Goal: Task Accomplishment & Management: Manage account settings

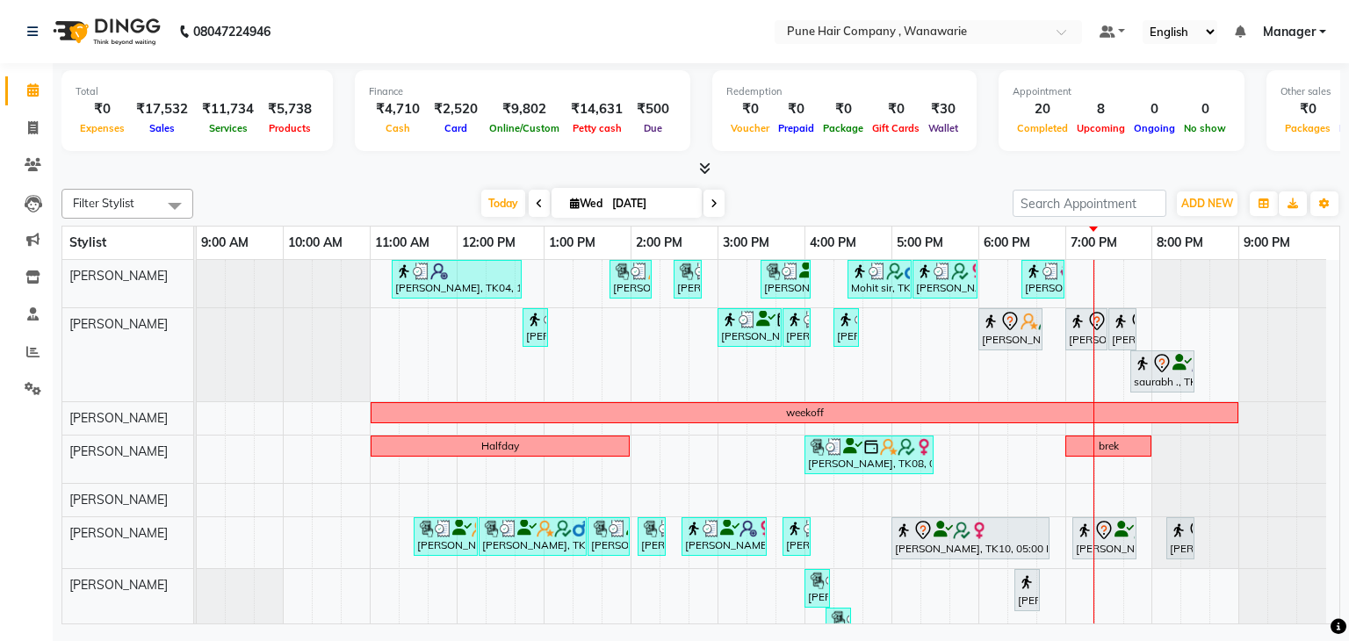
scroll to position [29, 0]
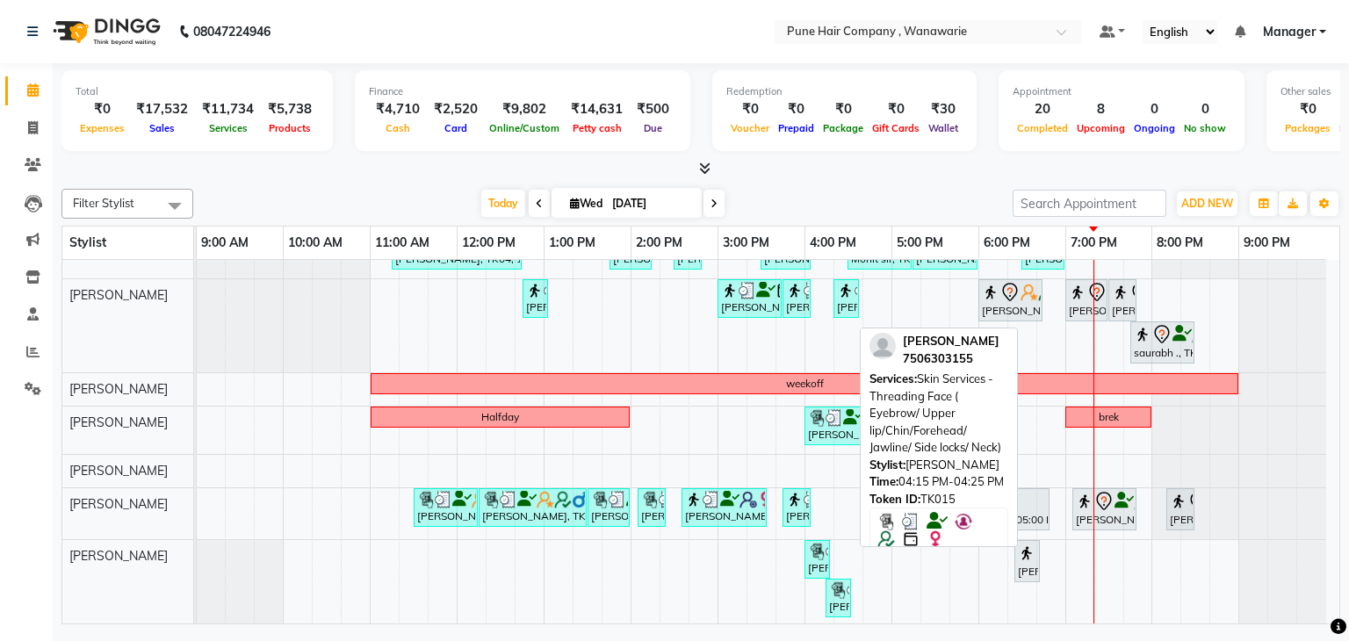
click at [849, 596] on div "[PERSON_NAME], TK15, 04:15 PM-04:25 PM, Skin Services - Threading Face ( Eyebro…" at bounding box center [838, 598] width 22 height 33
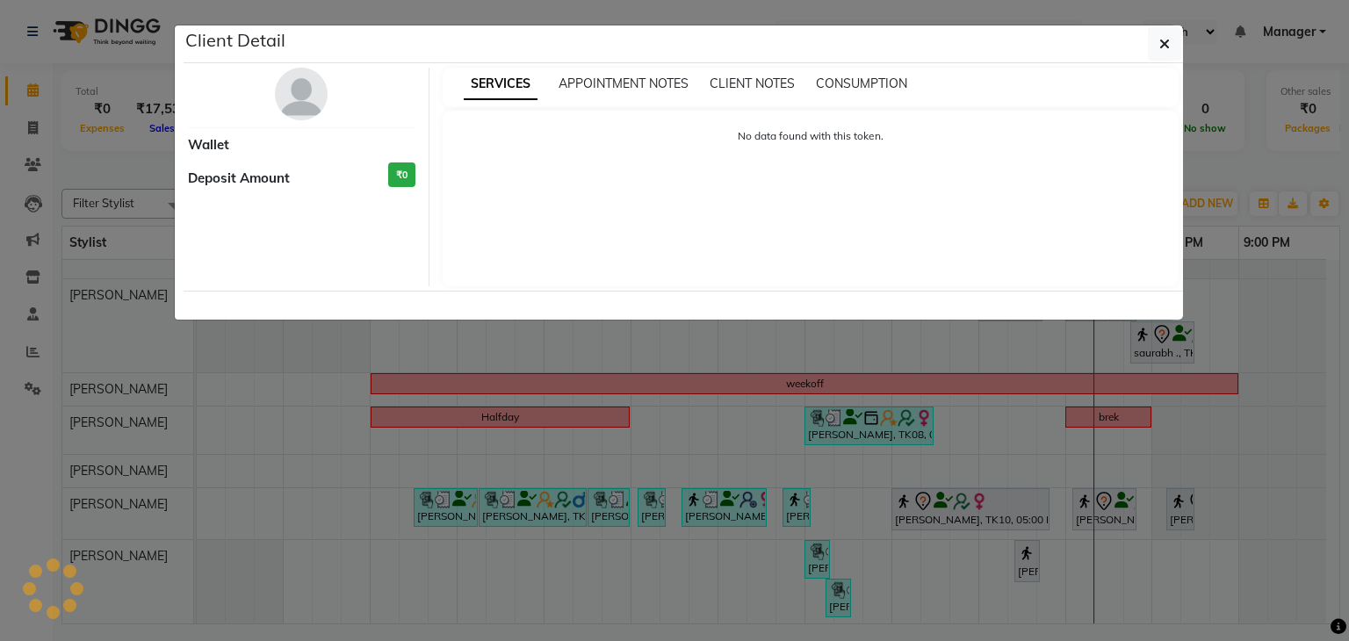
select select "3"
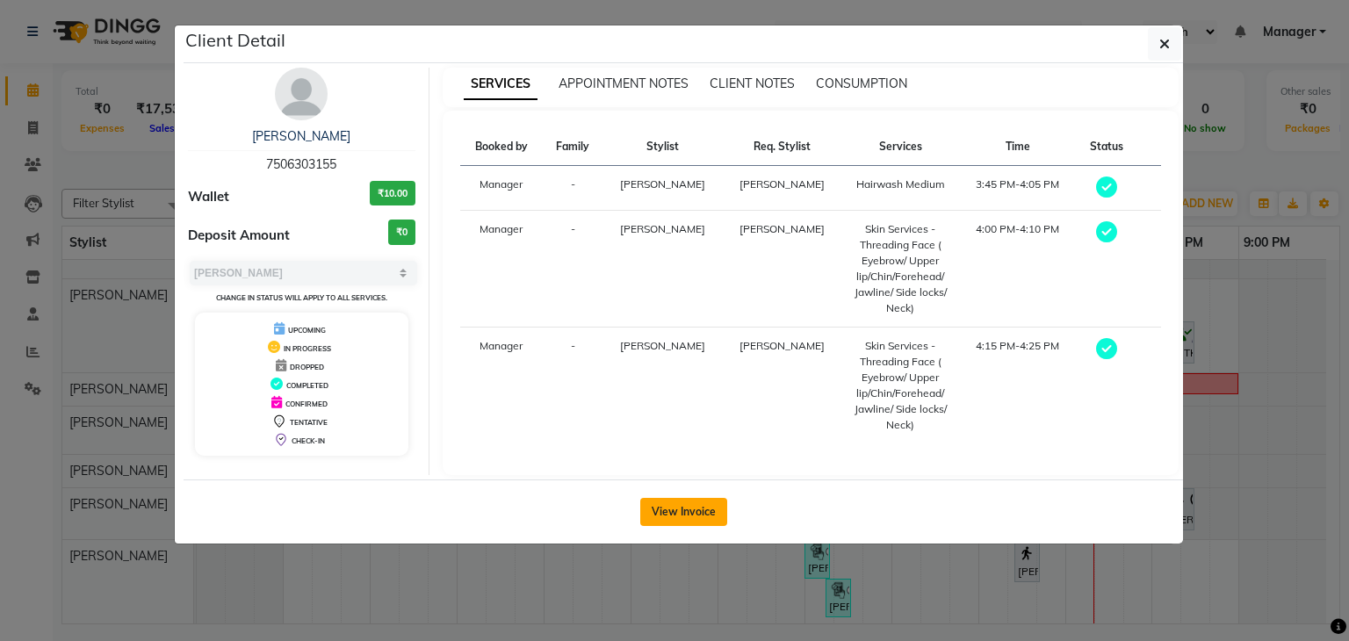
click at [694, 504] on button "View Invoice" at bounding box center [683, 512] width 87 height 28
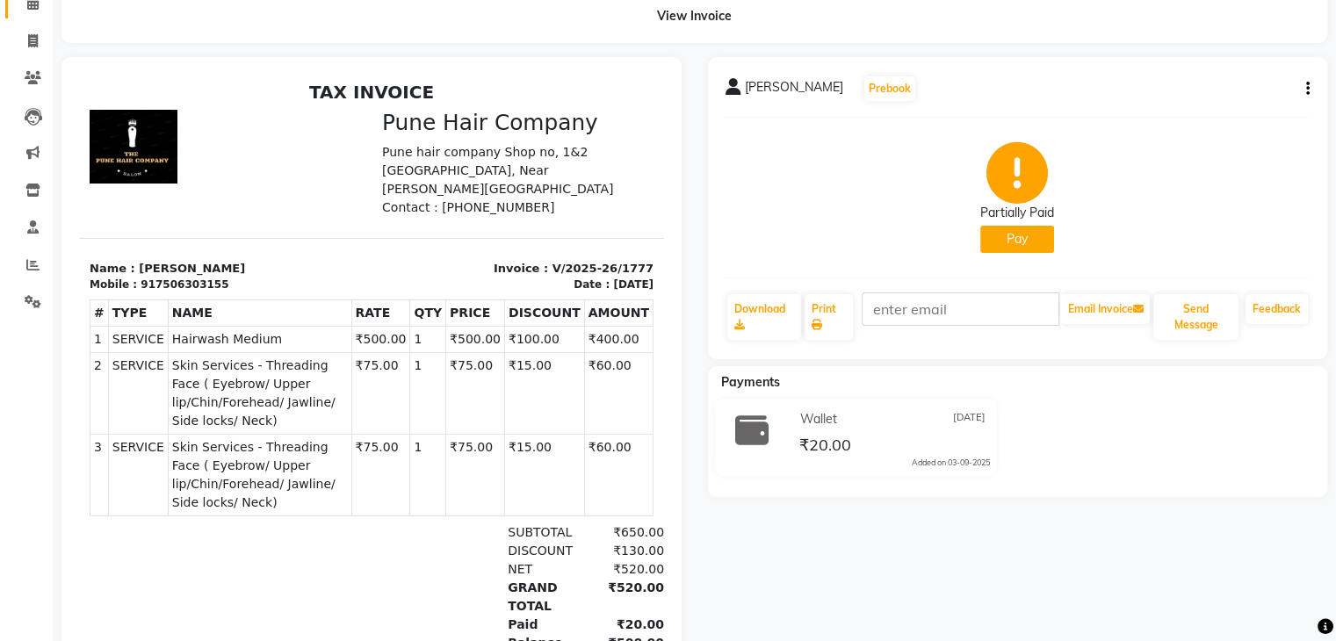
scroll to position [78, 0]
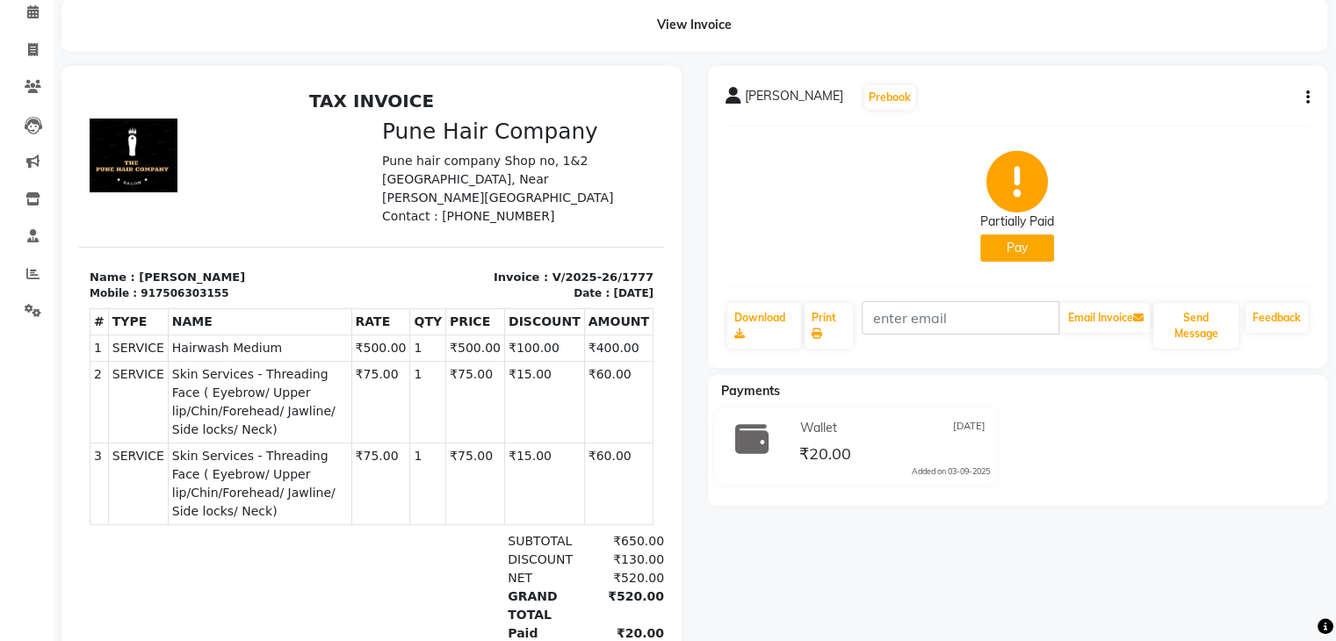
click at [1008, 248] on button "Pay" at bounding box center [1017, 248] width 74 height 27
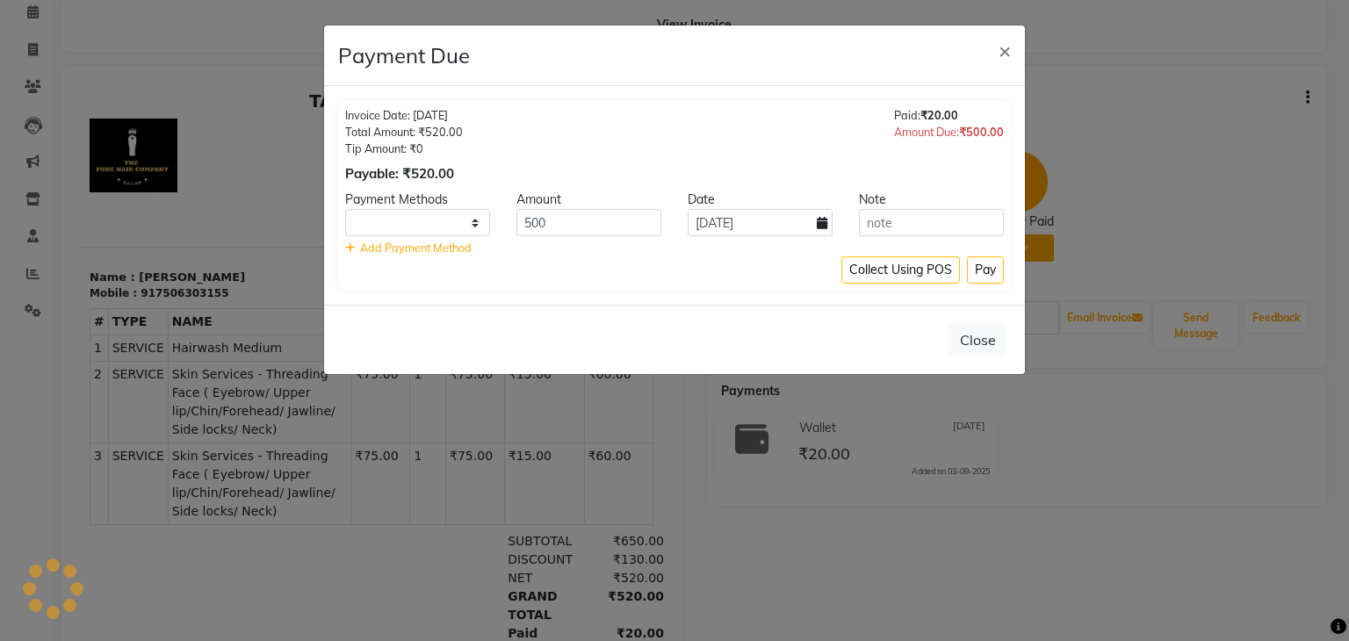
select select "1"
click at [974, 275] on button "Pay" at bounding box center [985, 270] width 37 height 27
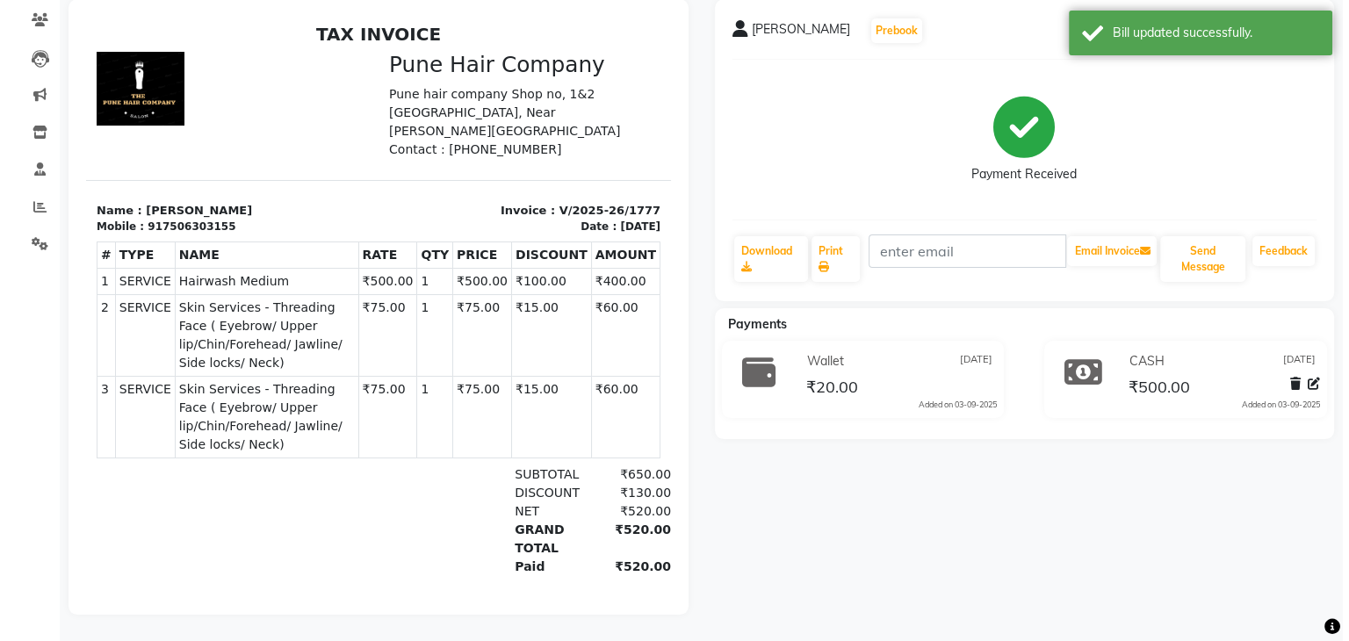
scroll to position [0, 0]
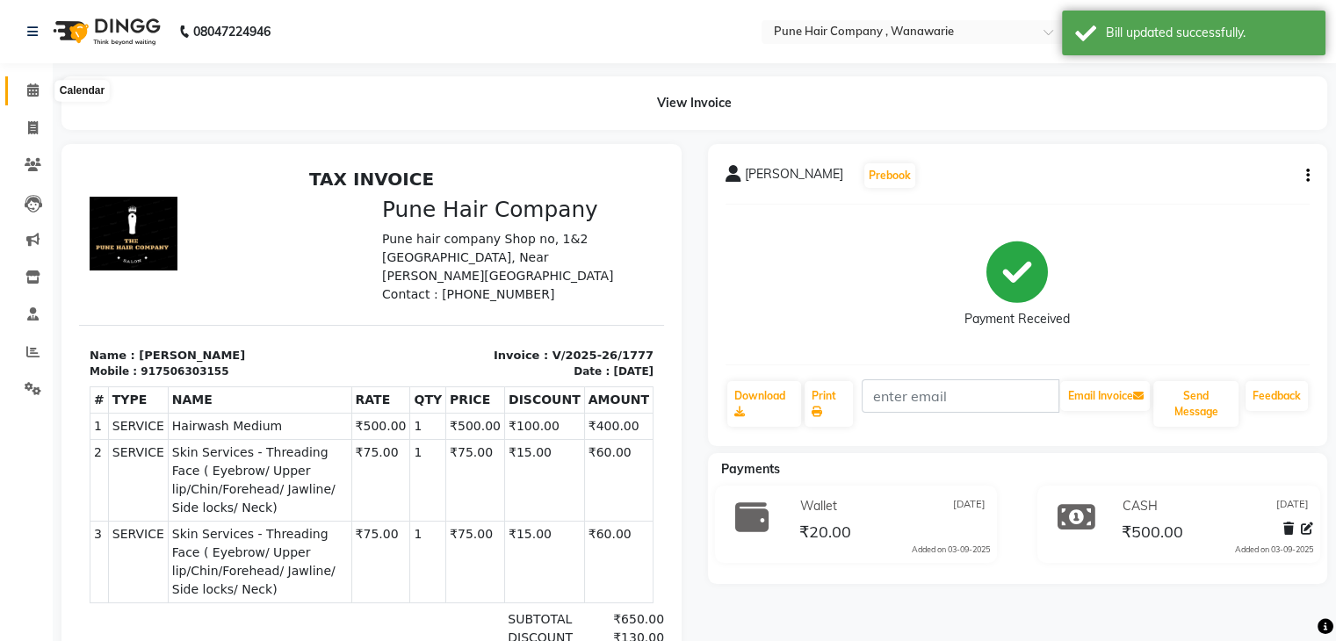
click at [25, 93] on span at bounding box center [33, 91] width 31 height 20
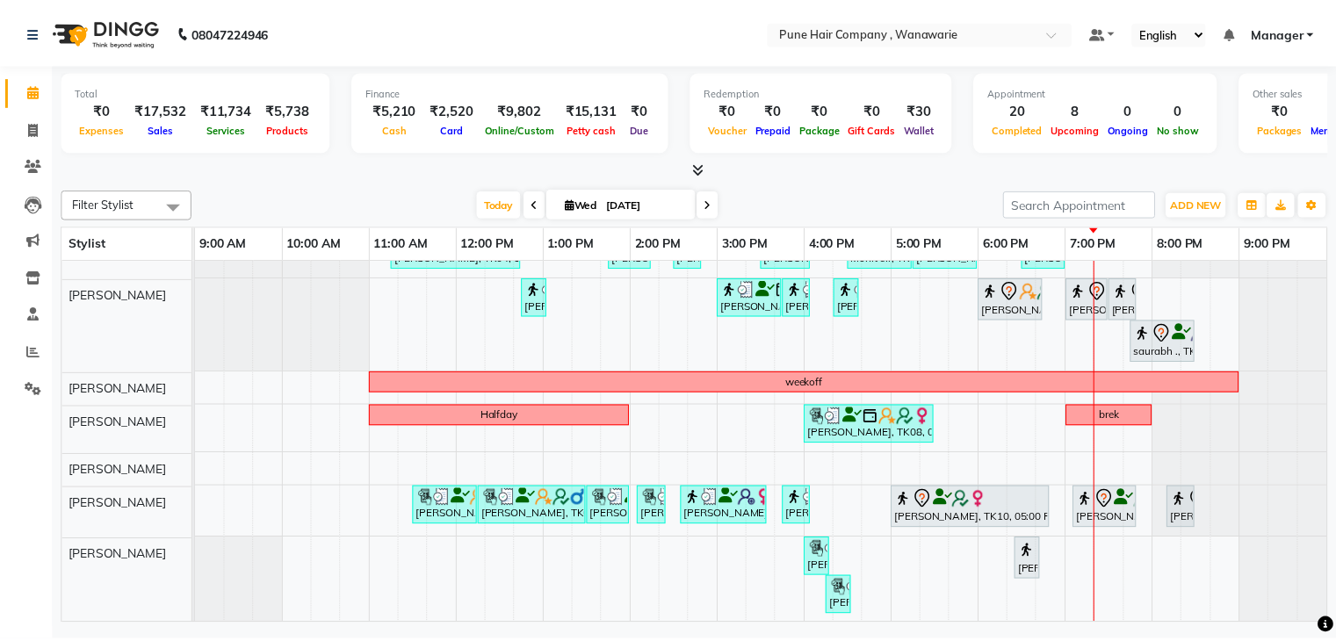
scroll to position [29, 0]
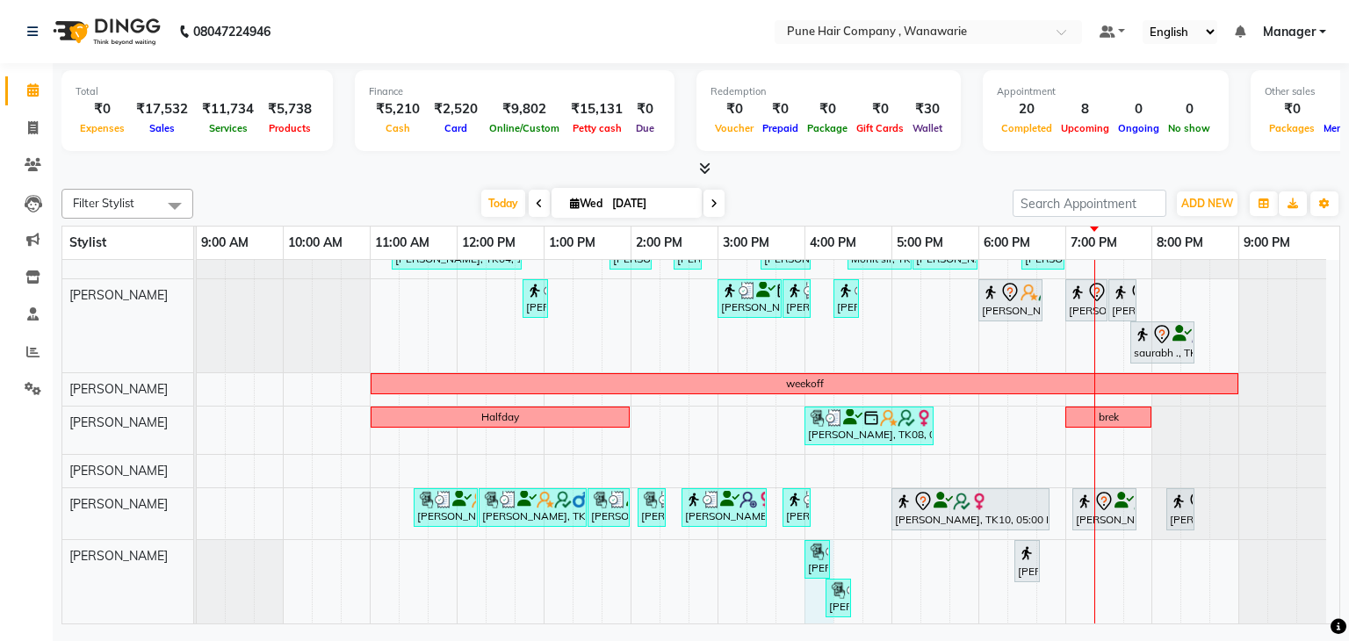
click at [831, 565] on div "[PERSON_NAME], TK04, 11:15 AM-12:45 PM, Hair Colour - Inoa Touch-up (Upto 2 Inc…" at bounding box center [768, 428] width 1143 height 395
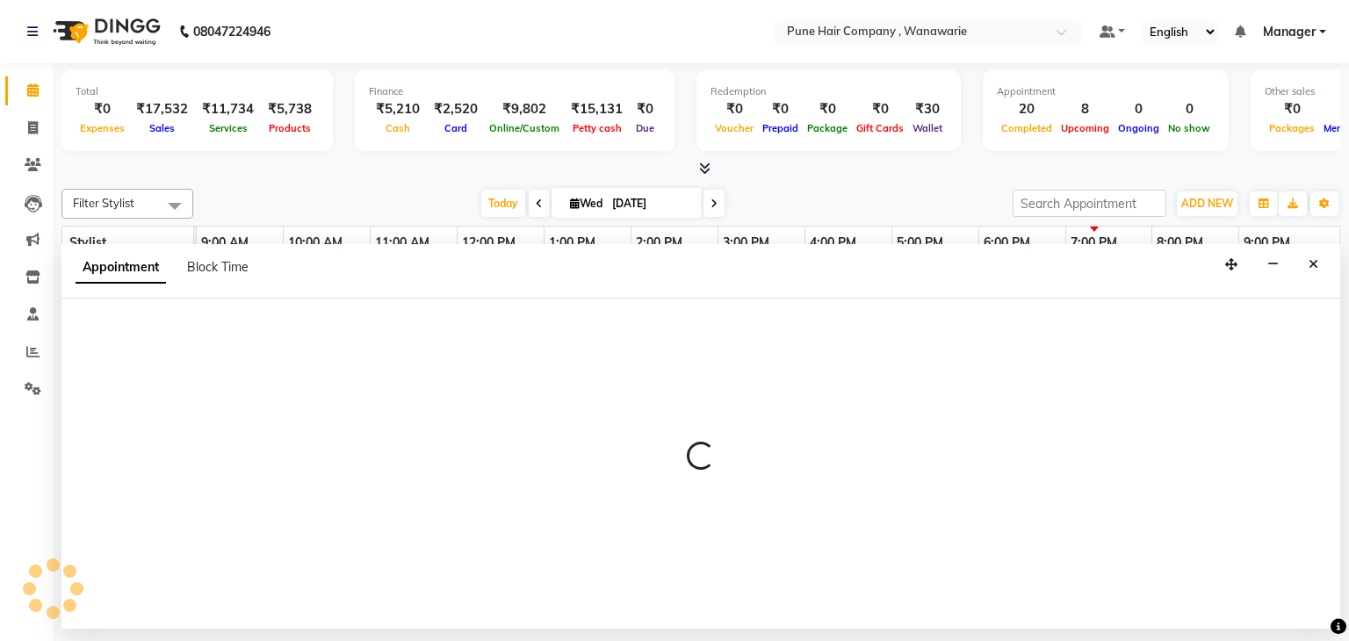
select select "79314"
select select "960"
select select "tentative"
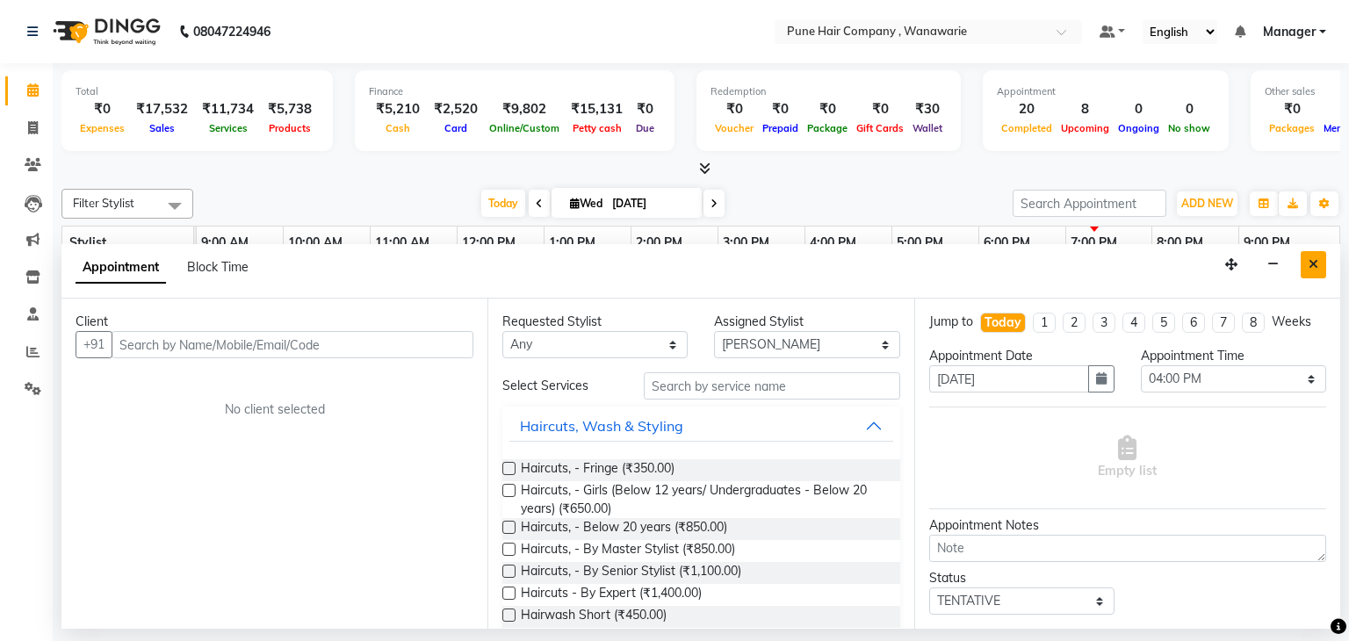
click at [1316, 261] on icon "Close" at bounding box center [1314, 264] width 10 height 12
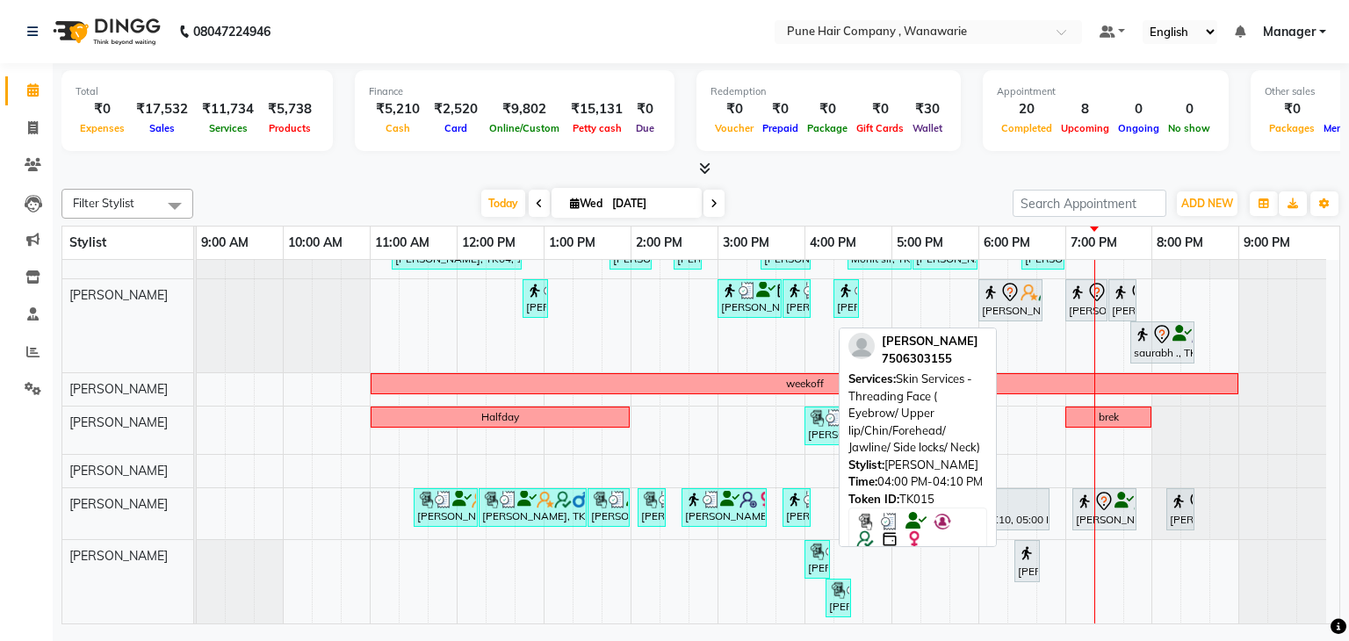
click at [813, 556] on img at bounding box center [817, 552] width 18 height 18
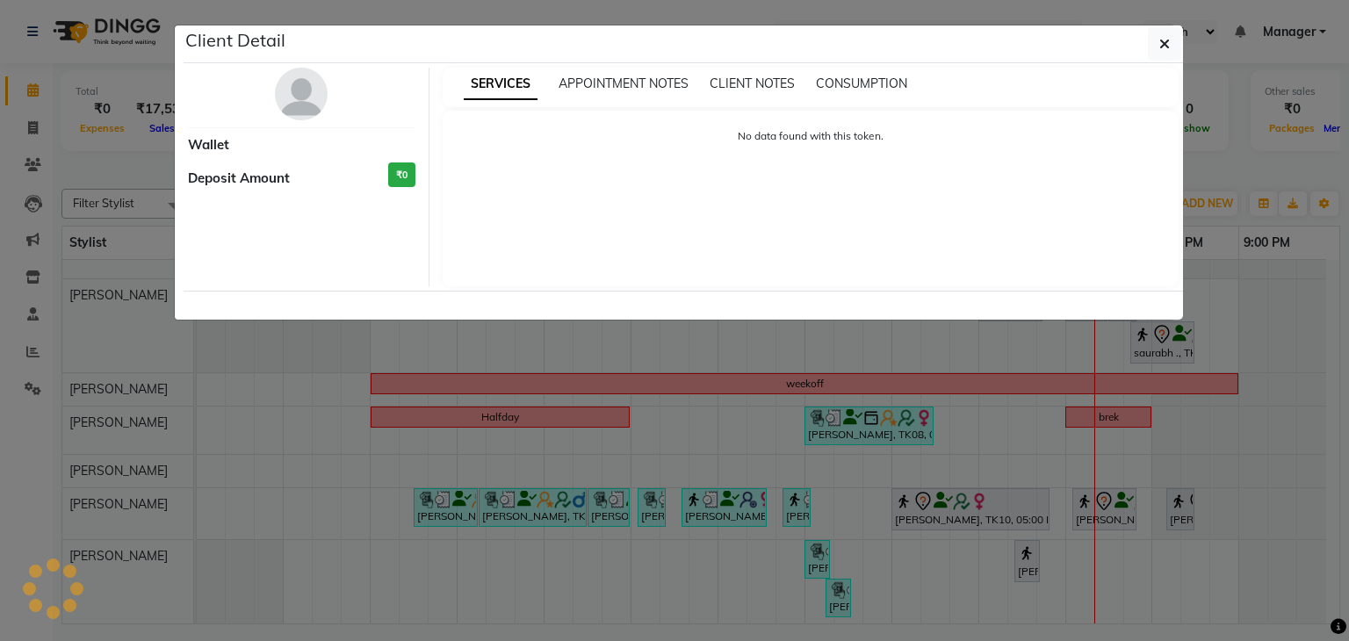
select select "3"
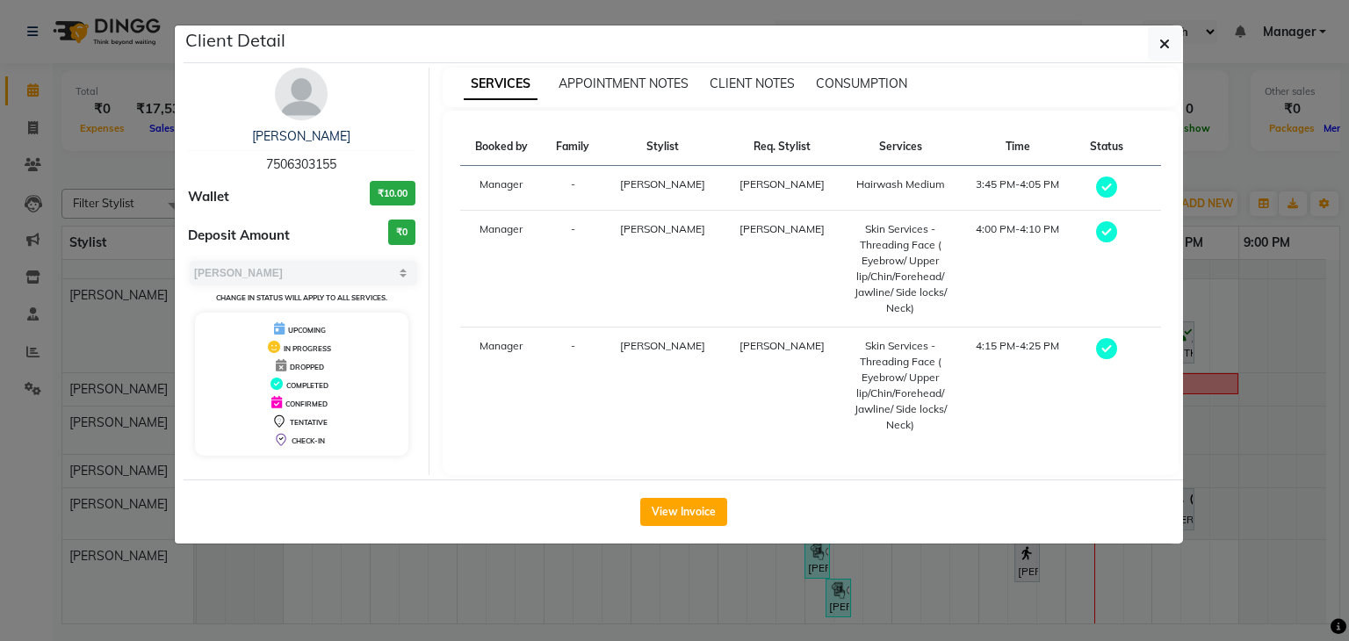
click at [680, 527] on div "View Invoice" at bounding box center [684, 512] width 1000 height 64
click at [679, 509] on button "View Invoice" at bounding box center [683, 512] width 87 height 28
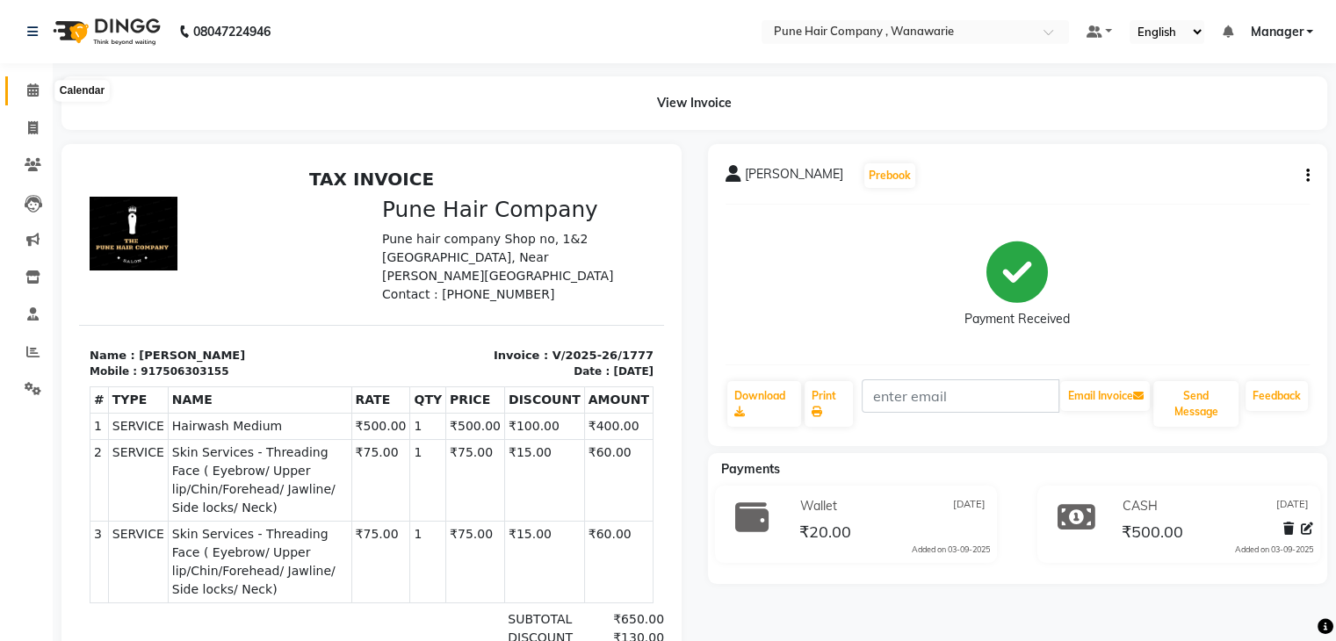
click at [33, 90] on icon at bounding box center [32, 89] width 11 height 13
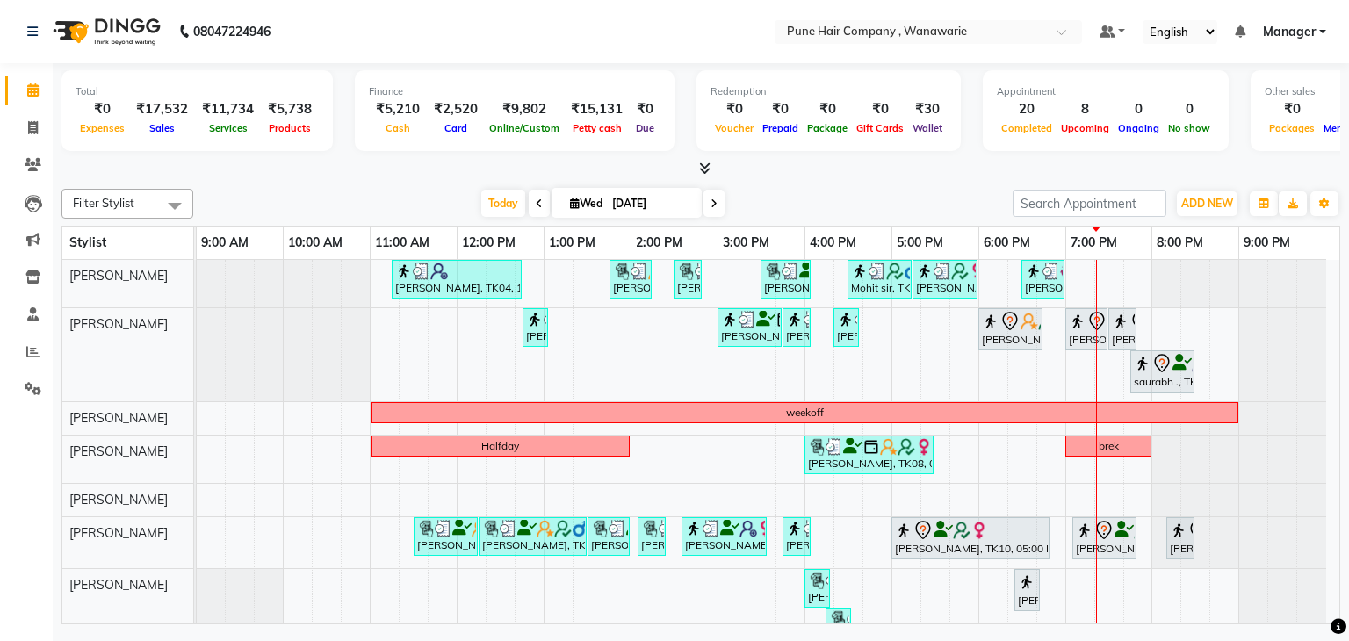
click at [715, 206] on icon at bounding box center [714, 204] width 7 height 11
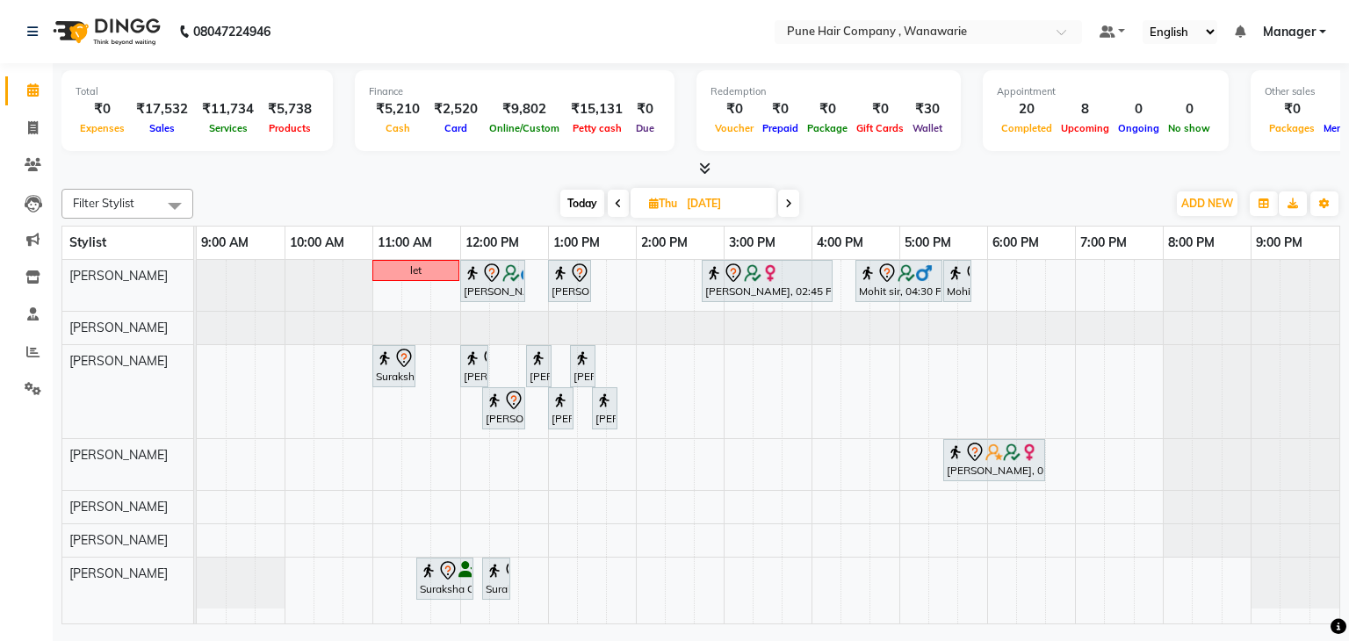
click at [572, 205] on span "Today" at bounding box center [582, 203] width 44 height 27
type input "[DATE]"
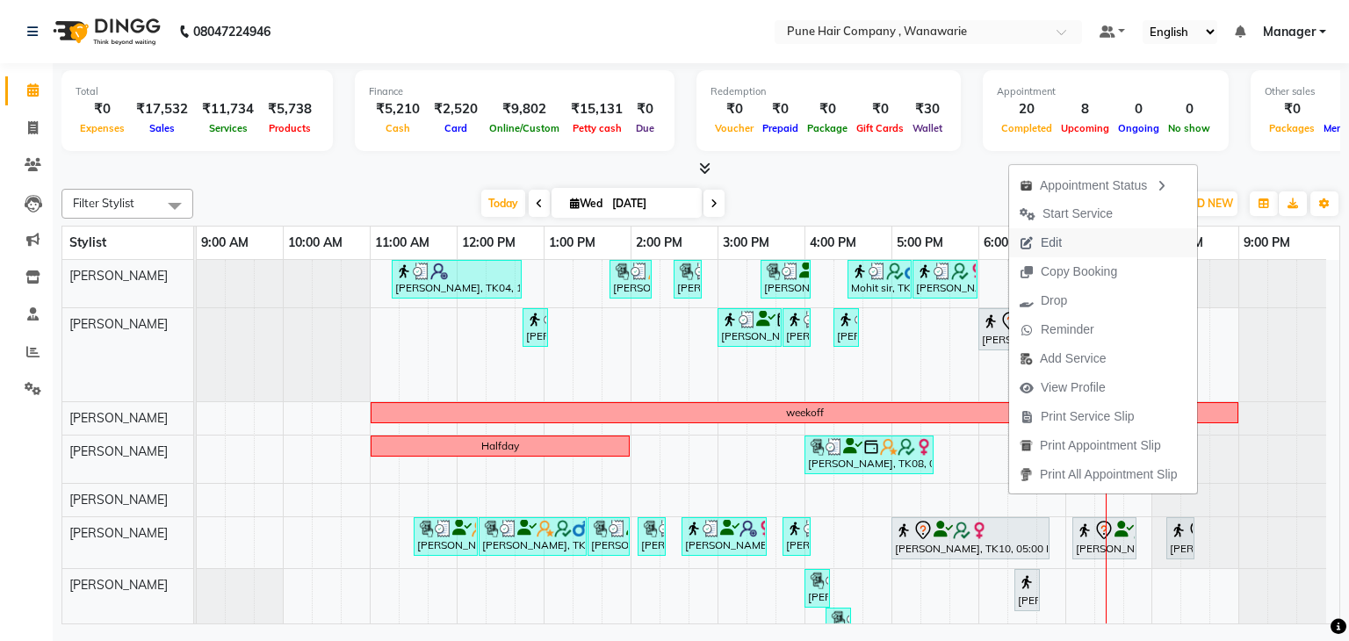
click at [1086, 238] on button "Edit" at bounding box center [1103, 242] width 188 height 29
select select "tentative"
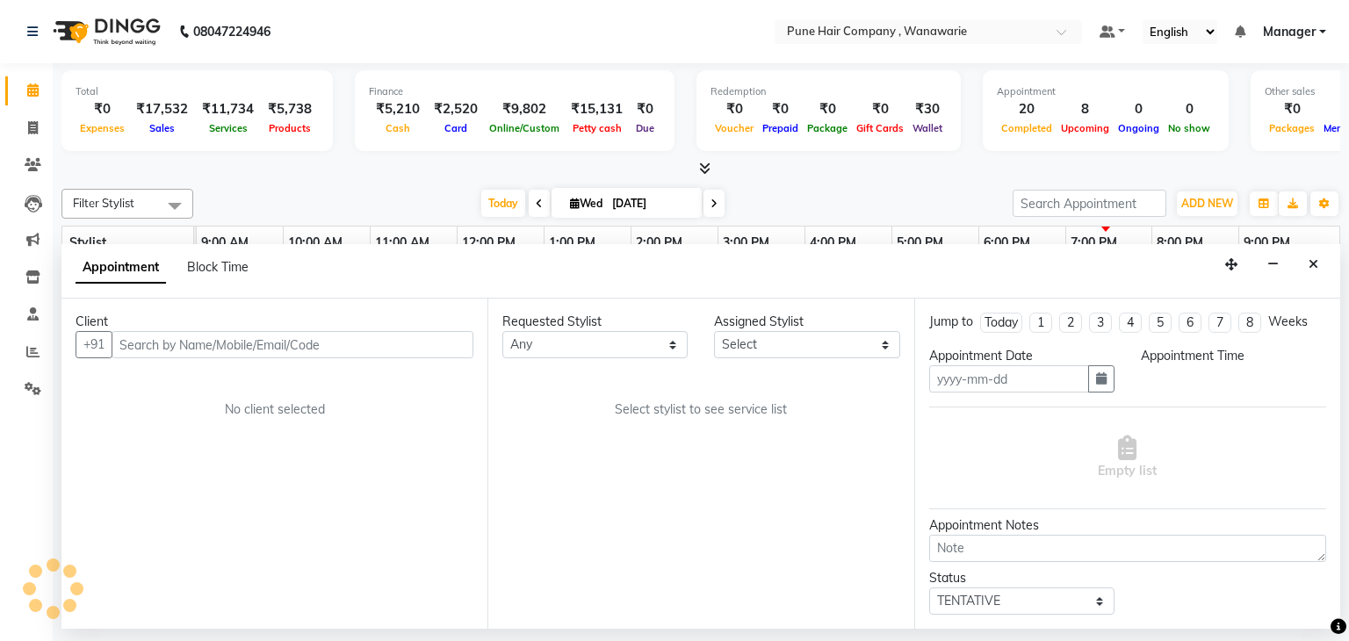
type input "[DATE]"
select select "74578"
select select "1080"
select select "4060"
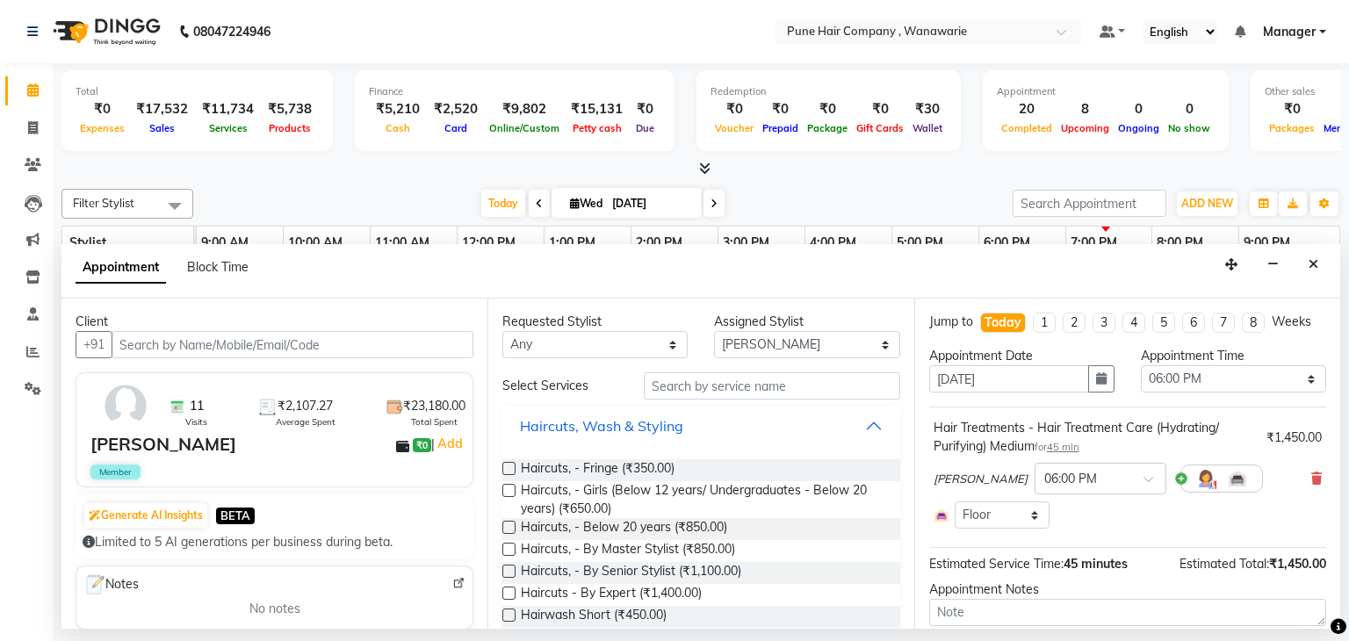
click at [863, 422] on button "Haircuts, Wash & Styling" at bounding box center [700, 426] width 383 height 32
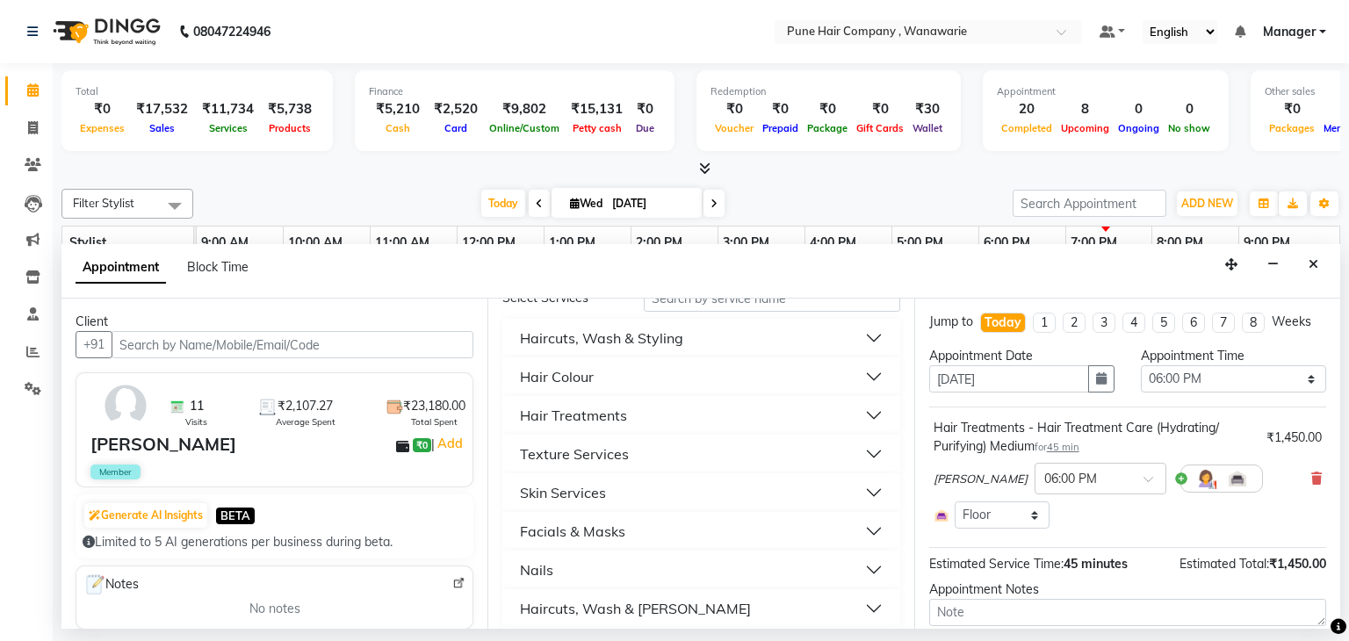
scroll to position [105, 0]
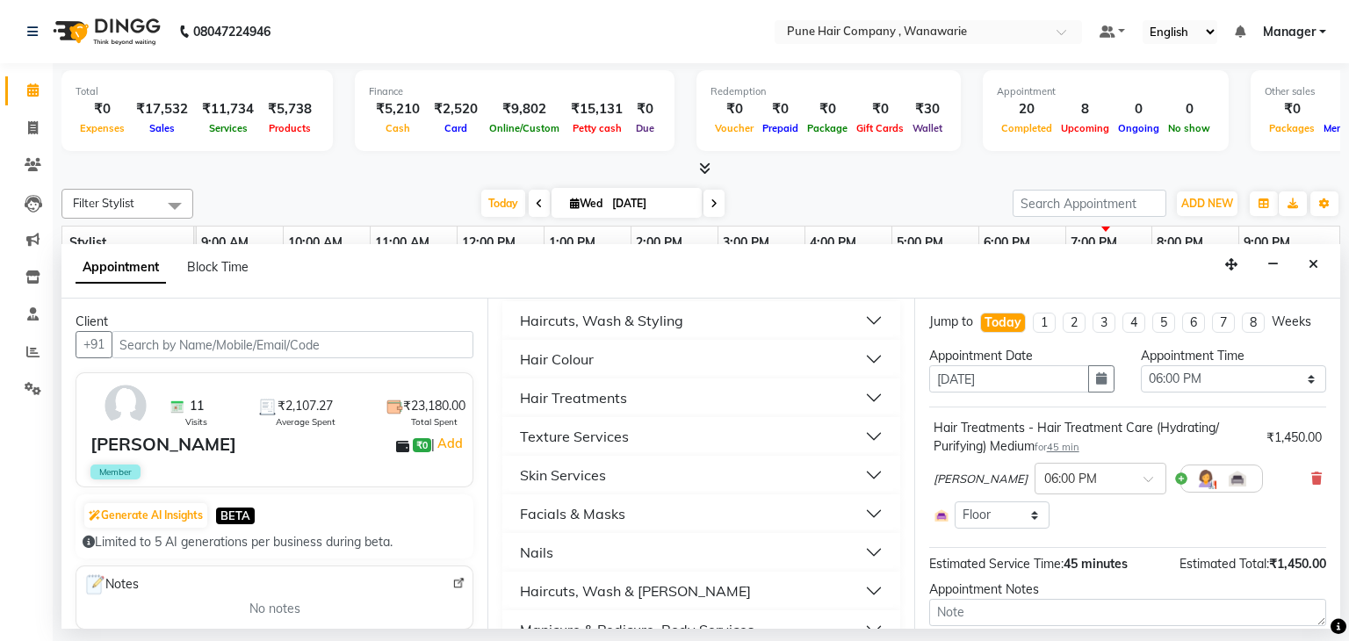
click at [858, 404] on button "Hair Treatments" at bounding box center [700, 398] width 383 height 32
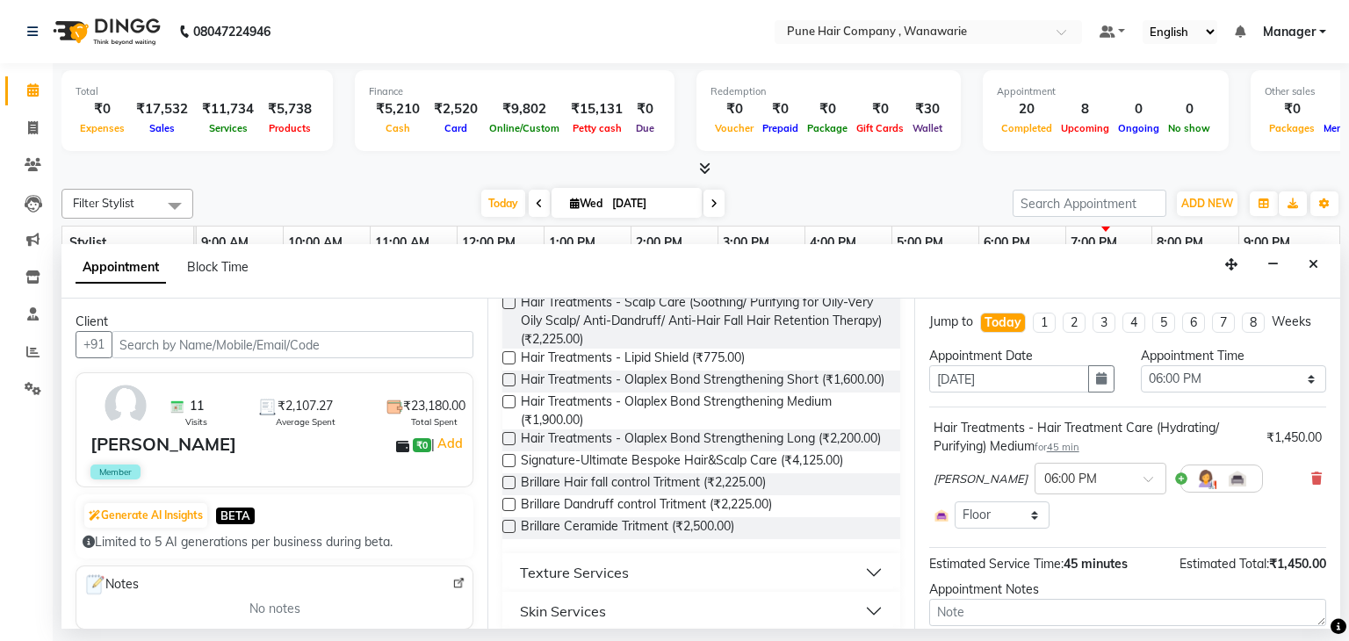
scroll to position [632, 0]
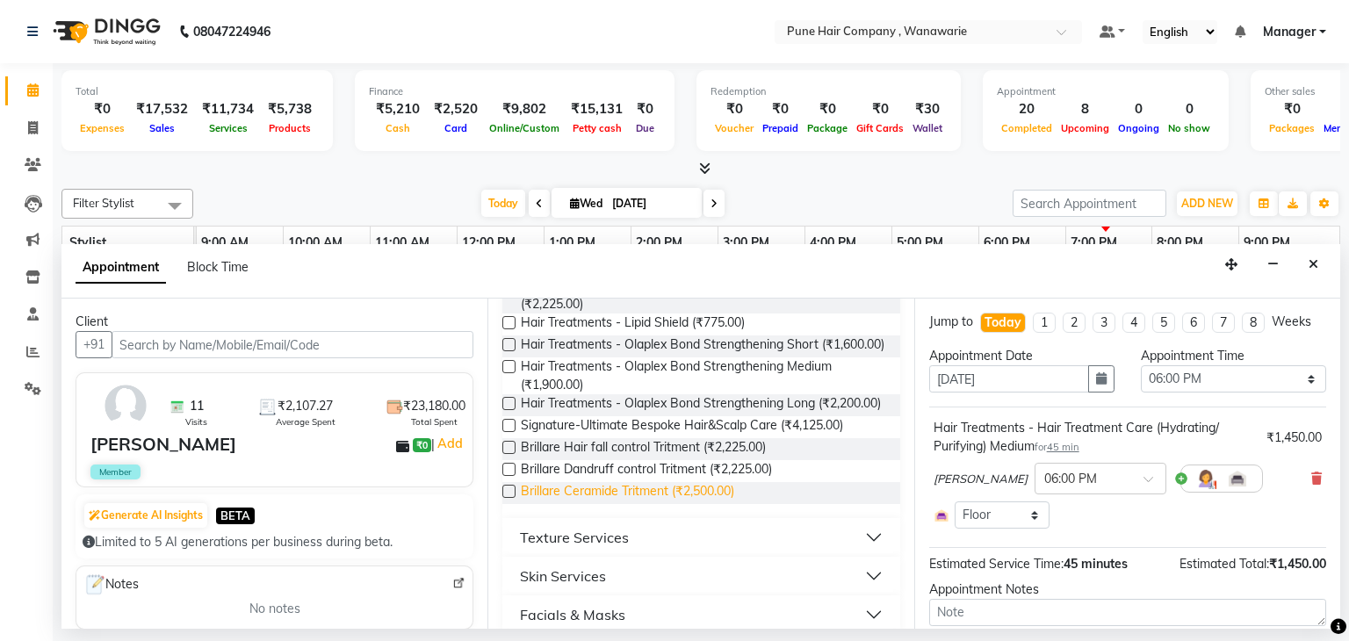
click at [603, 504] on span "Brillare Ceramide Tritment (₹2,500.00)" at bounding box center [627, 493] width 213 height 22
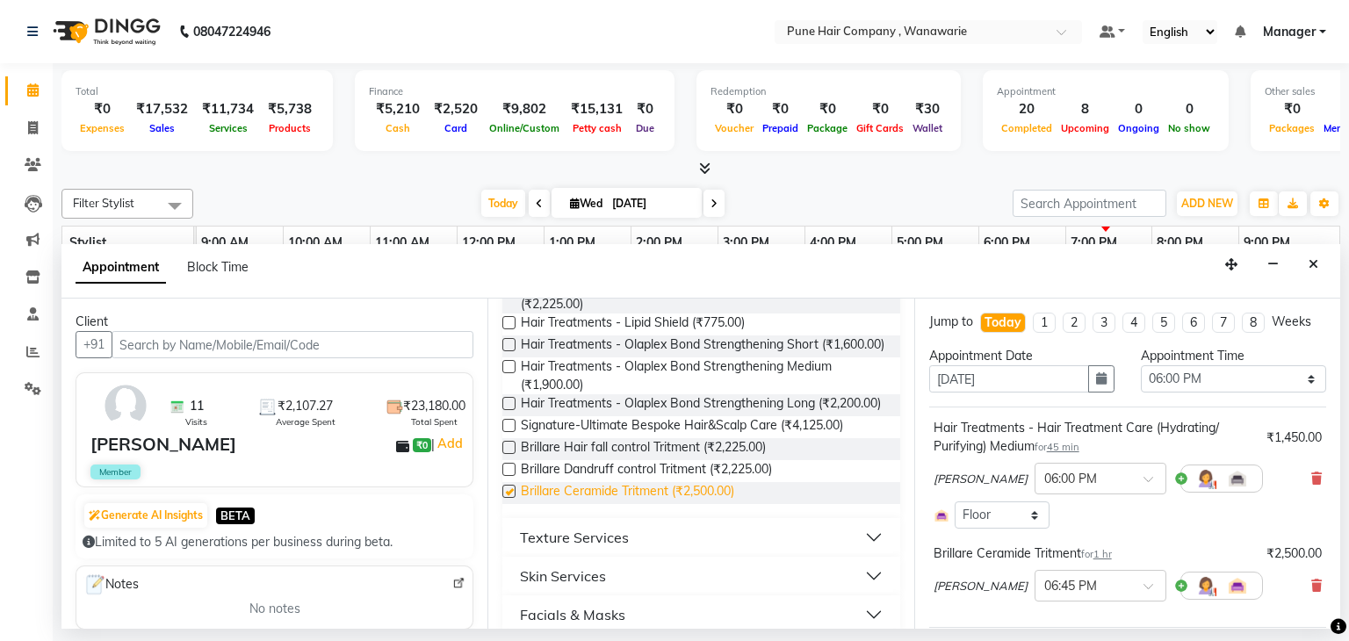
checkbox input "false"
click at [1293, 474] on div "[PERSON_NAME] × 06:00 PM" at bounding box center [1128, 479] width 388 height 46
click at [1311, 477] on icon at bounding box center [1316, 479] width 11 height 12
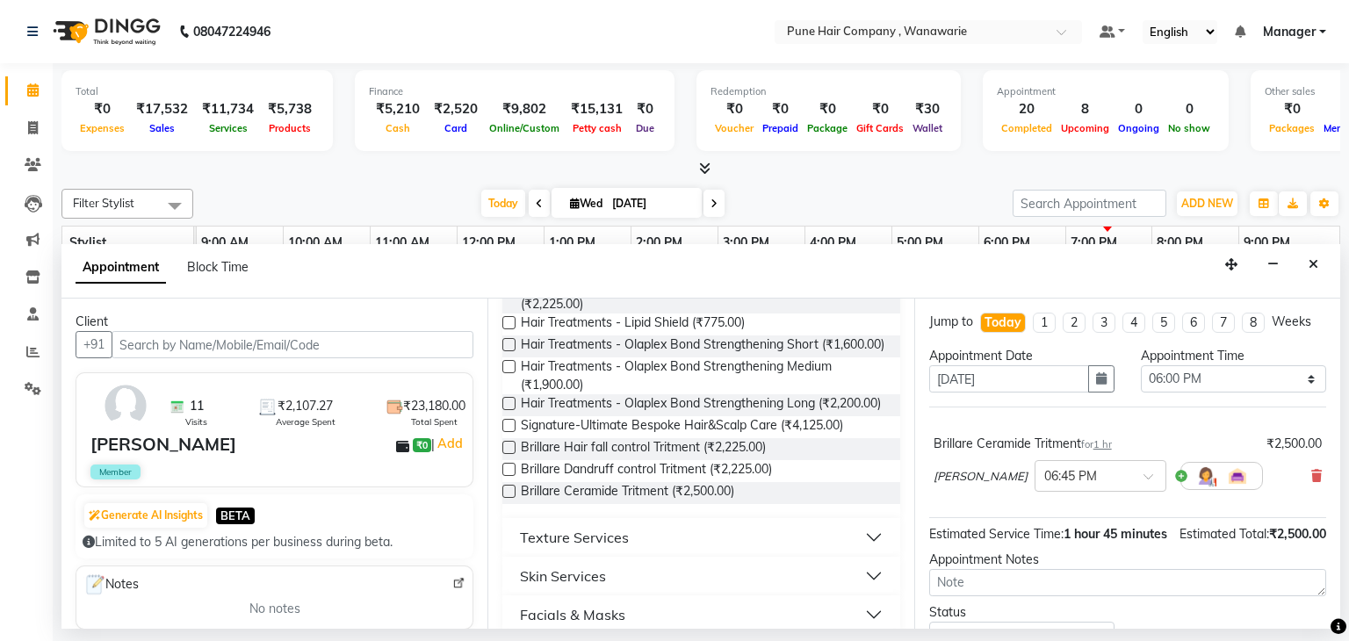
click at [1263, 544] on div "Estimated Total: ₹2,500.00" at bounding box center [1253, 534] width 147 height 18
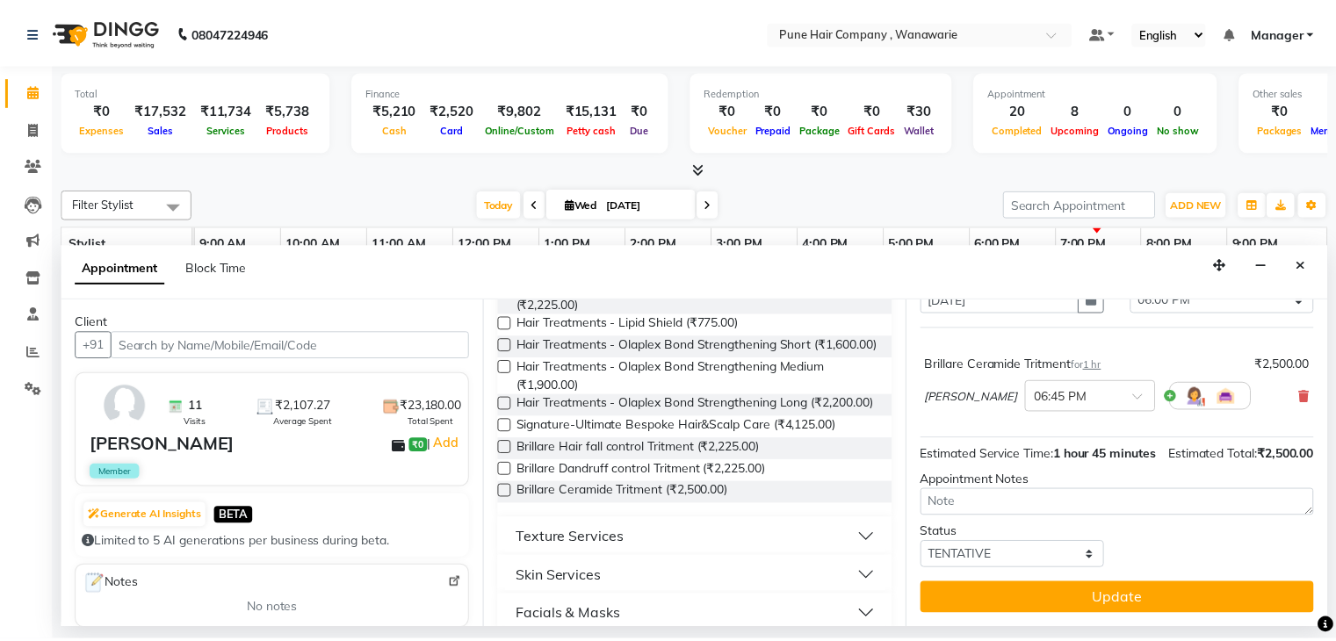
scroll to position [98, 0]
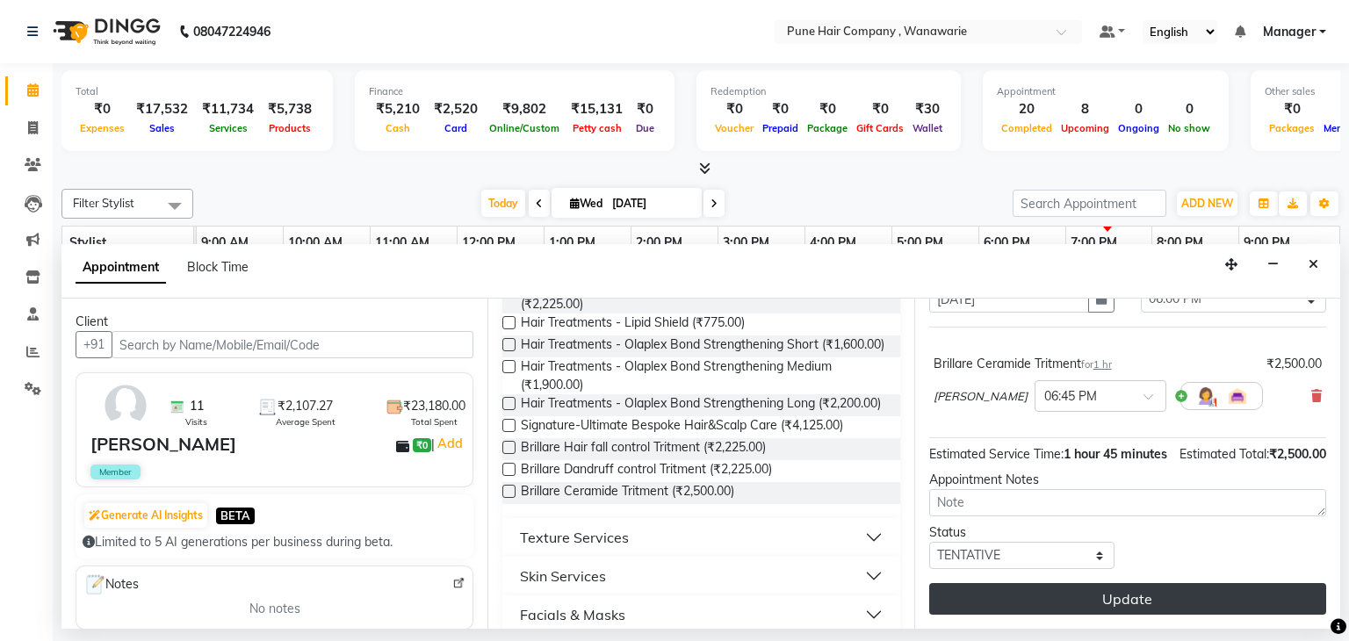
click at [1112, 594] on button "Update" at bounding box center [1127, 599] width 397 height 32
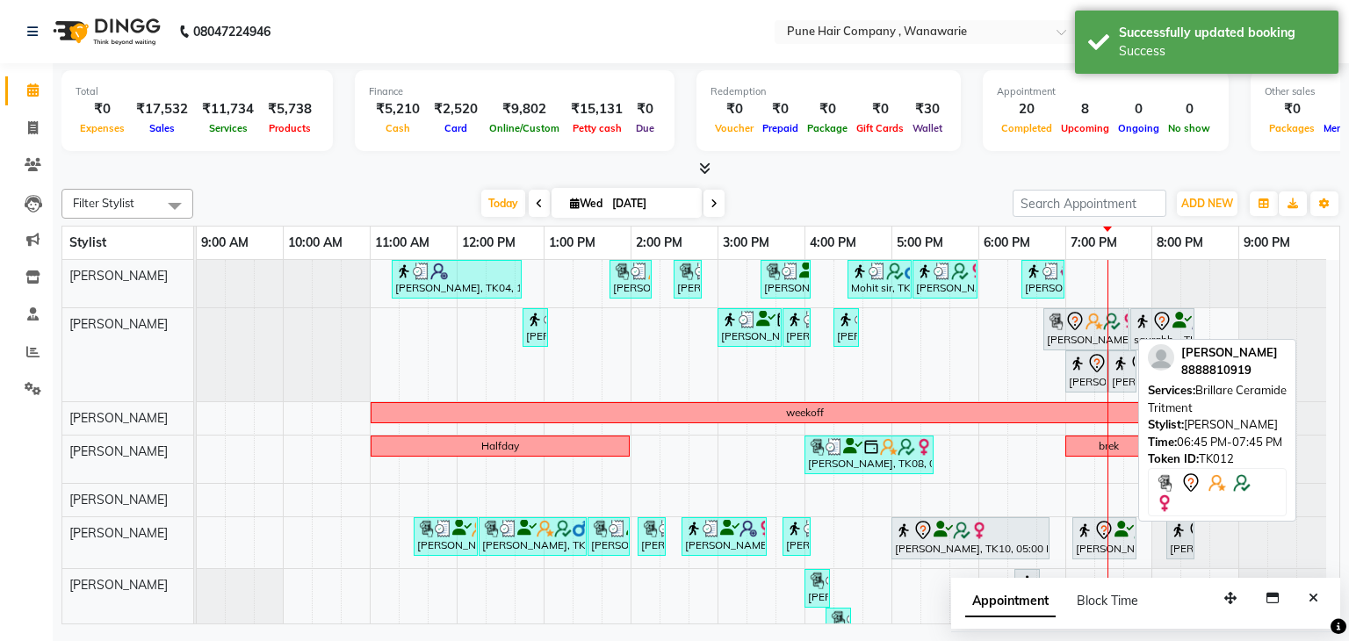
click at [1065, 311] on icon at bounding box center [1075, 321] width 21 height 21
select select "7"
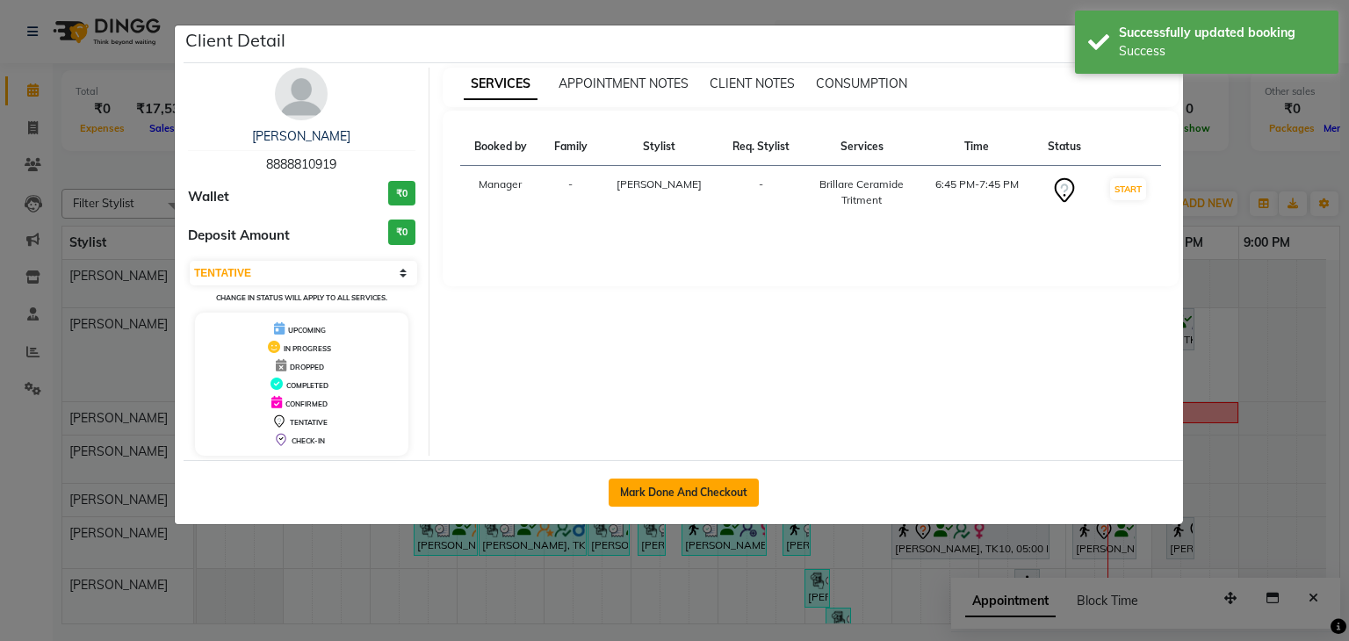
click at [708, 488] on button "Mark Done And Checkout" at bounding box center [684, 493] width 150 height 28
select select "8072"
select select "service"
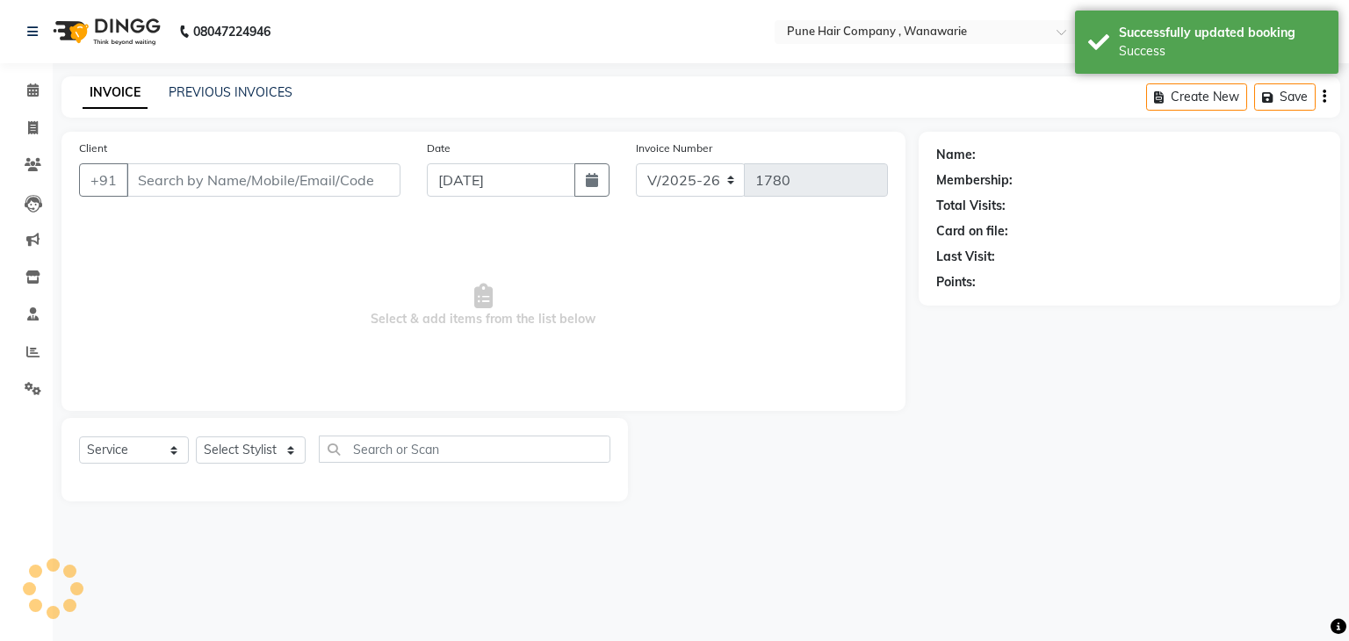
type input "8888810919"
select select "74578"
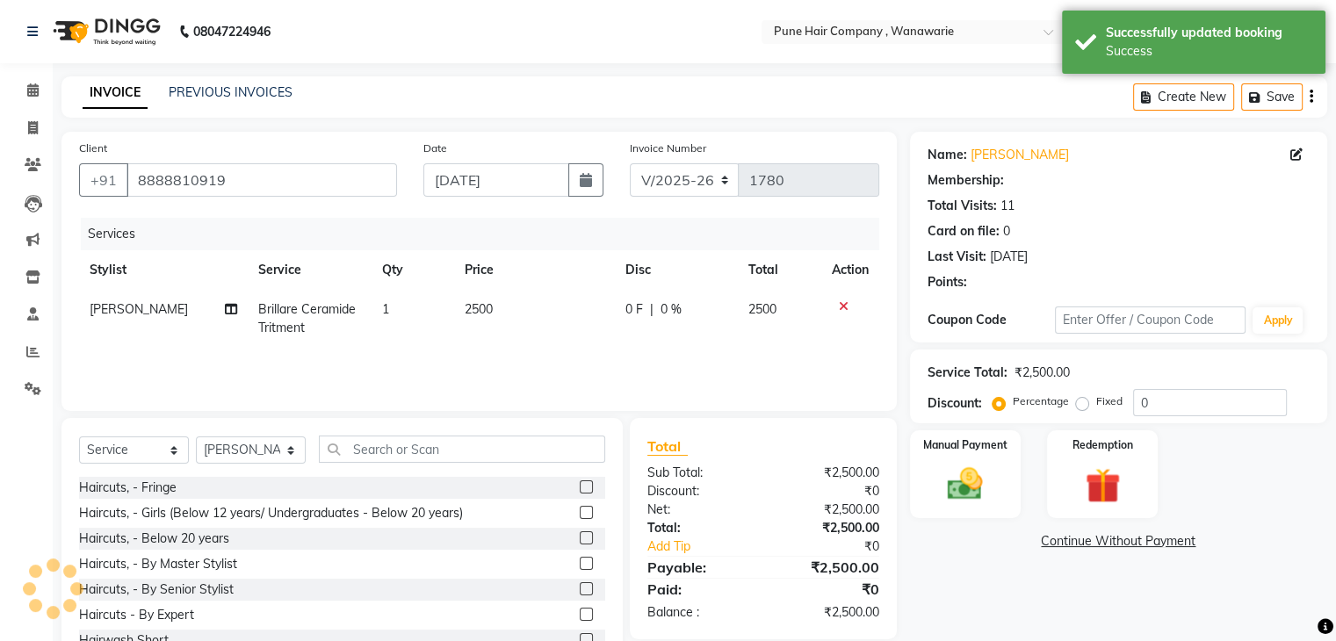
type input "20"
select select "1: Object"
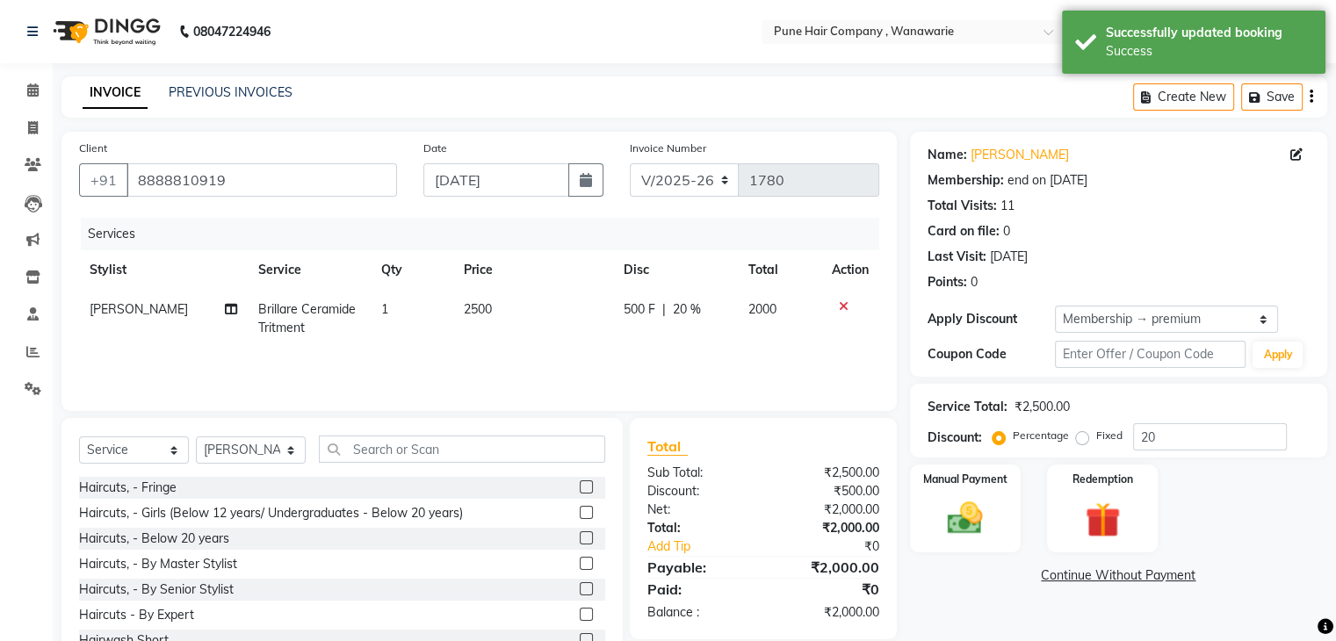
click at [555, 402] on div "Client [PHONE_NUMBER] Date [DATE] Invoice Number V/2025 V/[PHONE_NUMBER] Servic…" at bounding box center [478, 271] width 835 height 279
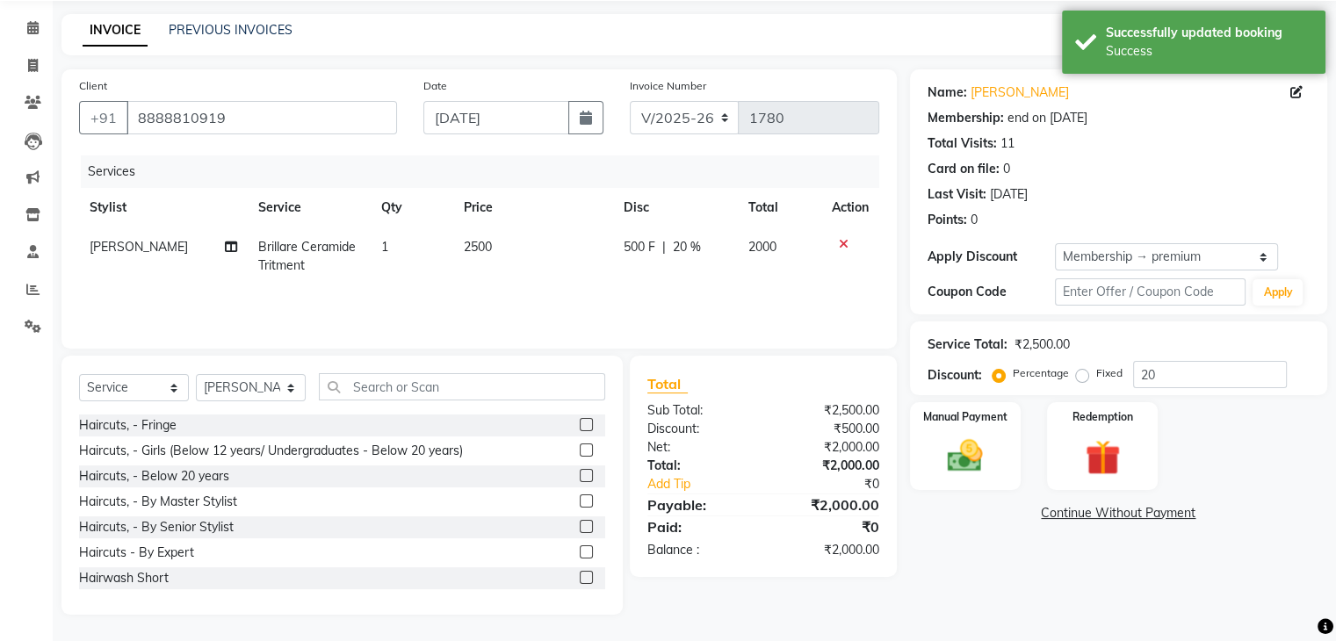
scroll to position [63, 0]
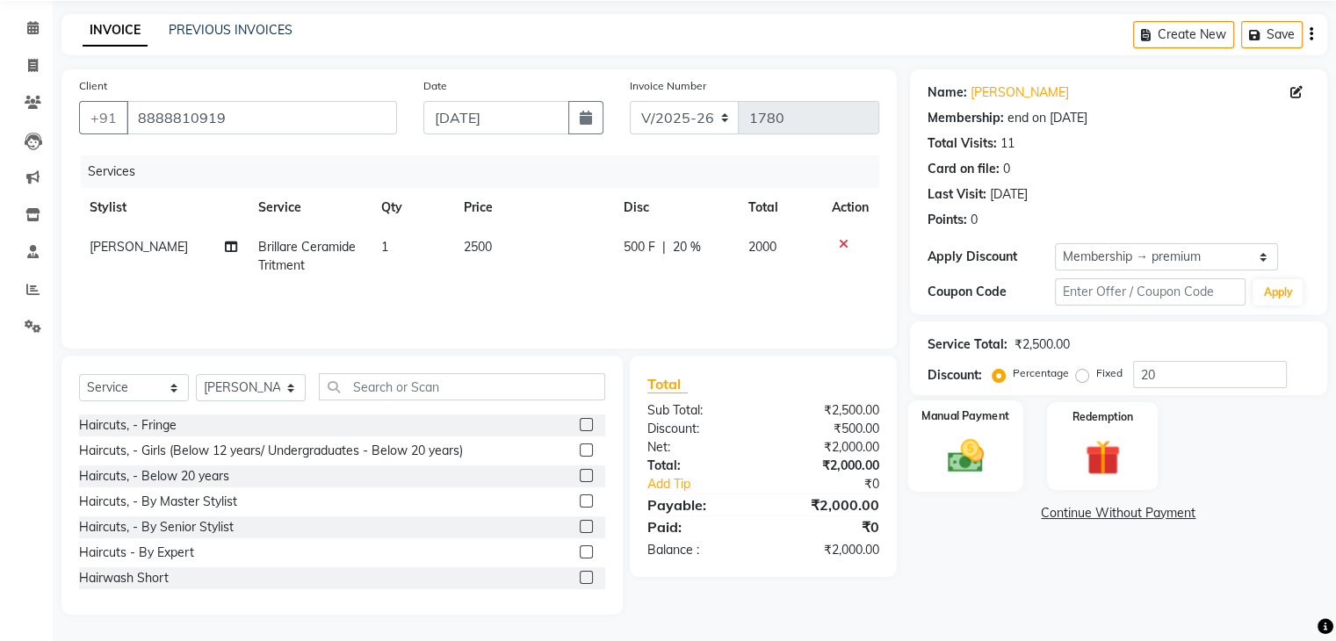
click at [977, 457] on img at bounding box center [965, 457] width 59 height 42
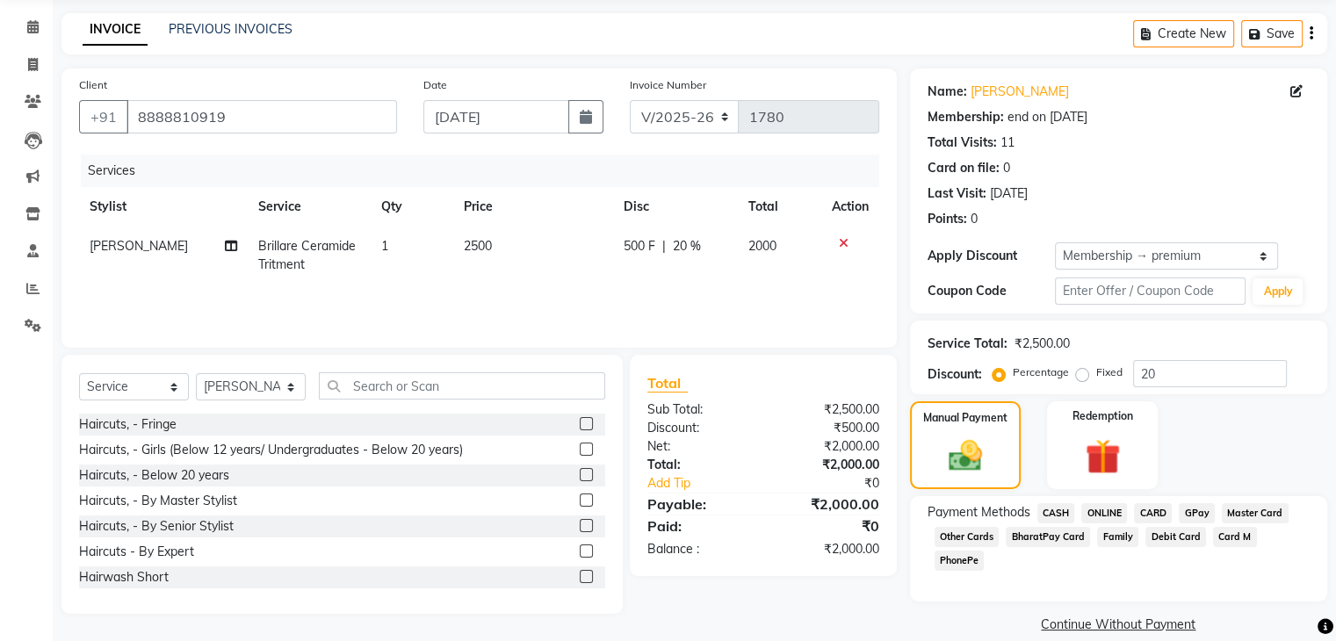
click at [1161, 517] on span "CARD" at bounding box center [1153, 513] width 38 height 20
click at [1033, 612] on div "Note:" at bounding box center [1118, 626] width 408 height 30
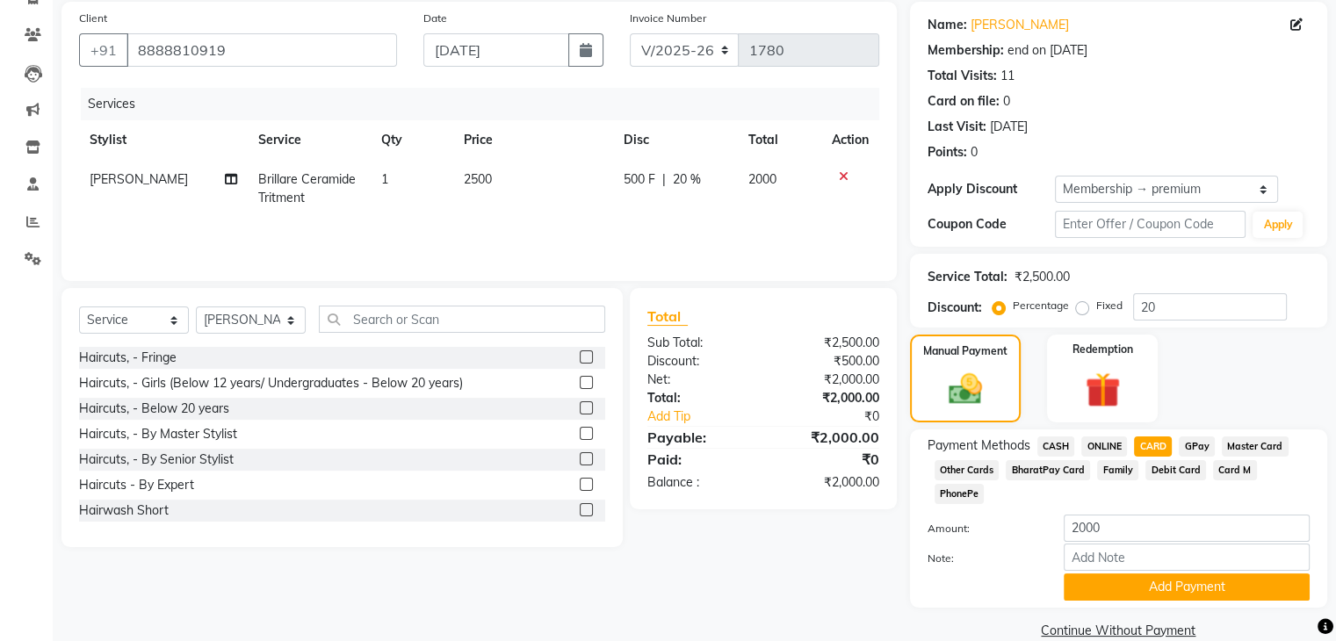
scroll to position [137, 0]
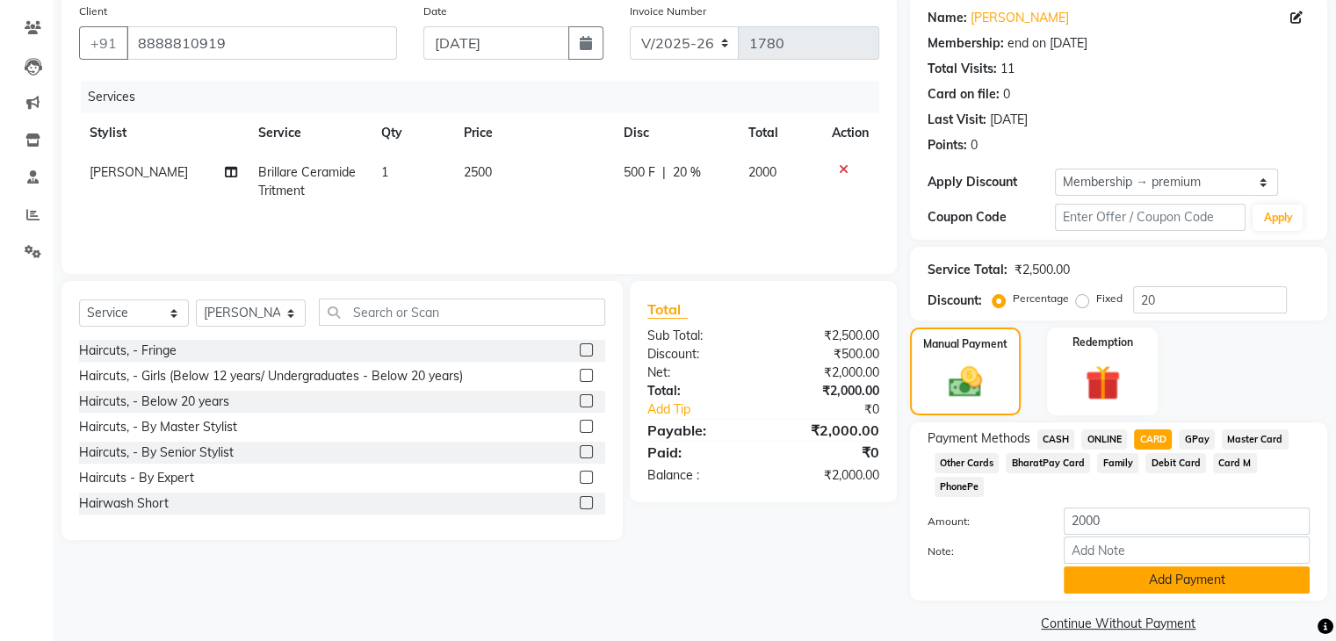
click at [1212, 567] on button "Add Payment" at bounding box center [1187, 580] width 246 height 27
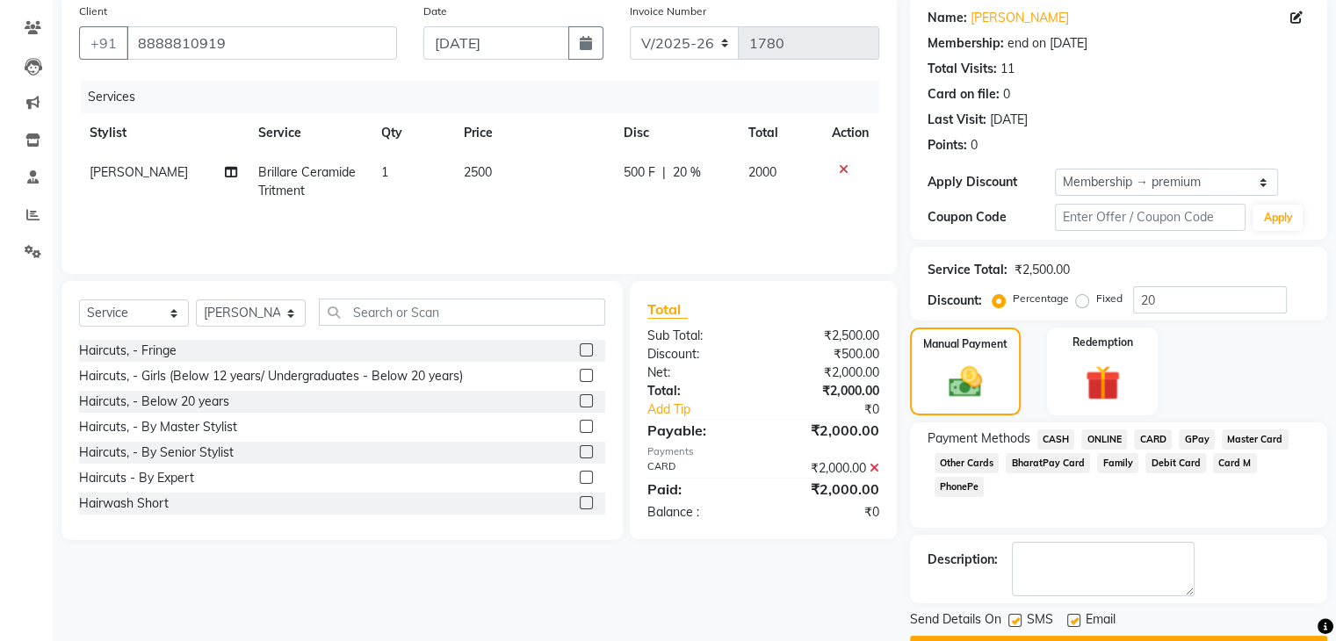
click at [1282, 553] on div "Description:" at bounding box center [1119, 569] width 382 height 54
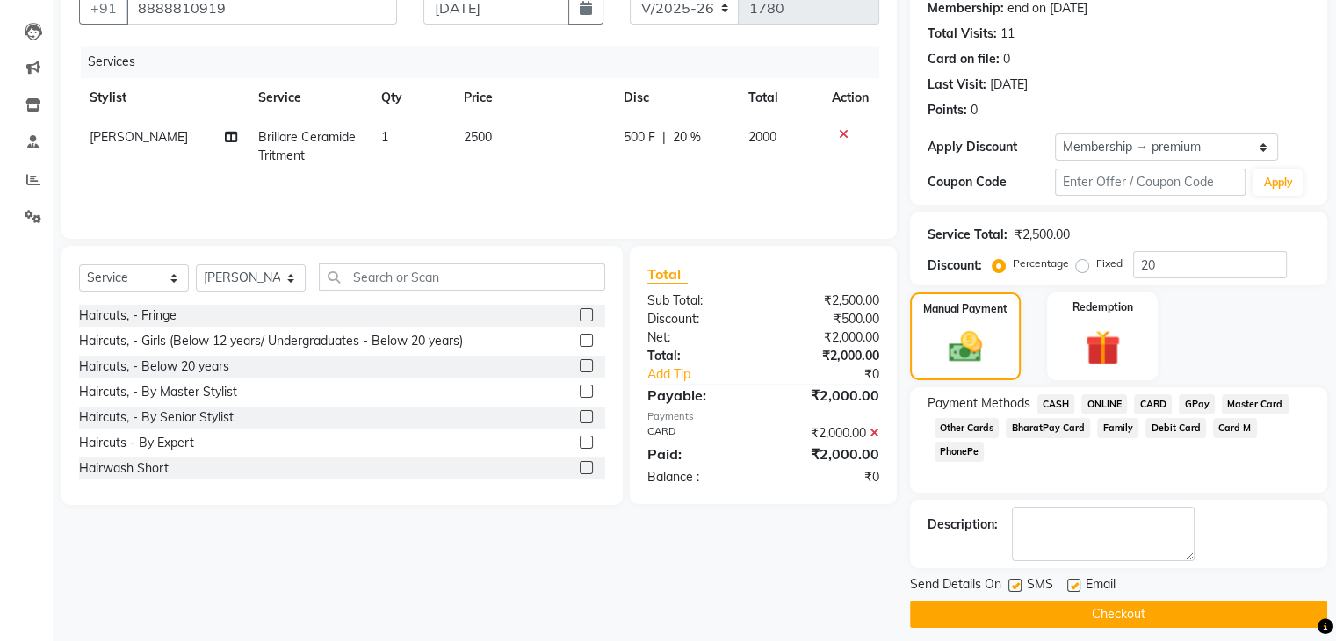
scroll to position [184, 0]
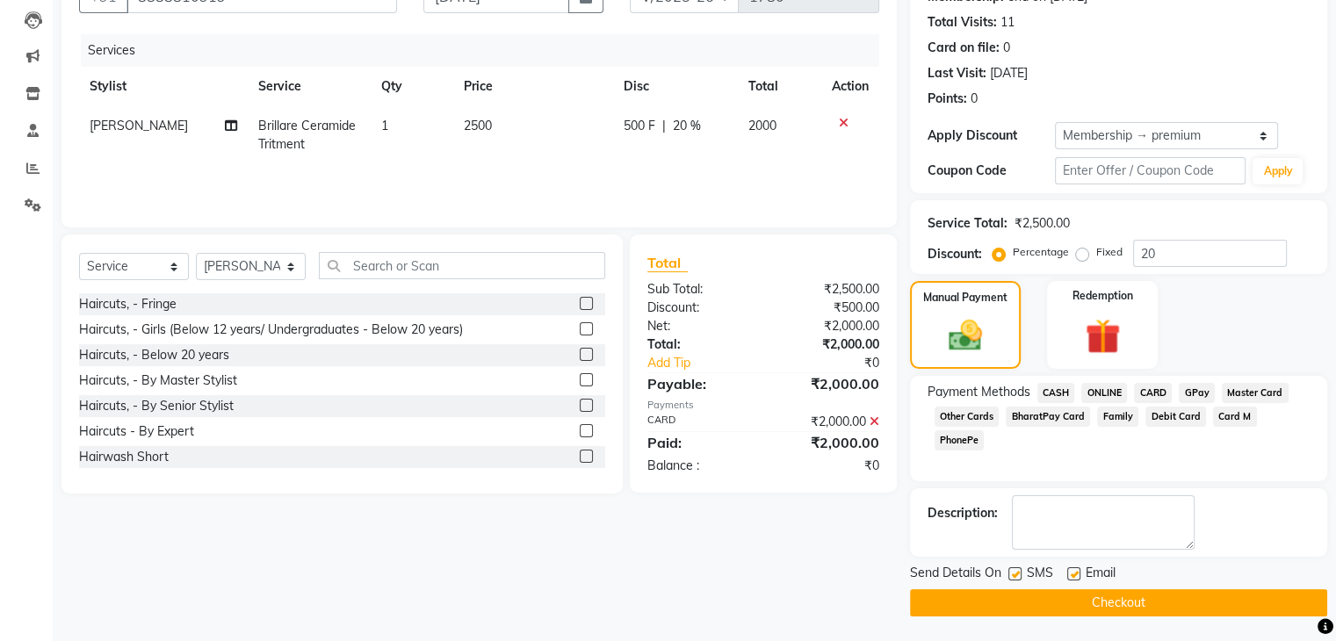
click at [1126, 606] on button "Checkout" at bounding box center [1118, 602] width 417 height 27
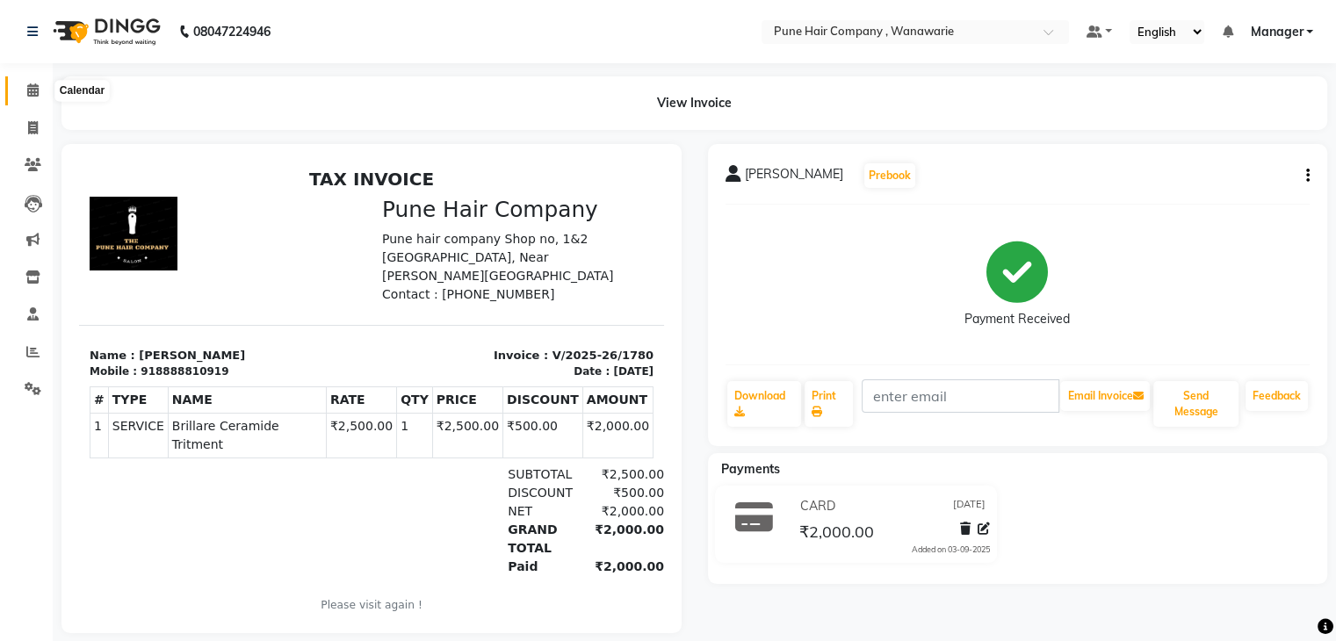
click at [33, 93] on icon at bounding box center [32, 89] width 11 height 13
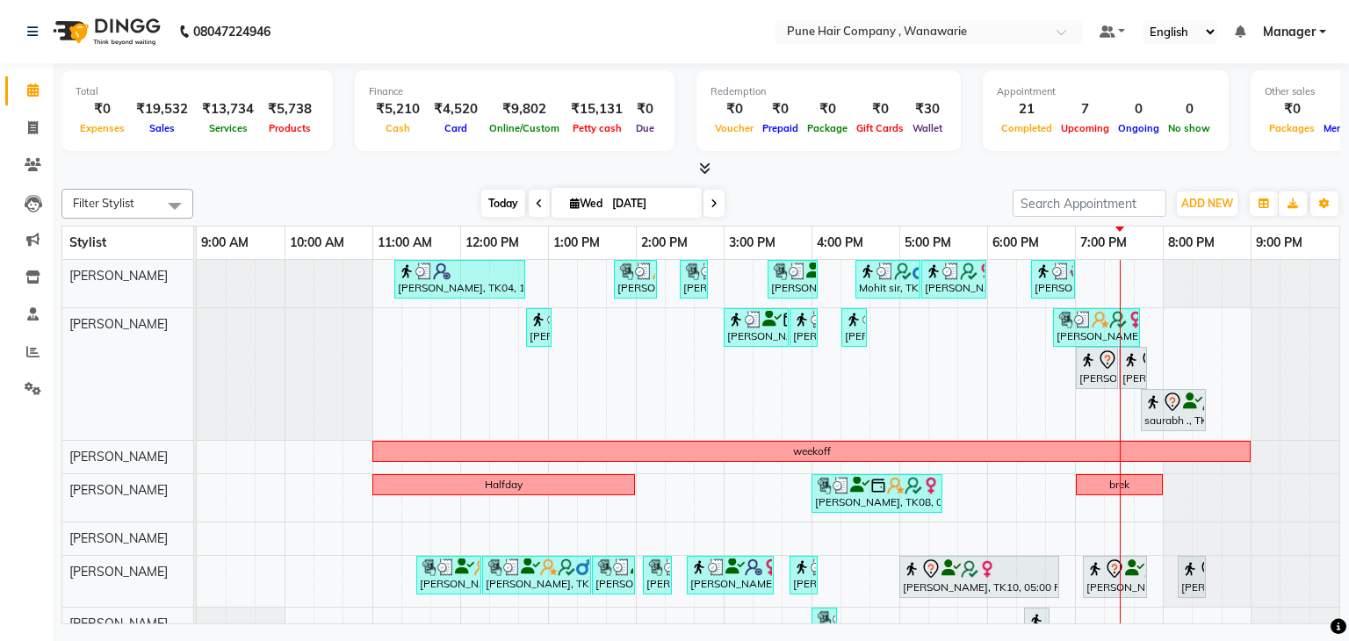
click at [513, 200] on span "Today" at bounding box center [503, 203] width 44 height 27
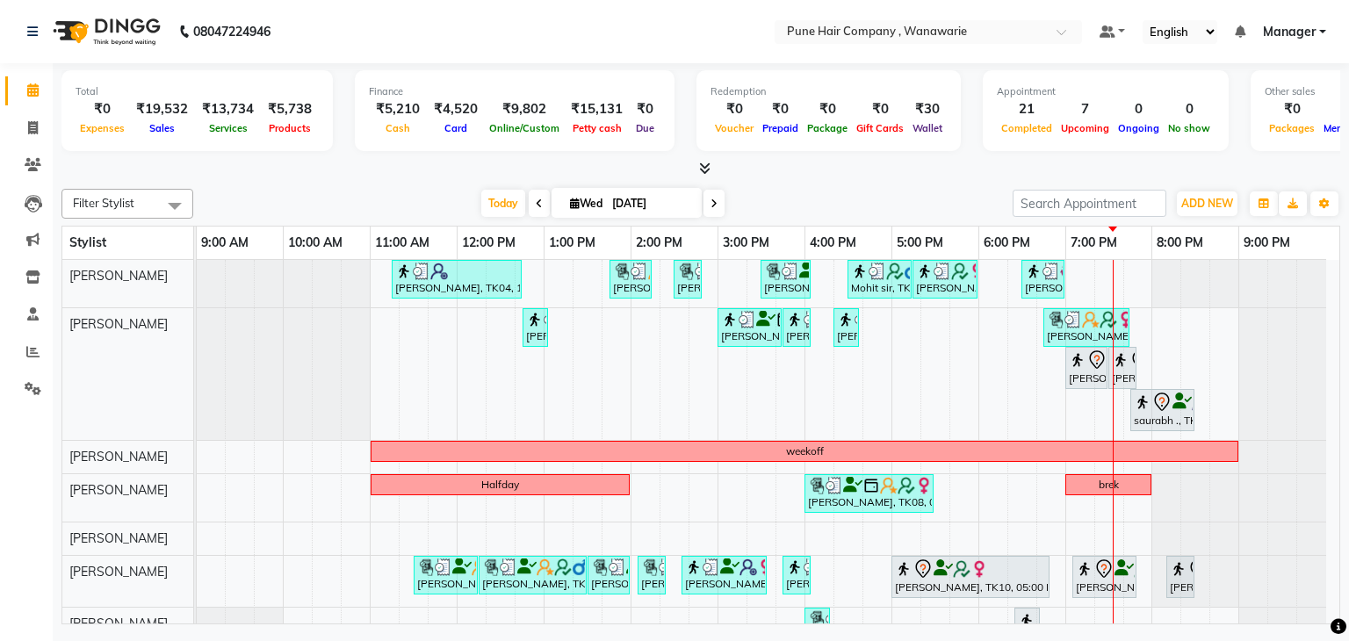
click at [661, 208] on input "[DATE]" at bounding box center [651, 204] width 88 height 26
select select "9"
select select "2025"
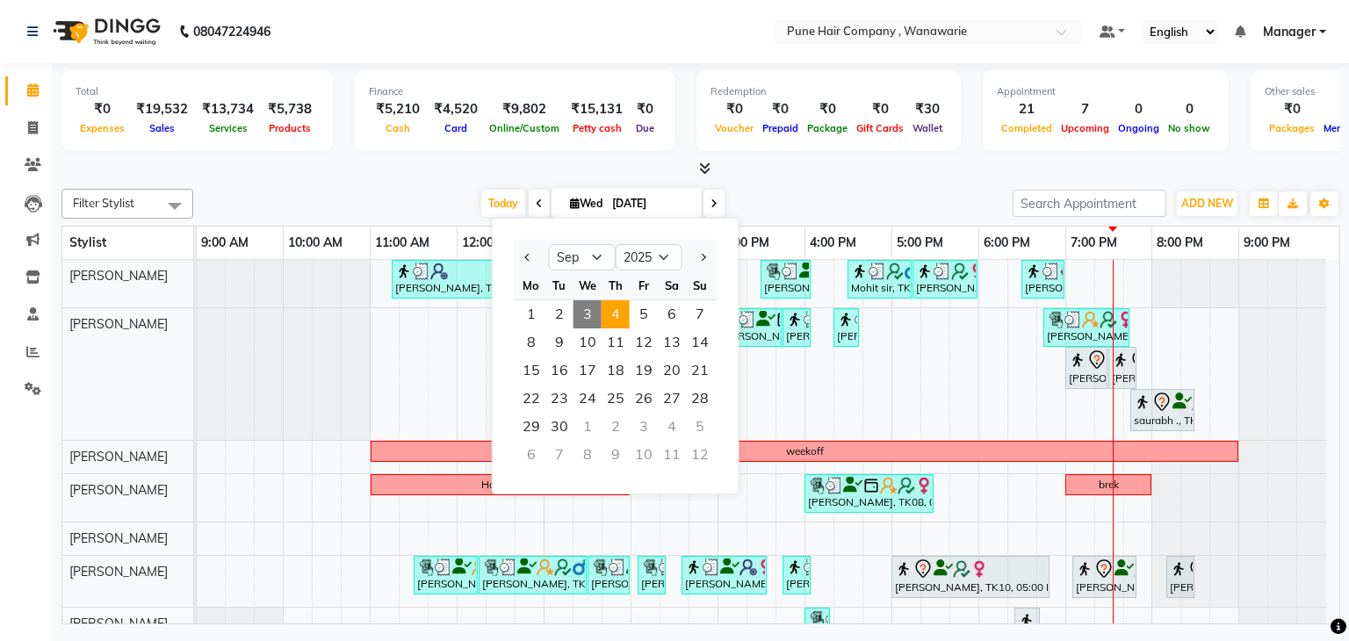
click at [618, 315] on span "4" at bounding box center [616, 314] width 28 height 28
type input "[DATE]"
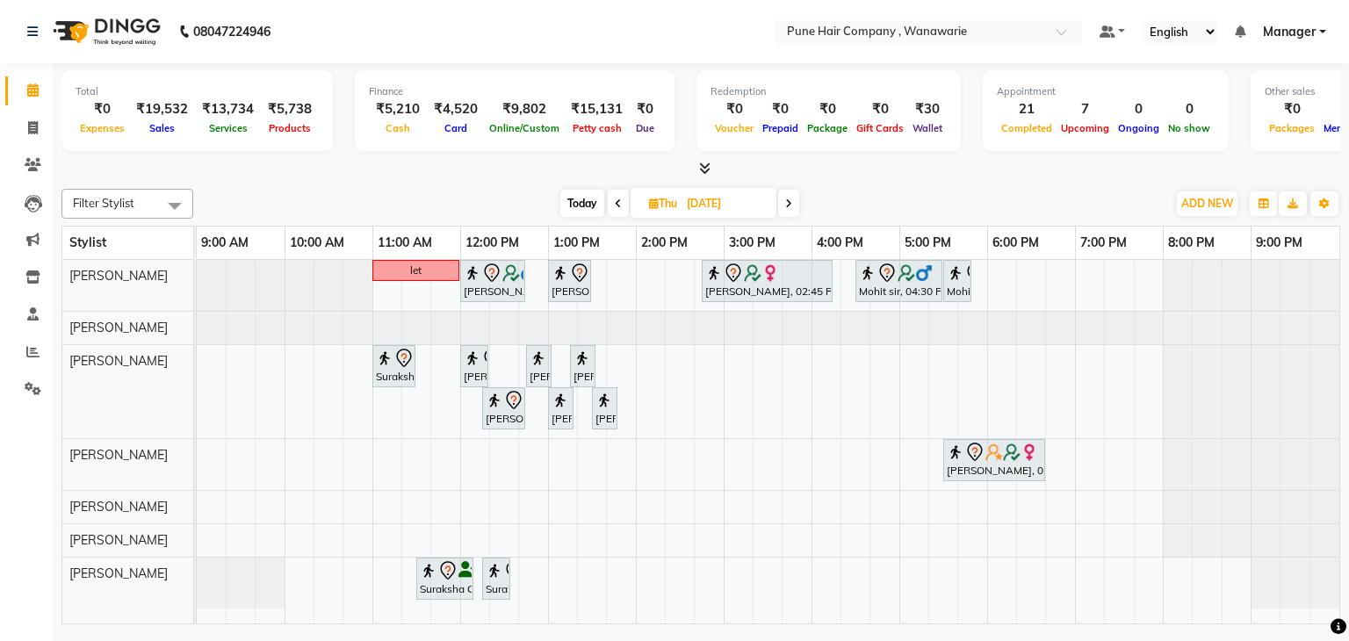
click at [737, 201] on input "[DATE]" at bounding box center [726, 204] width 88 height 26
select select "9"
select select "2025"
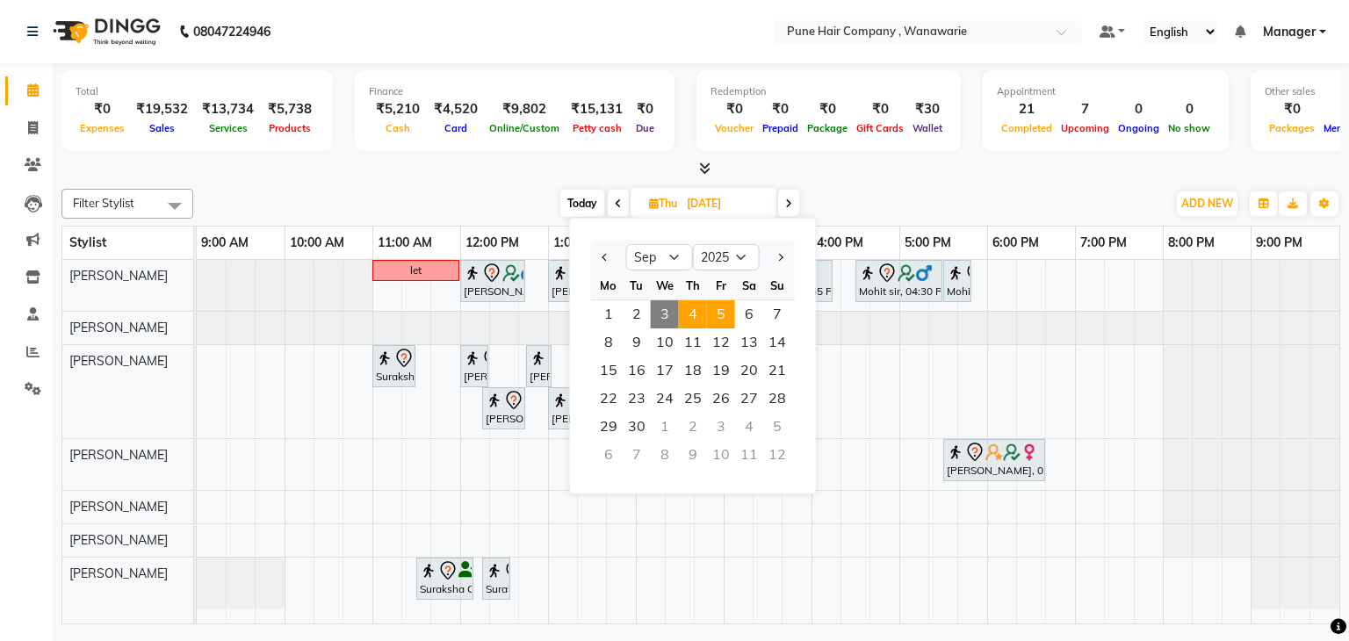
click at [720, 314] on span "5" at bounding box center [721, 314] width 28 height 28
type input "[DATE]"
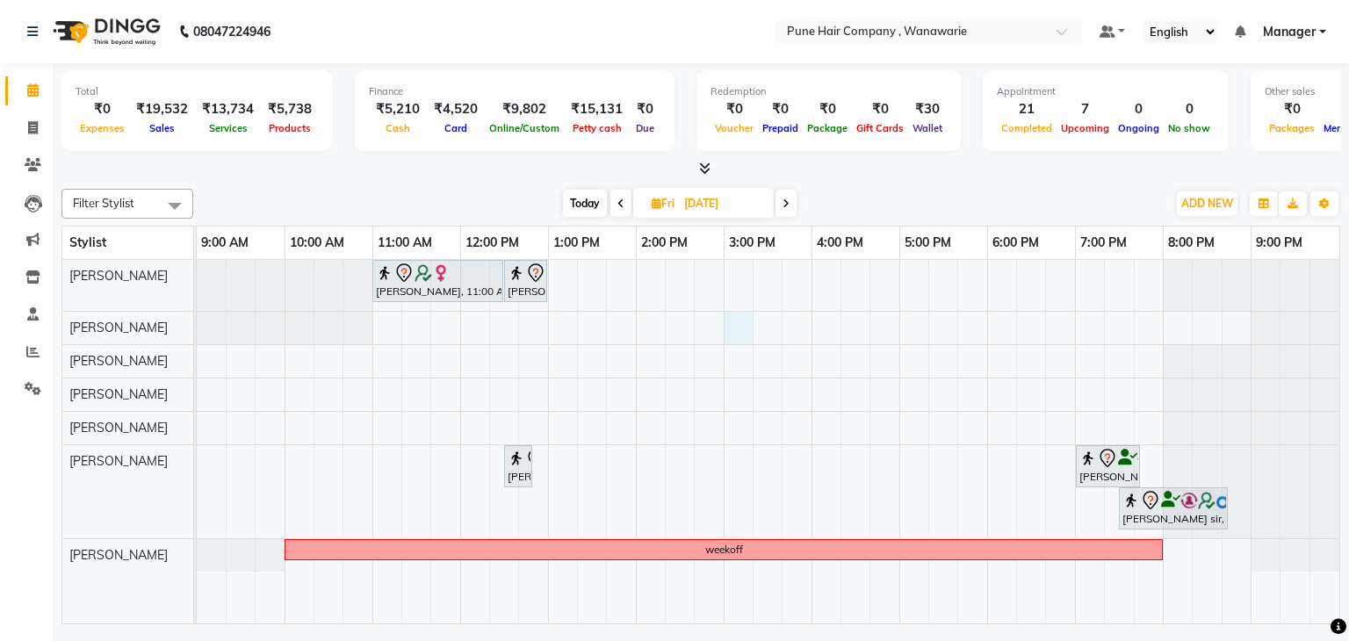
click at [727, 313] on div "[PERSON_NAME], 11:00 AM-12:30 PM, Hair Colour - Inoa Touch-up (Upto 2 Inches) […" at bounding box center [768, 442] width 1143 height 365
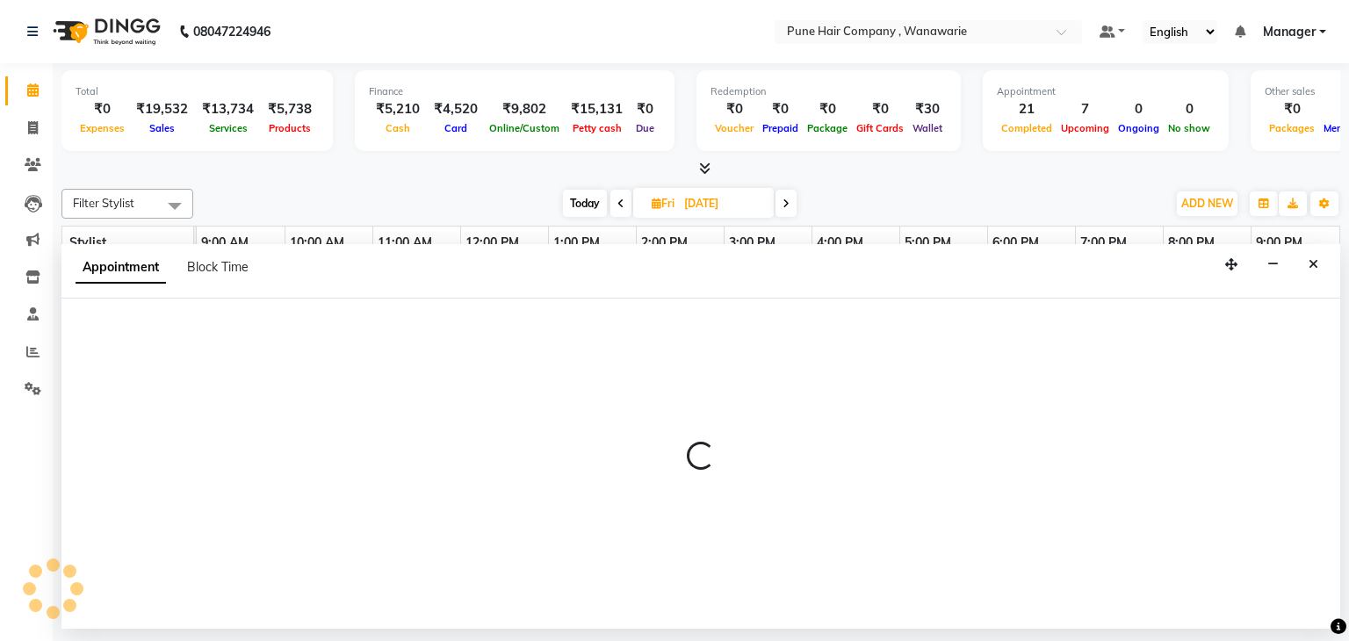
select select "74578"
select select "900"
select select "tentative"
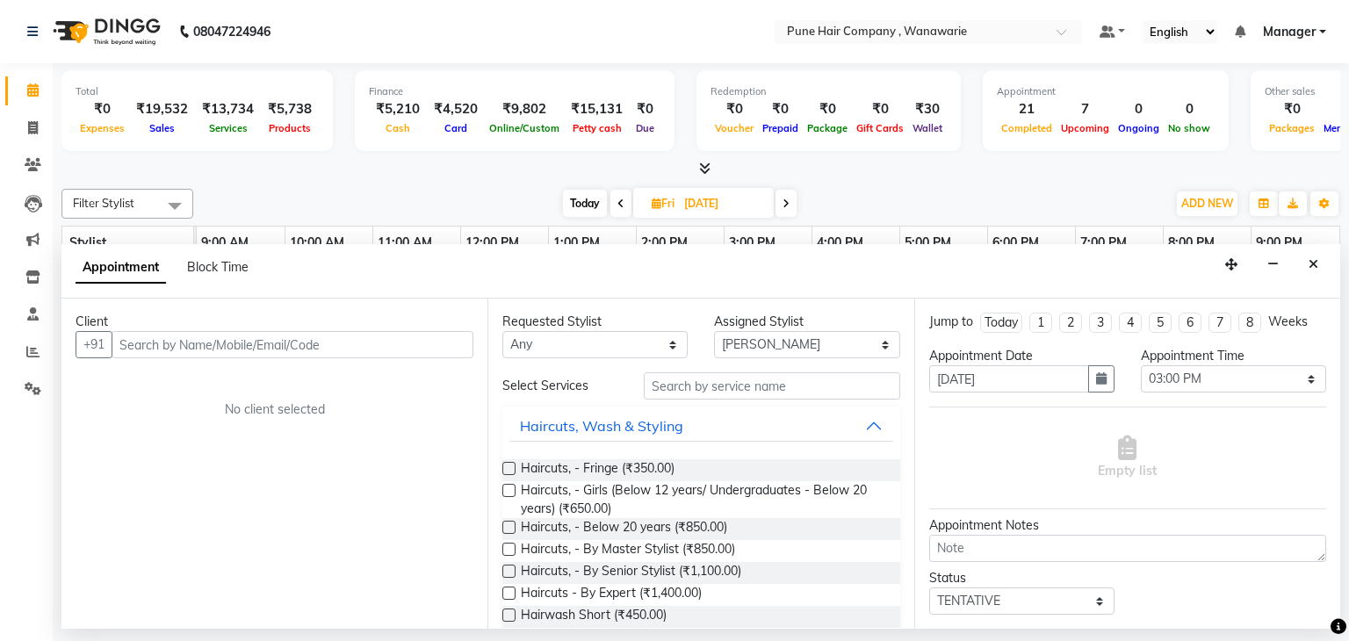
click at [356, 351] on input "text" at bounding box center [293, 344] width 362 height 27
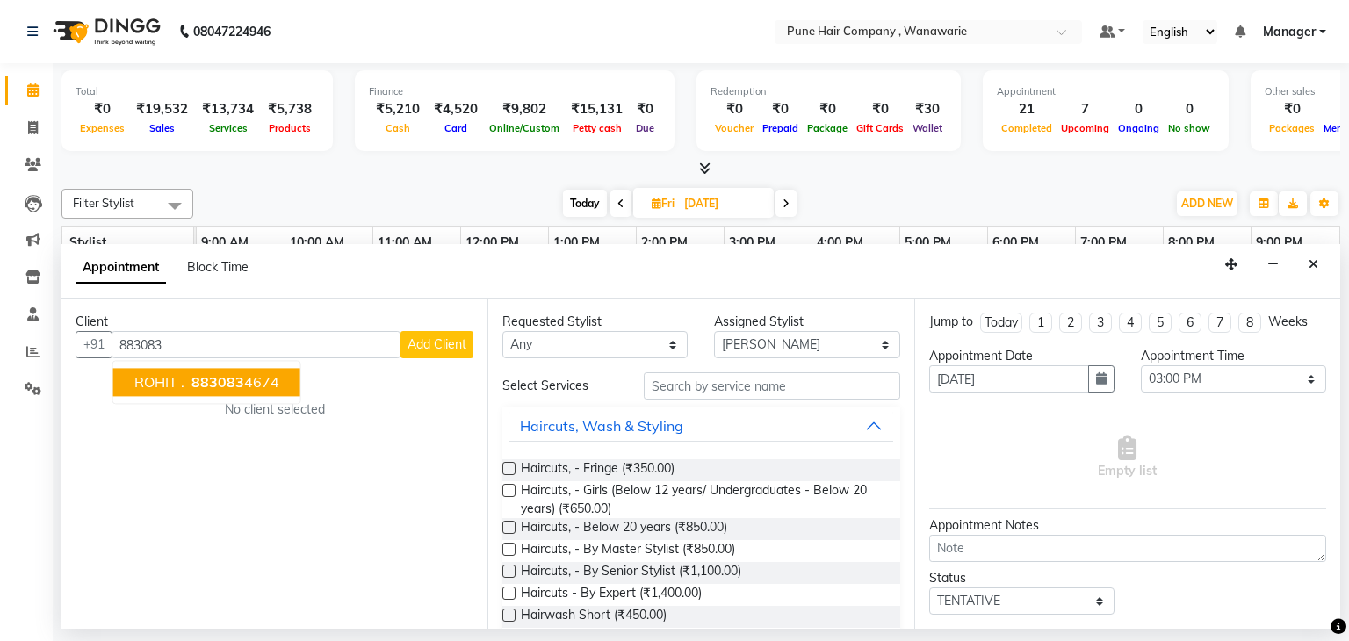
click at [147, 386] on span "ROHIT ." at bounding box center [159, 383] width 50 height 18
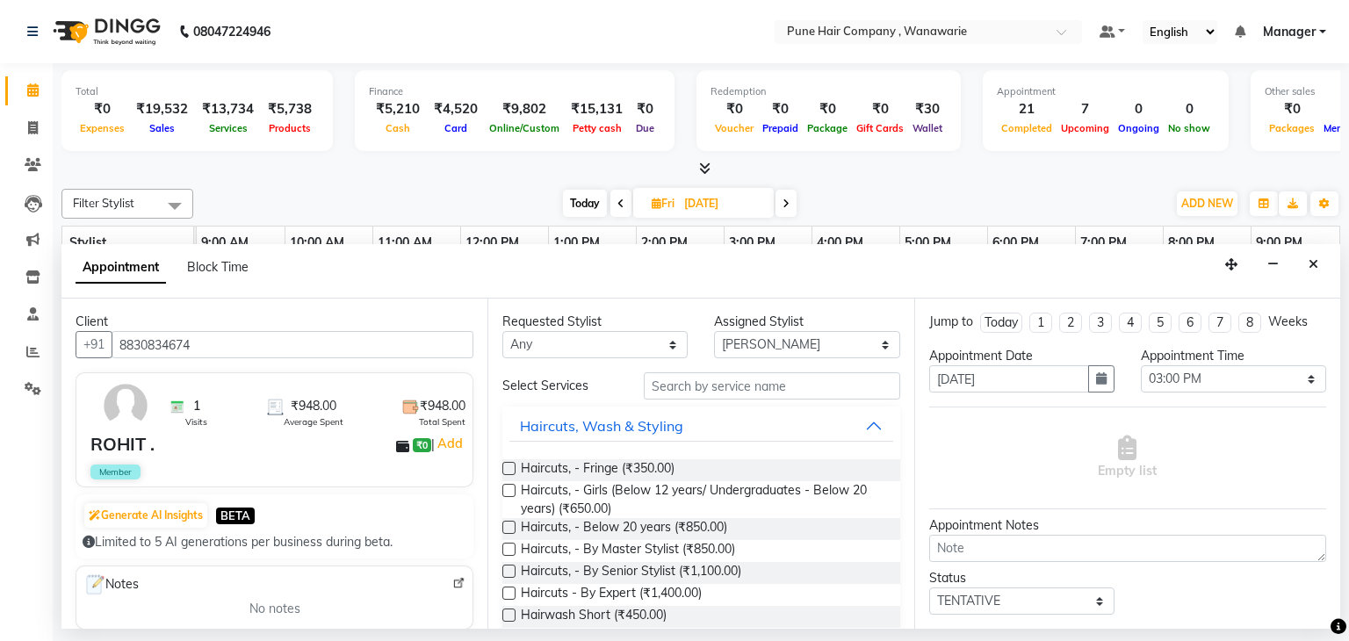
type input "8830834674"
click at [856, 425] on button "Haircuts, Wash & Styling" at bounding box center [700, 426] width 383 height 32
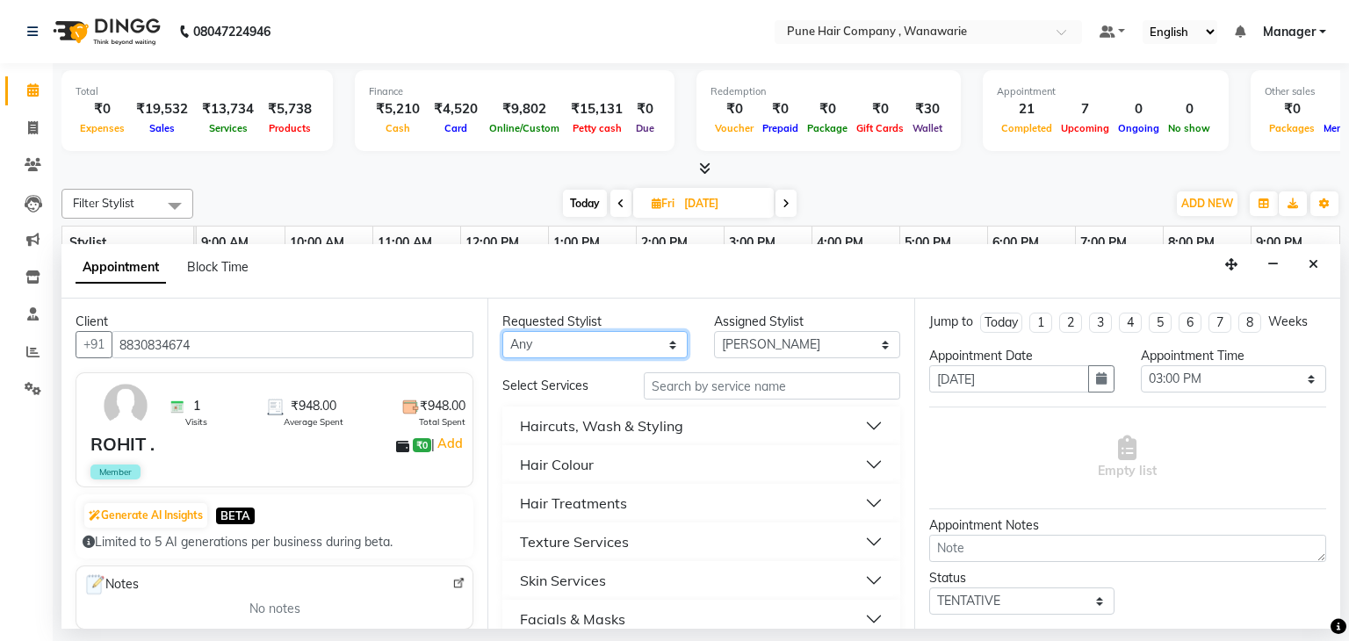
click at [561, 341] on select "Any [PERSON_NAME] [PERSON_NAME] [PERSON_NAME] [PERSON_NAME] [PERSON_NAME] [PERS…" at bounding box center [594, 344] width 185 height 27
select select "74578"
click at [502, 331] on select "Any [PERSON_NAME] [PERSON_NAME] [PERSON_NAME] [PERSON_NAME] [PERSON_NAME] [PERS…" at bounding box center [594, 344] width 185 height 27
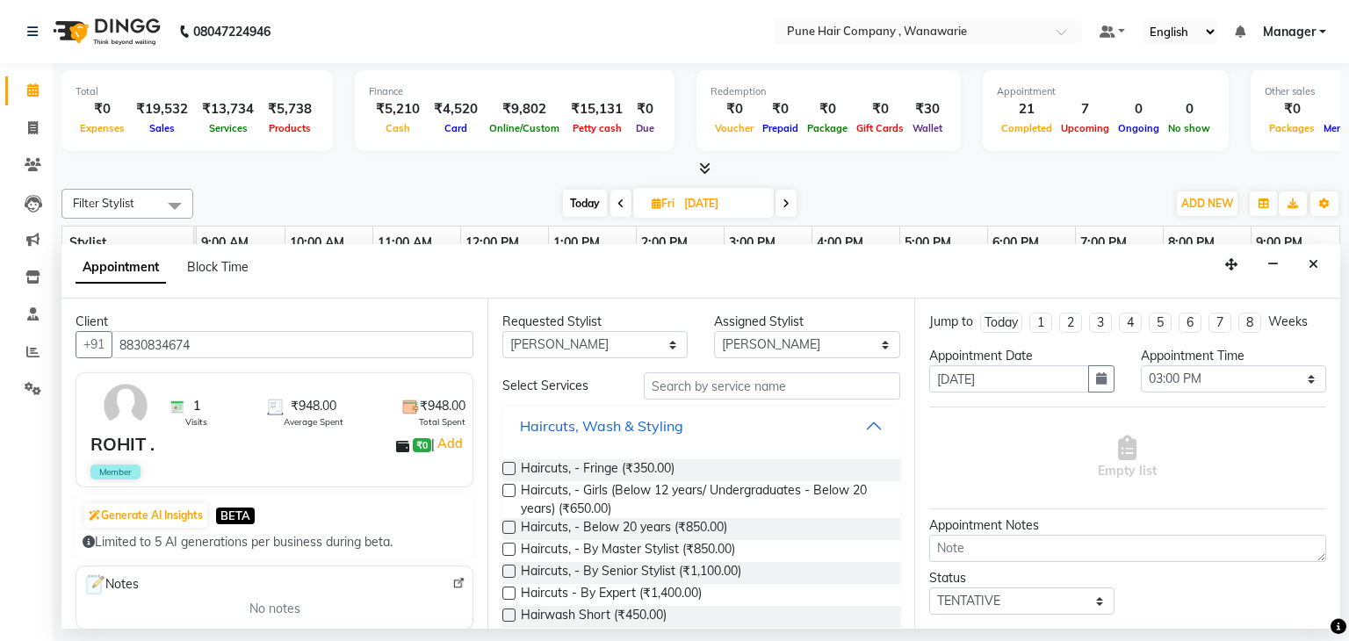
click at [857, 424] on button "Haircuts, Wash & Styling" at bounding box center [700, 426] width 383 height 32
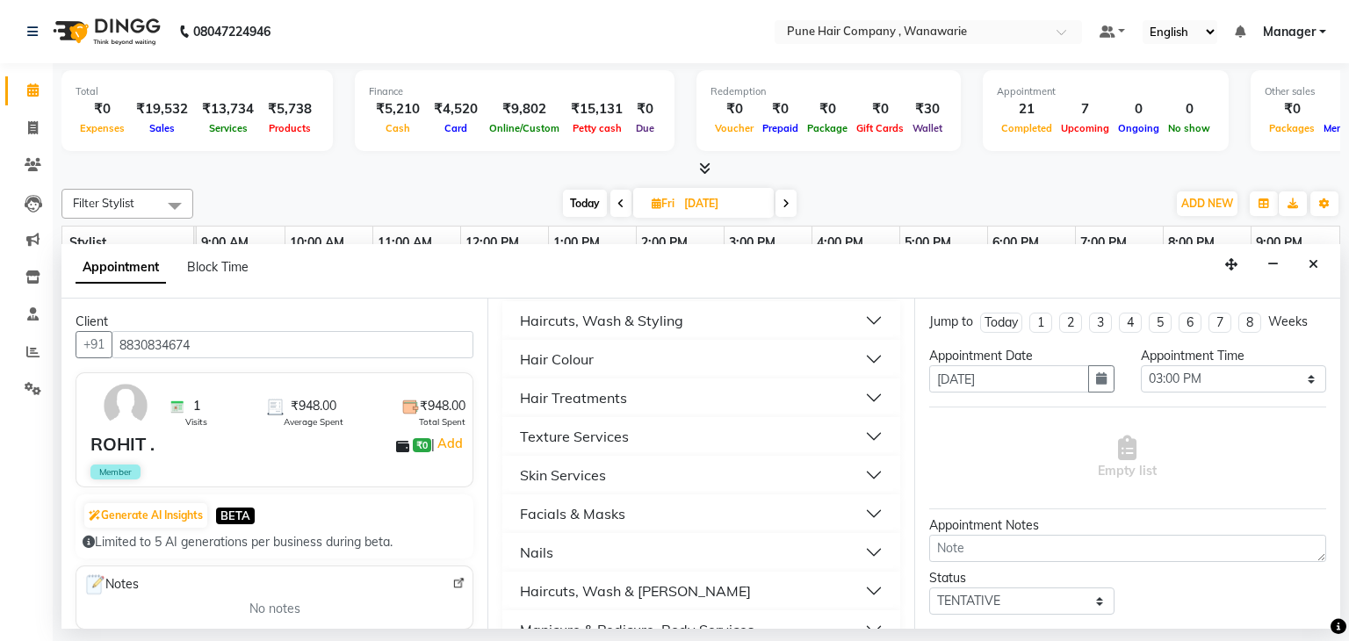
scroll to position [141, 0]
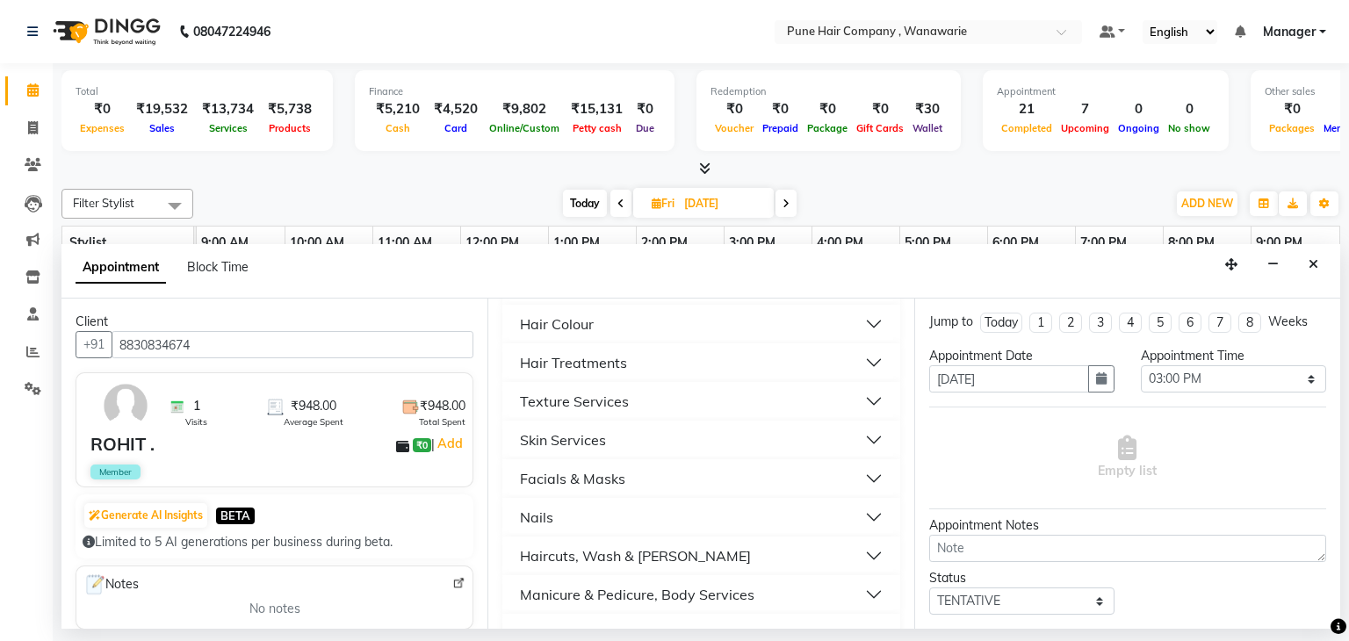
click at [863, 319] on button "Hair Colour" at bounding box center [700, 324] width 383 height 32
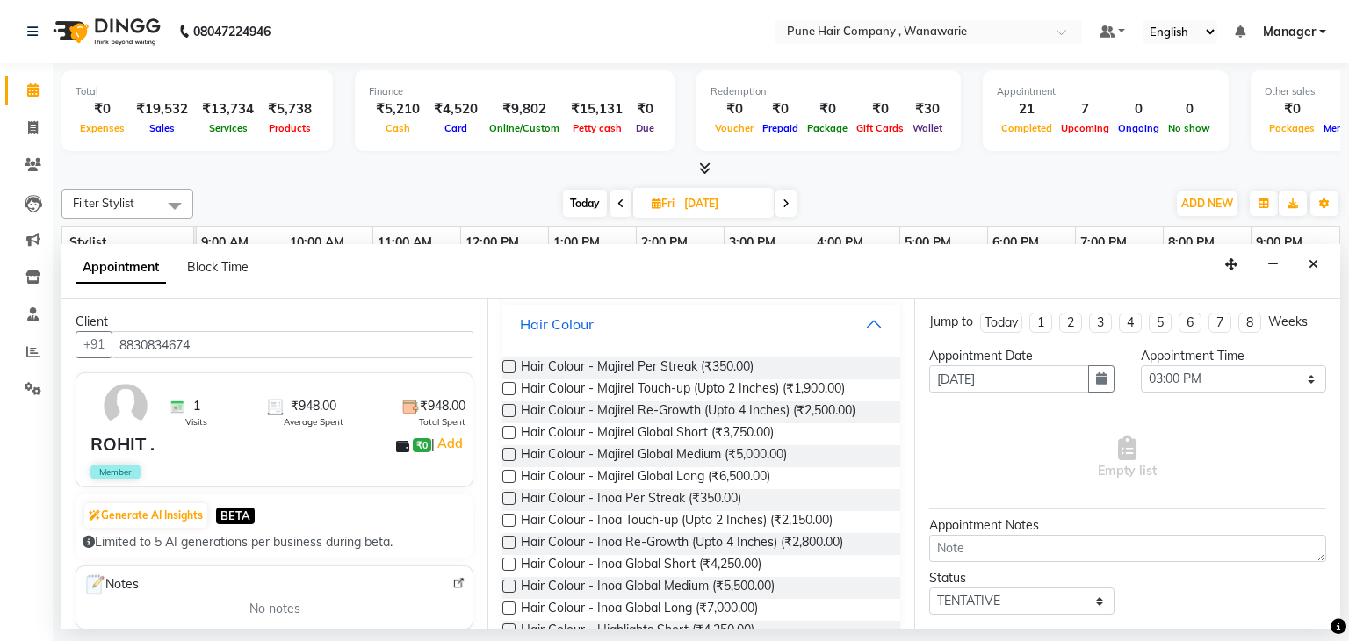
click at [861, 326] on button "Hair Colour" at bounding box center [700, 324] width 383 height 32
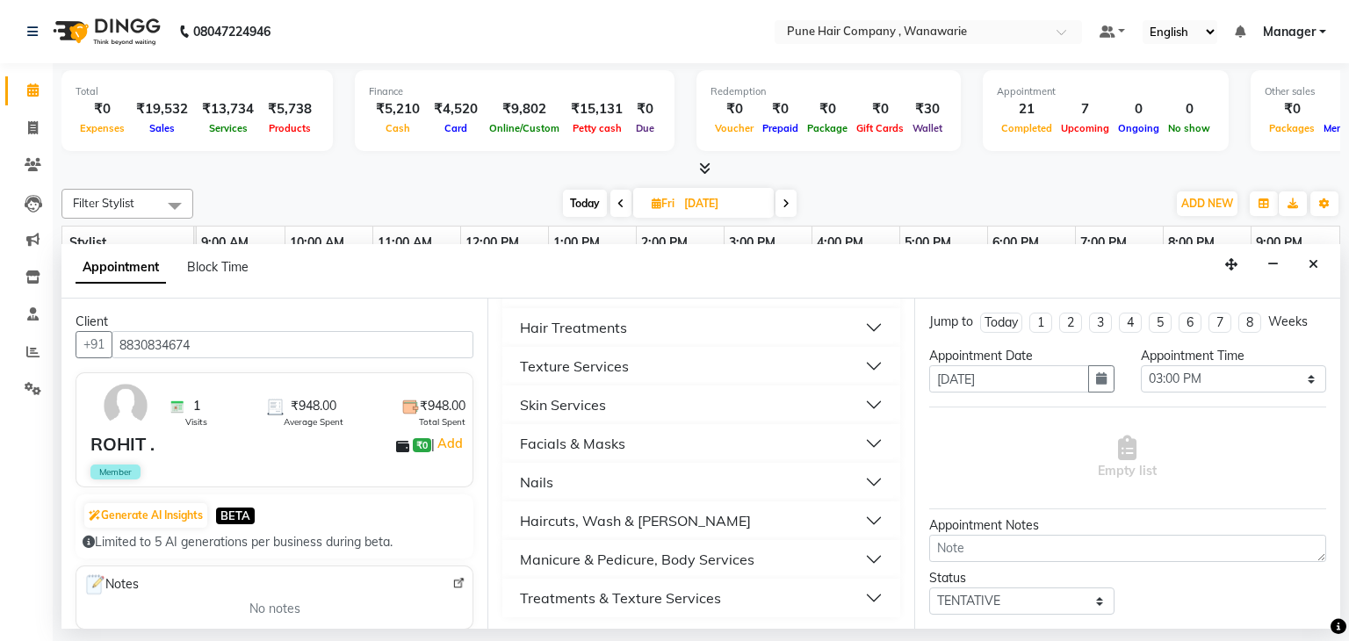
scroll to position [178, 0]
click at [865, 519] on button "Haircuts, Wash & [PERSON_NAME]" at bounding box center [700, 518] width 383 height 32
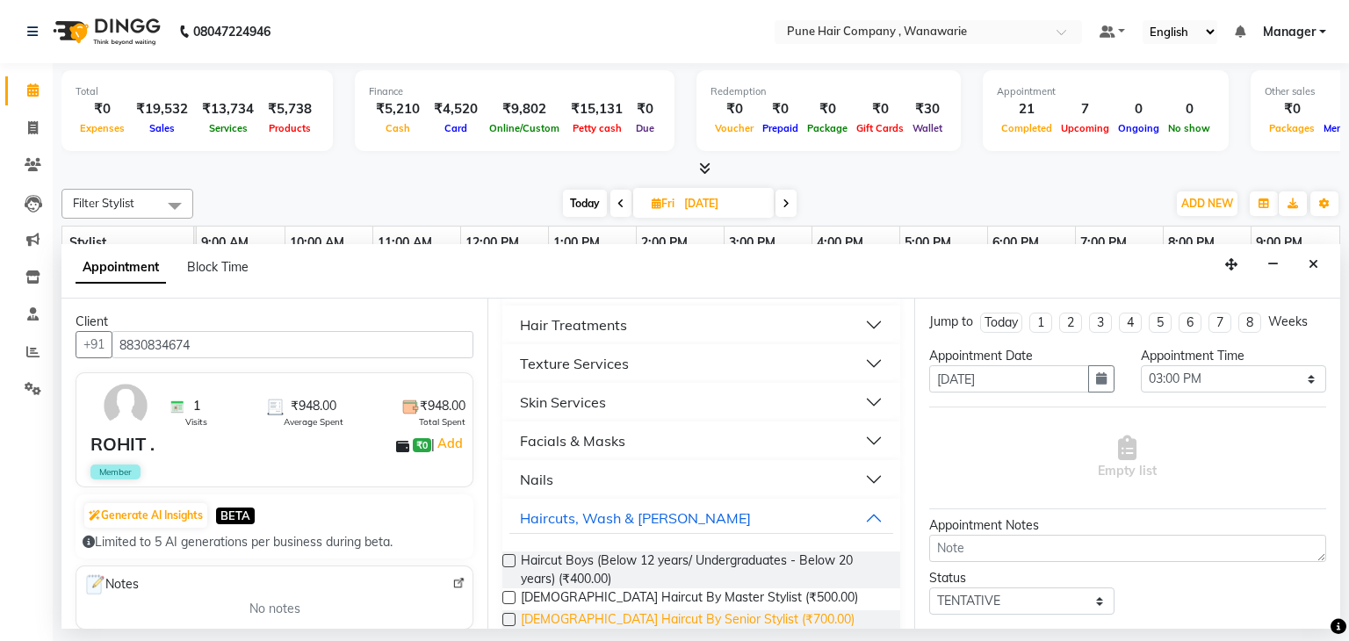
click at [656, 618] on span "[DEMOGRAPHIC_DATA] Haircut By Senior Stylist (₹700.00)" at bounding box center [688, 622] width 334 height 22
checkbox input "false"
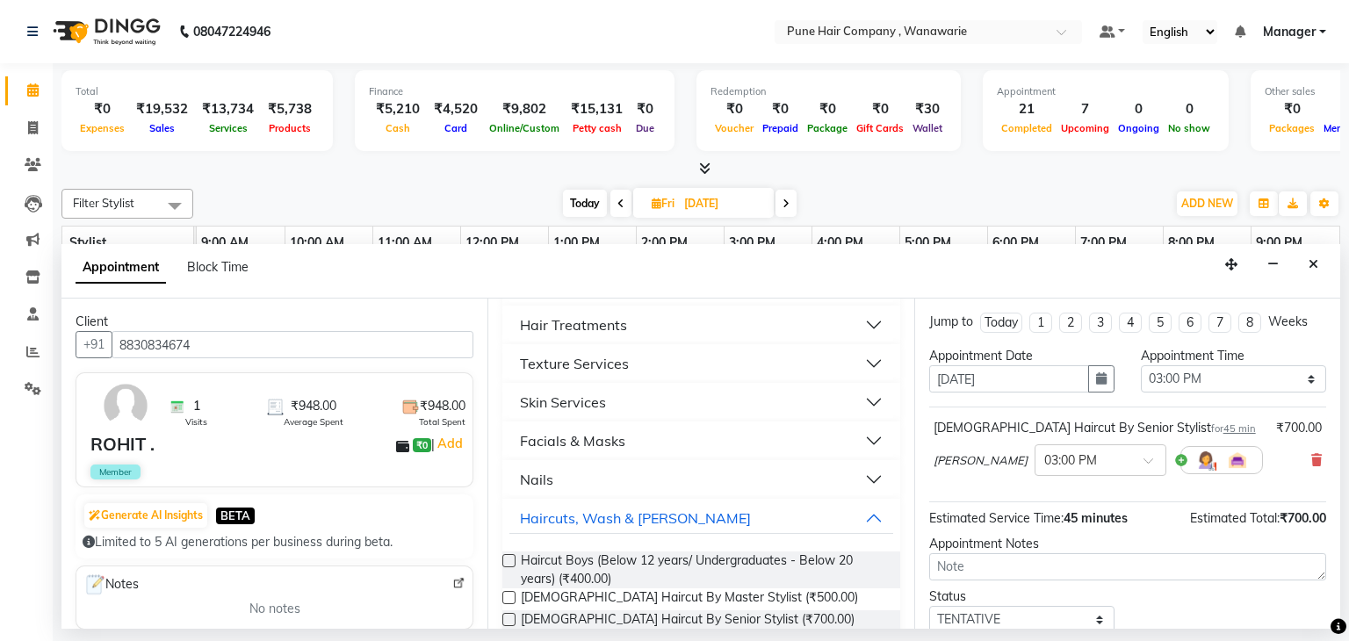
click at [1155, 603] on div "Status Select TENTATIVE CONFIRM UPCOMING" at bounding box center [1127, 611] width 423 height 46
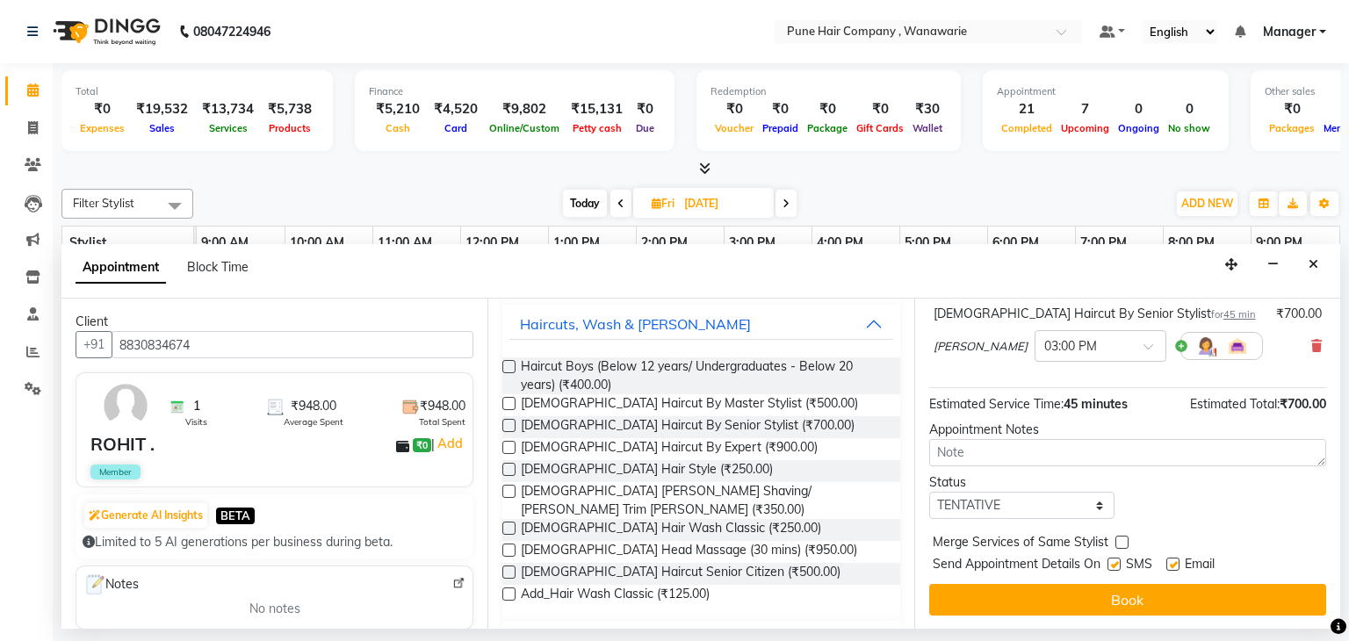
scroll to position [389, 0]
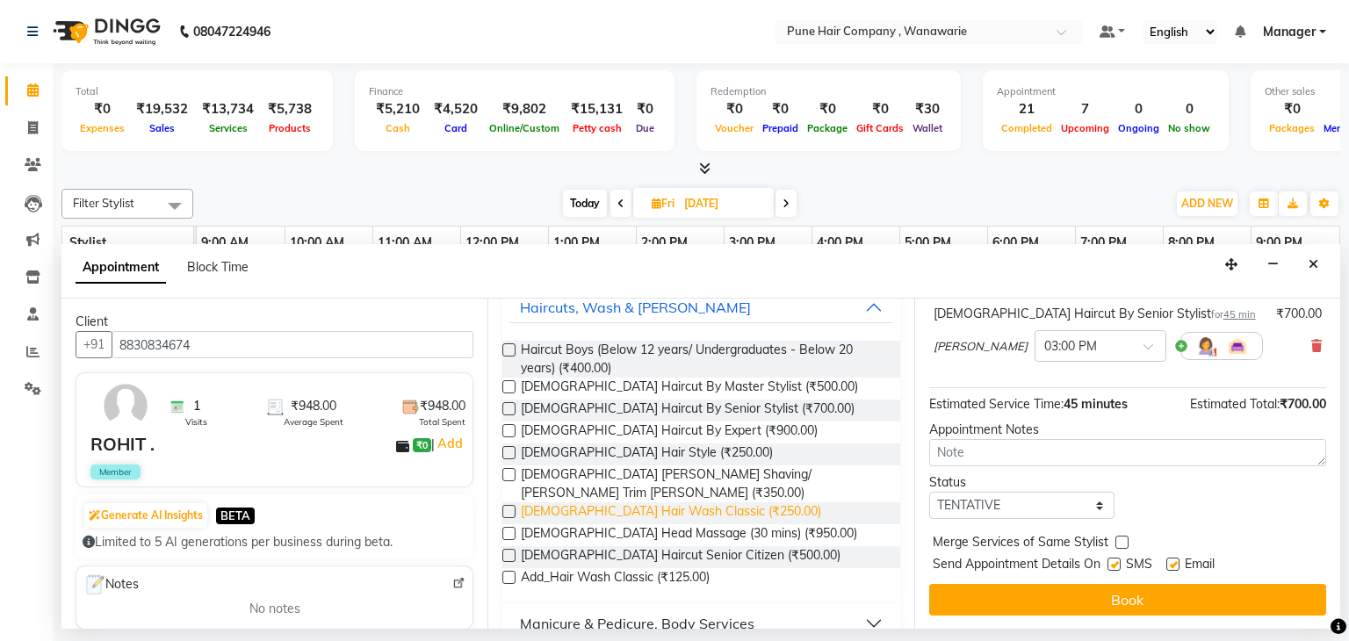
click at [562, 503] on span "[DEMOGRAPHIC_DATA] Hair Wash Classic (₹250.00)" at bounding box center [671, 513] width 300 height 22
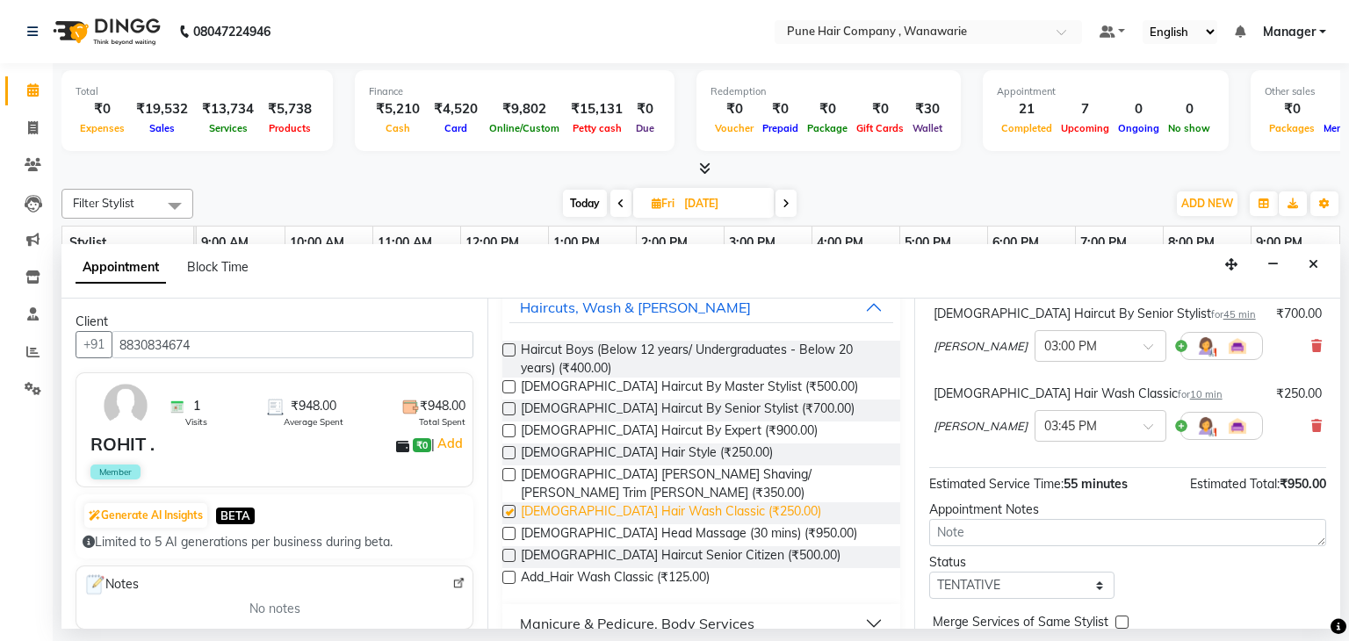
checkbox input "false"
click at [1202, 584] on div "Jump to [DATE] 1 2 3 4 5 6 7 8 Weeks Appointment Date [DATE] Appointment Time S…" at bounding box center [1127, 464] width 426 height 330
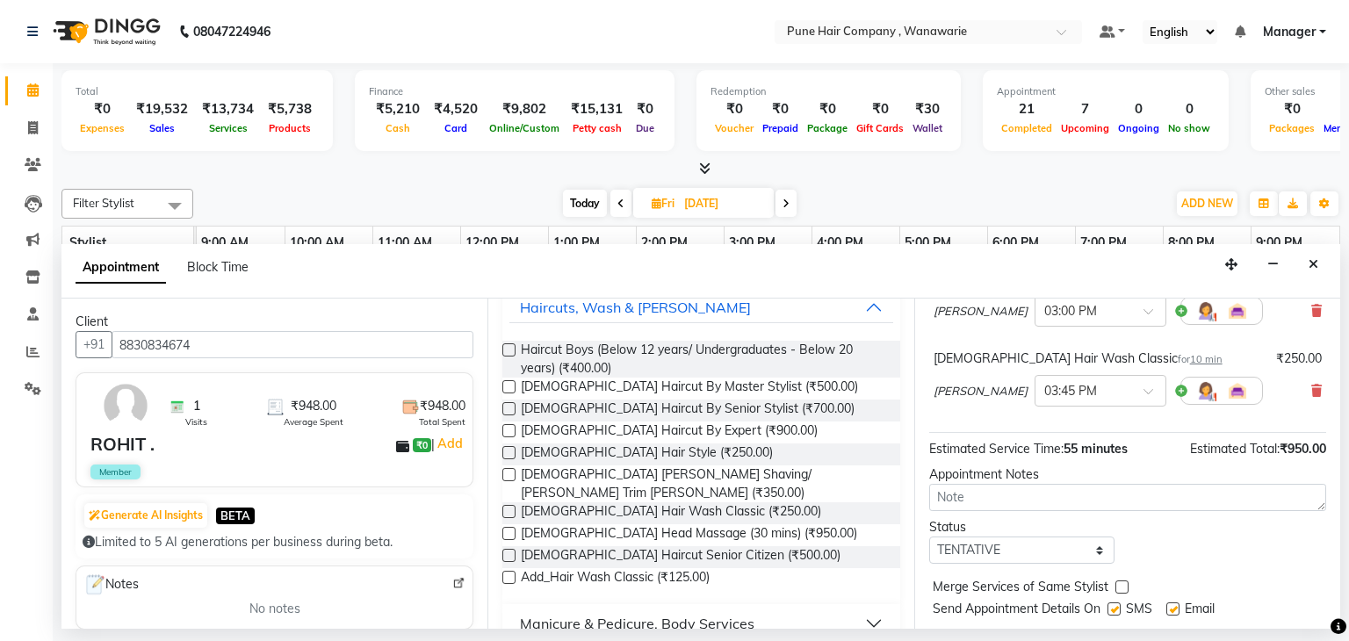
scroll to position [194, 0]
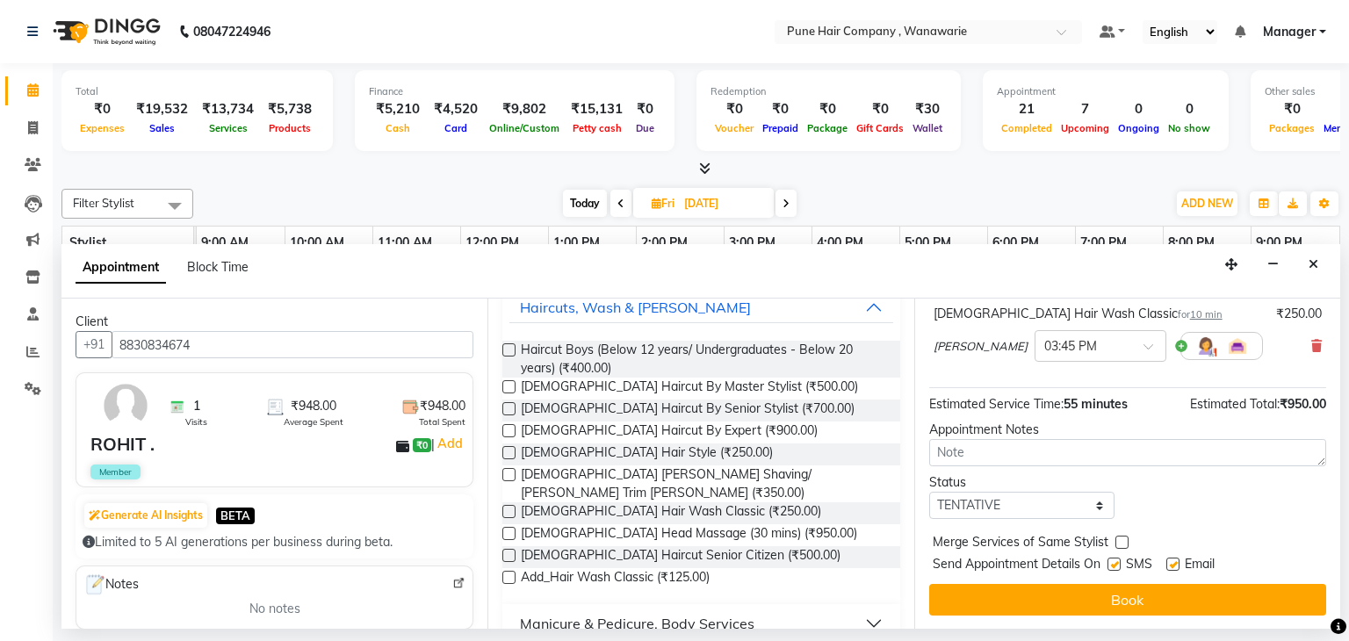
click at [1202, 584] on button "Book" at bounding box center [1127, 600] width 397 height 32
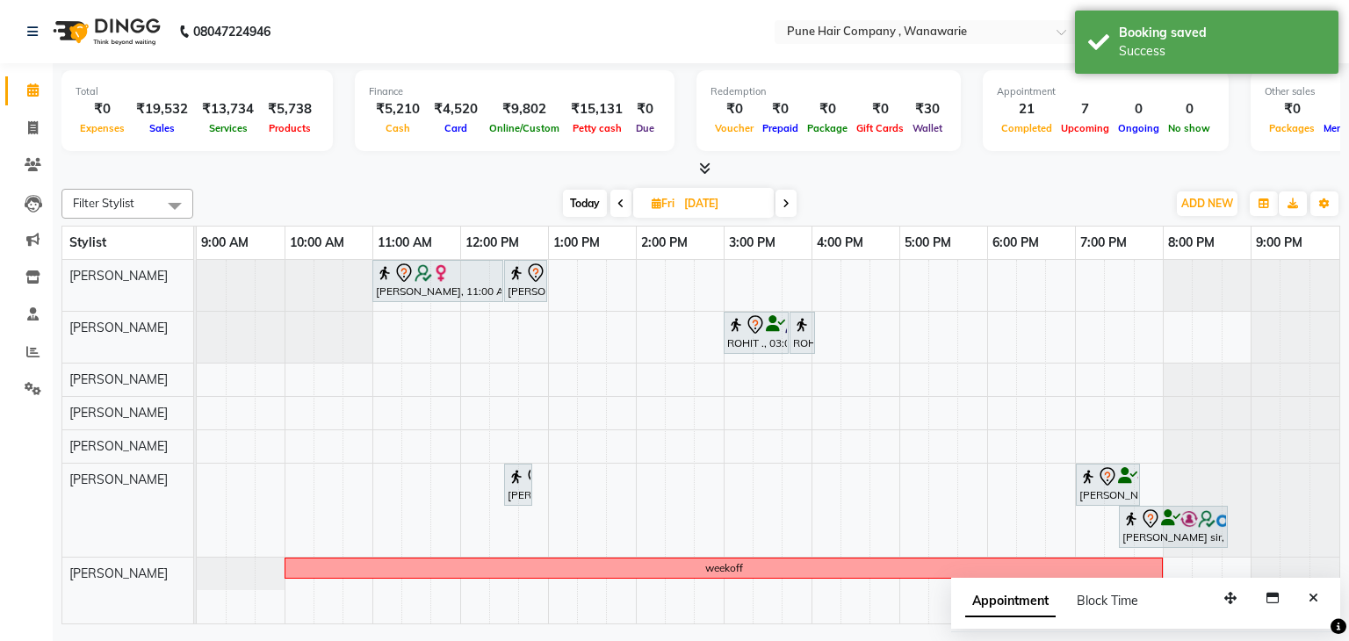
click at [587, 199] on span "Today" at bounding box center [585, 203] width 44 height 27
type input "[DATE]"
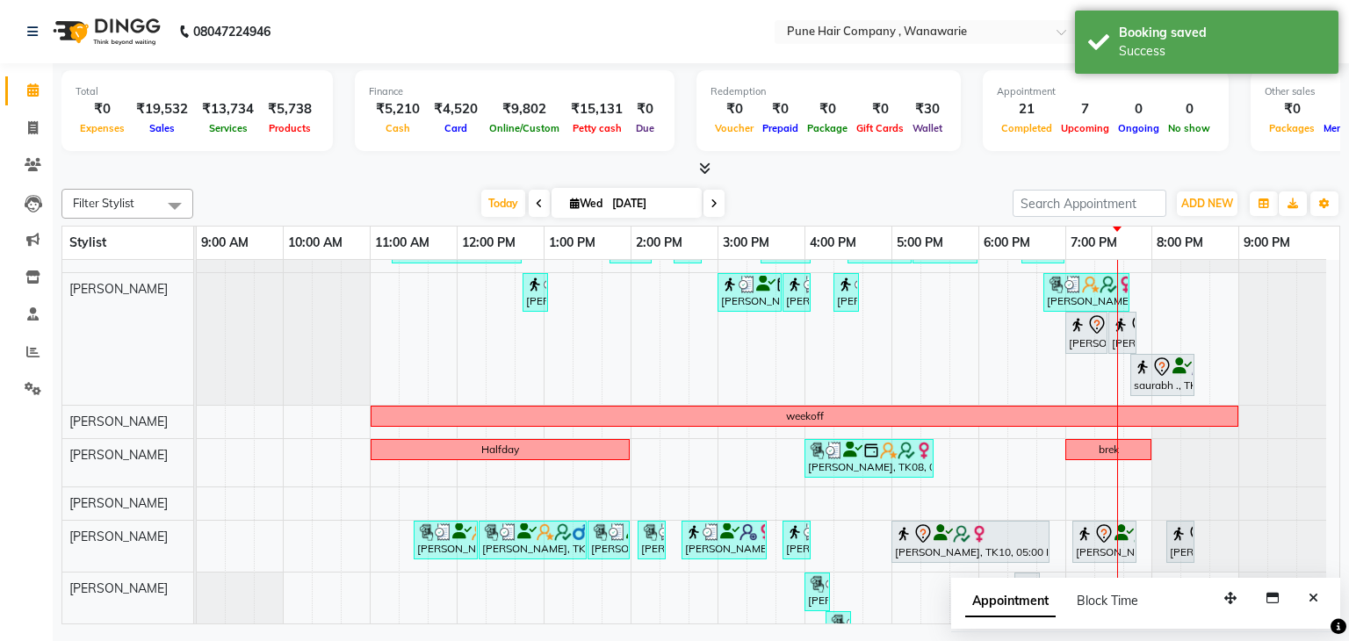
scroll to position [68, 0]
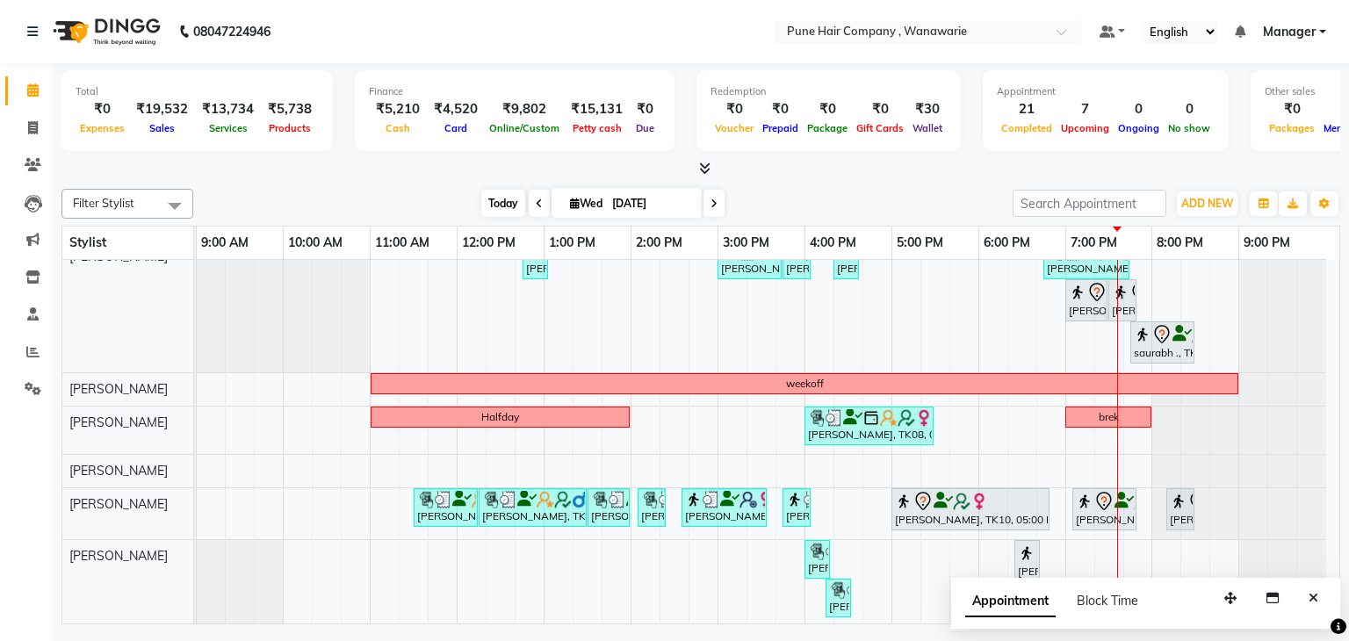
click at [510, 199] on span "Today" at bounding box center [503, 203] width 44 height 27
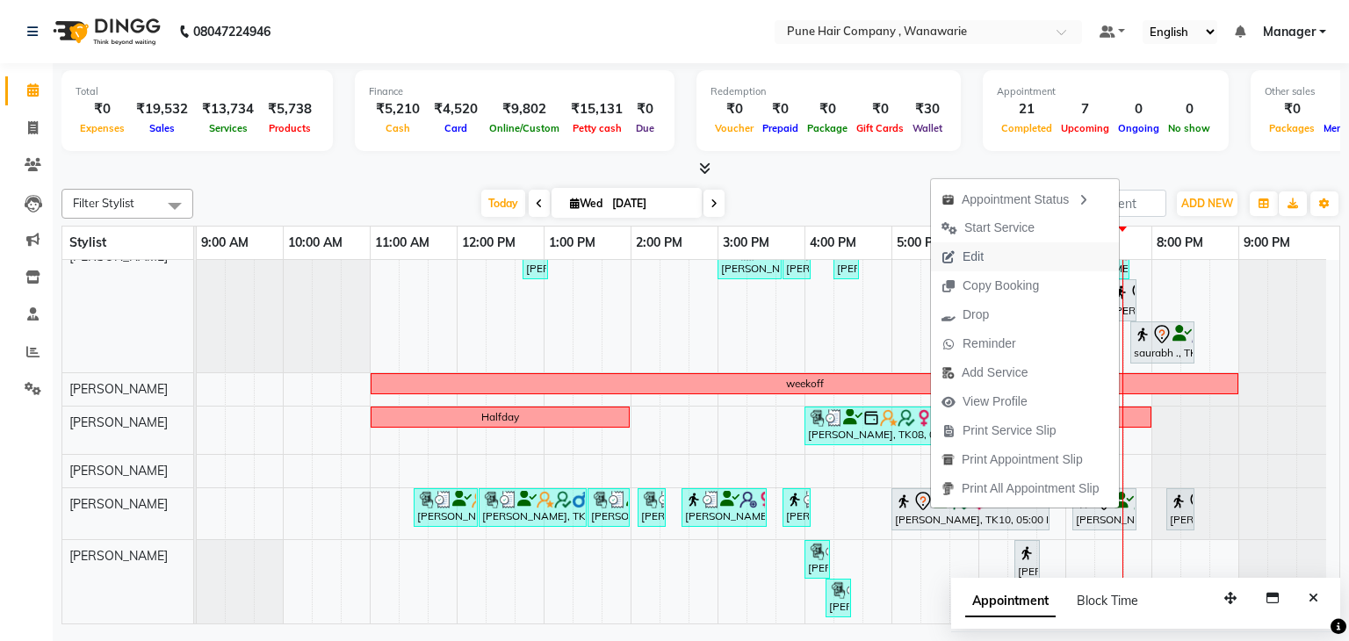
click at [983, 254] on span "Edit" at bounding box center [973, 257] width 21 height 18
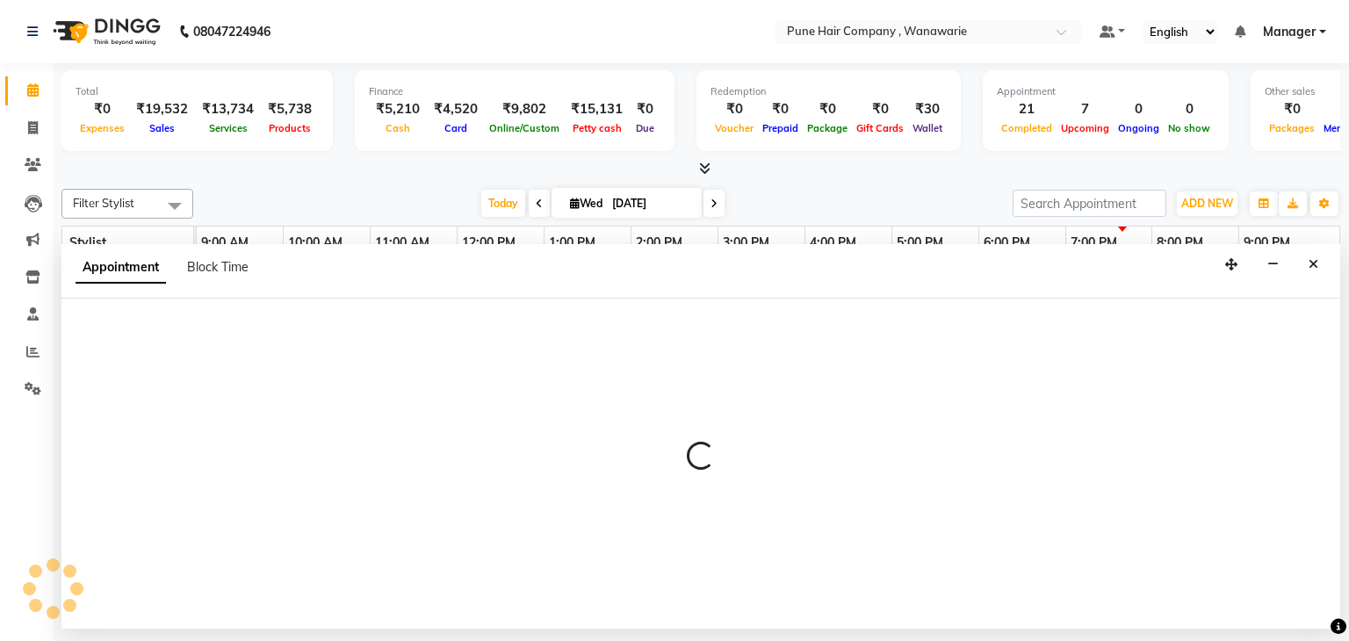
select select "74603"
select select "1020"
select select "4060"
select select "tentative"
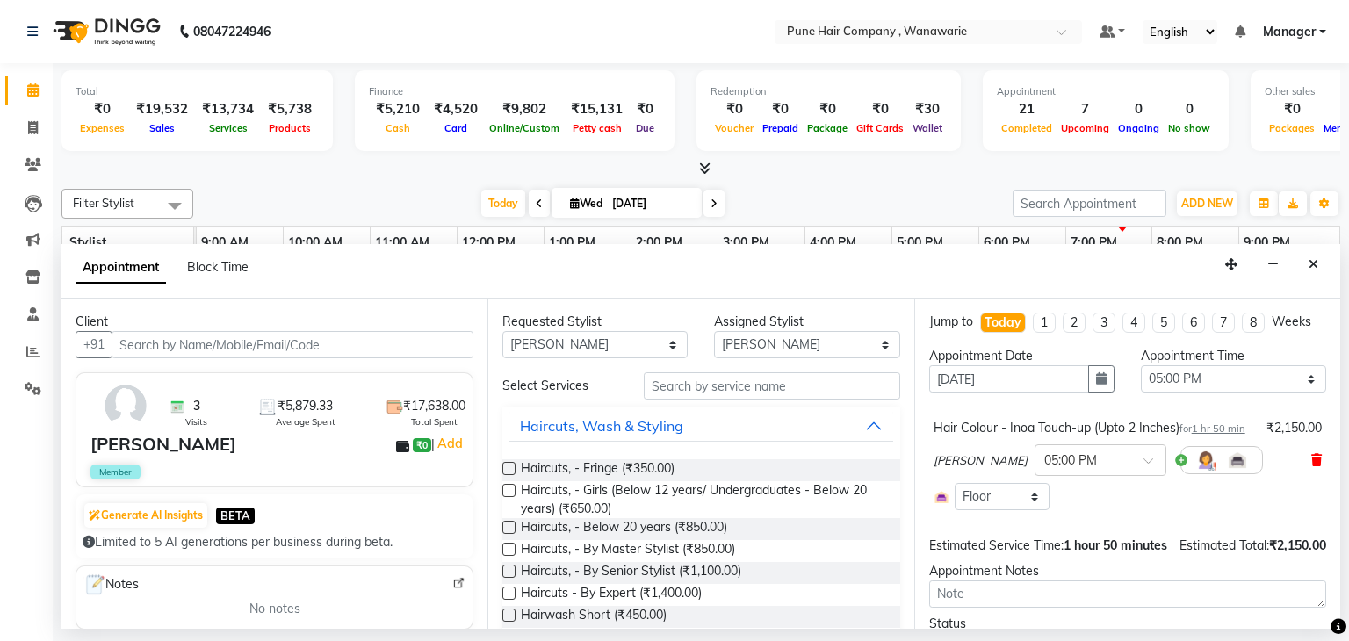
click at [1311, 466] on icon at bounding box center [1316, 460] width 11 height 12
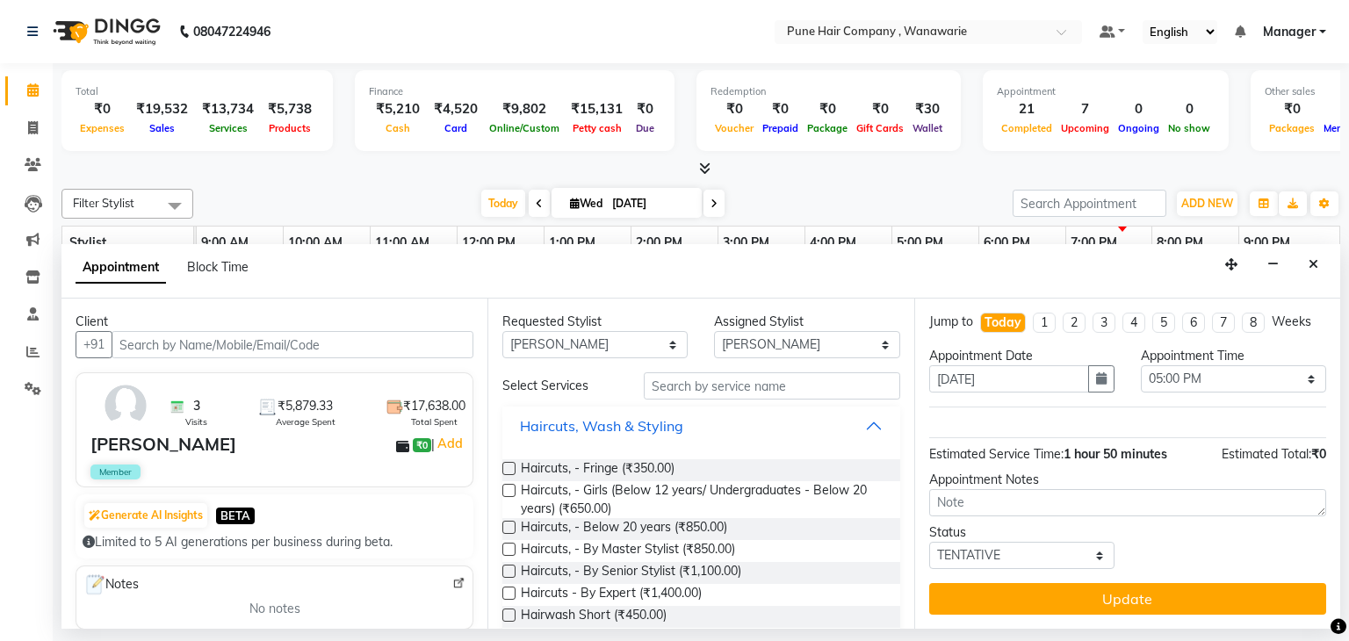
click at [720, 428] on button "Haircuts, Wash & Styling" at bounding box center [700, 426] width 383 height 32
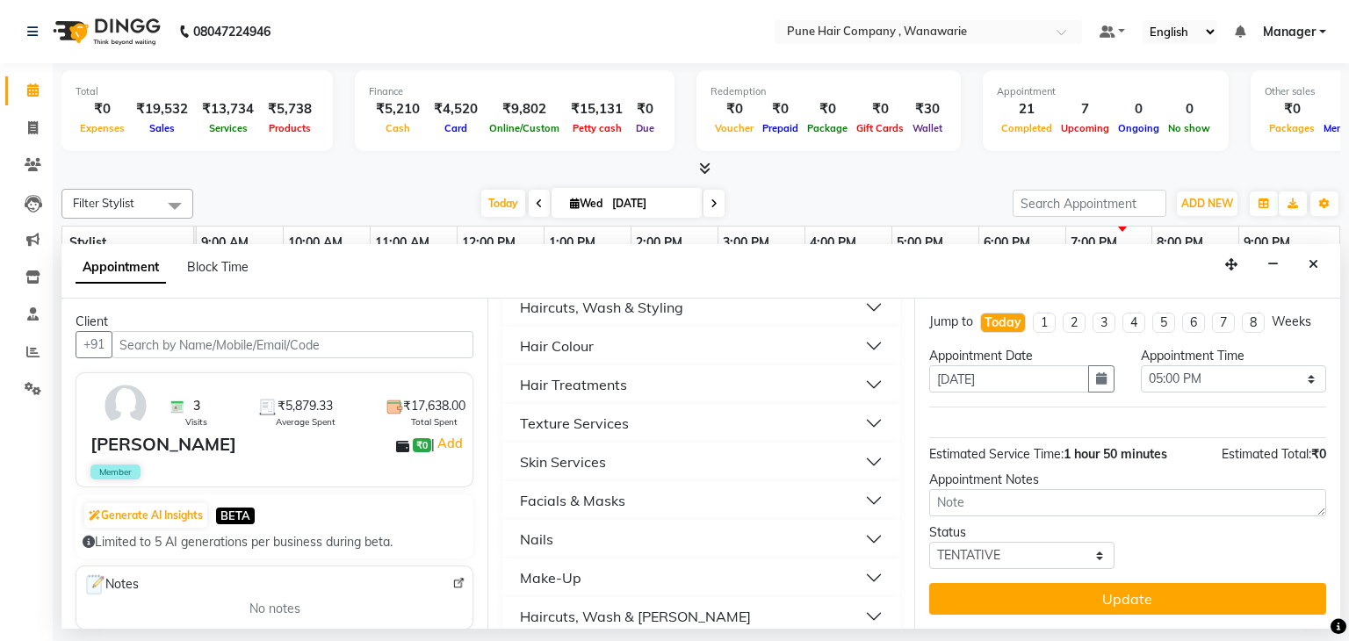
scroll to position [119, 0]
click at [694, 331] on button "Hair Colour" at bounding box center [700, 345] width 383 height 32
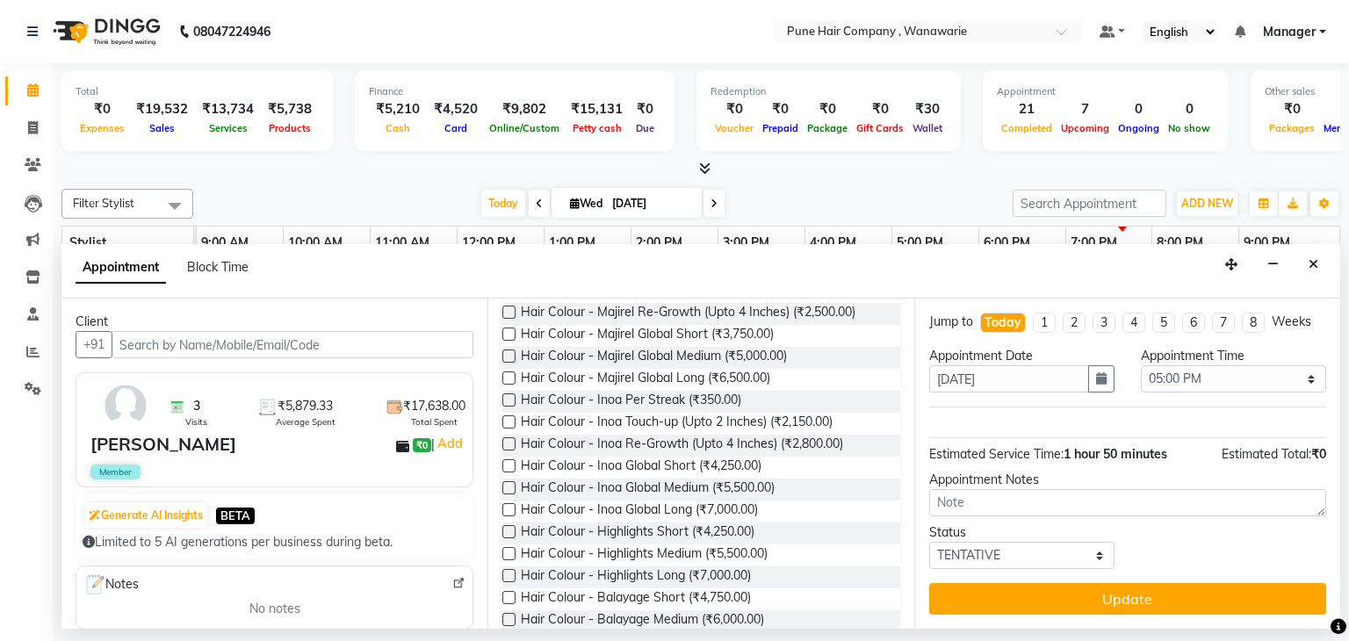
scroll to position [241, 0]
click at [676, 484] on span "Hair Colour - Inoa Global Medium (₹5,500.00)" at bounding box center [648, 488] width 254 height 22
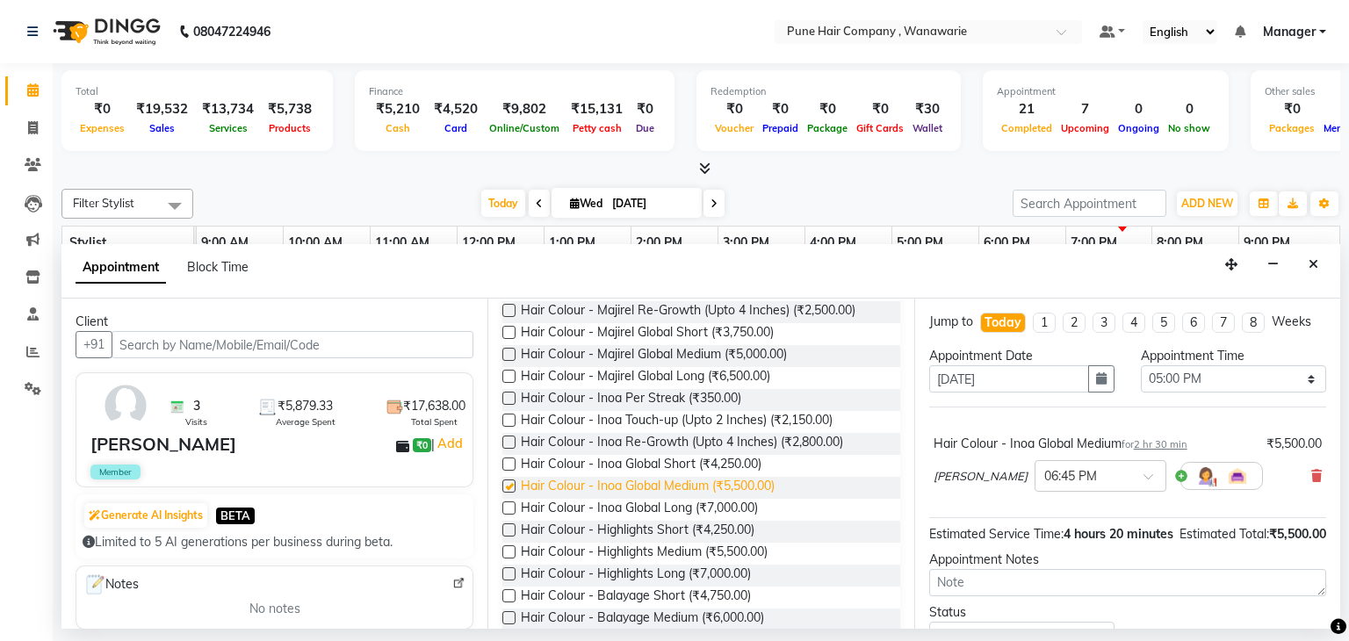
checkbox input "false"
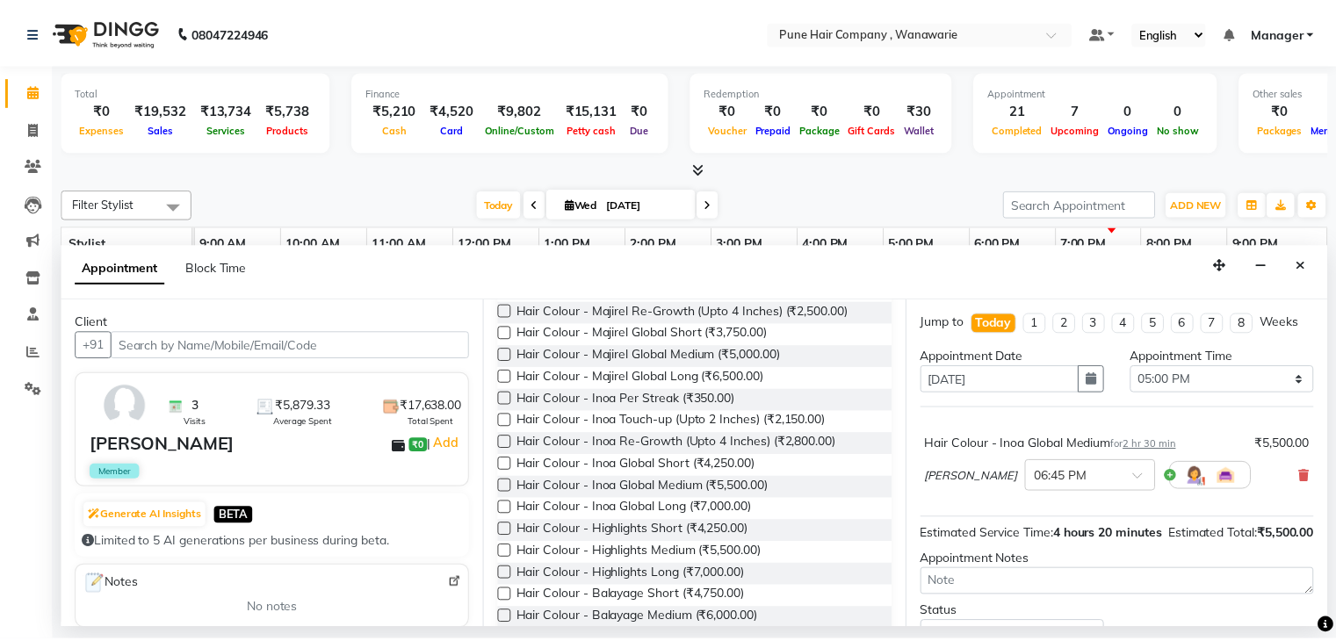
scroll to position [98, 0]
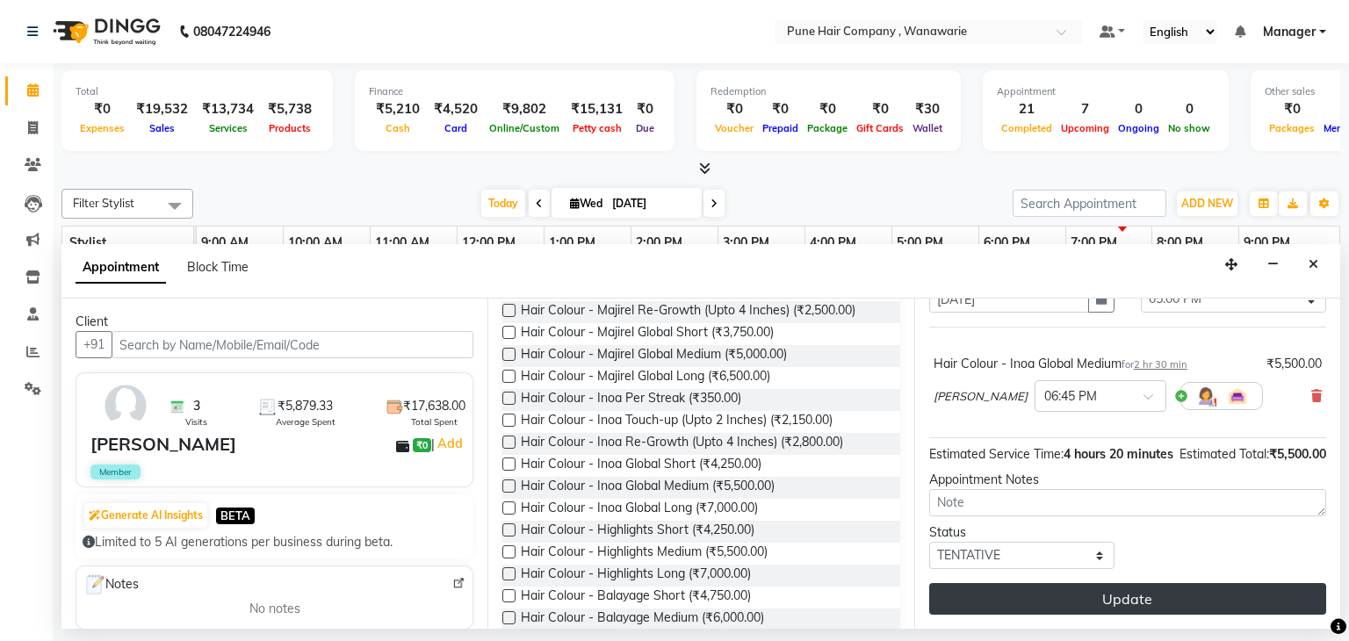
click at [1127, 594] on button "Update" at bounding box center [1127, 599] width 397 height 32
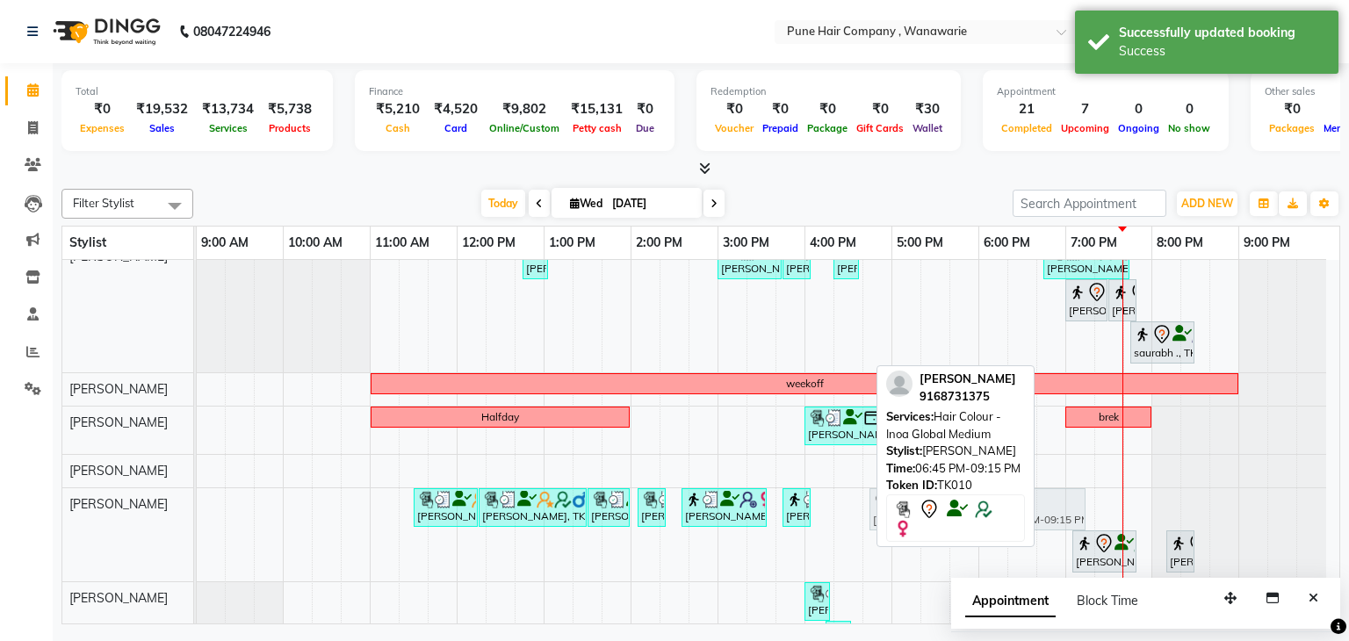
drag, startPoint x: 1109, startPoint y: 500, endPoint x: 937, endPoint y: 493, distance: 172.3
click at [937, 493] on div "Filter Stylist Select All [PERSON_NAME] [PERSON_NAME] [PERSON_NAME] [PERSON_NAM…" at bounding box center [700, 403] width 1279 height 443
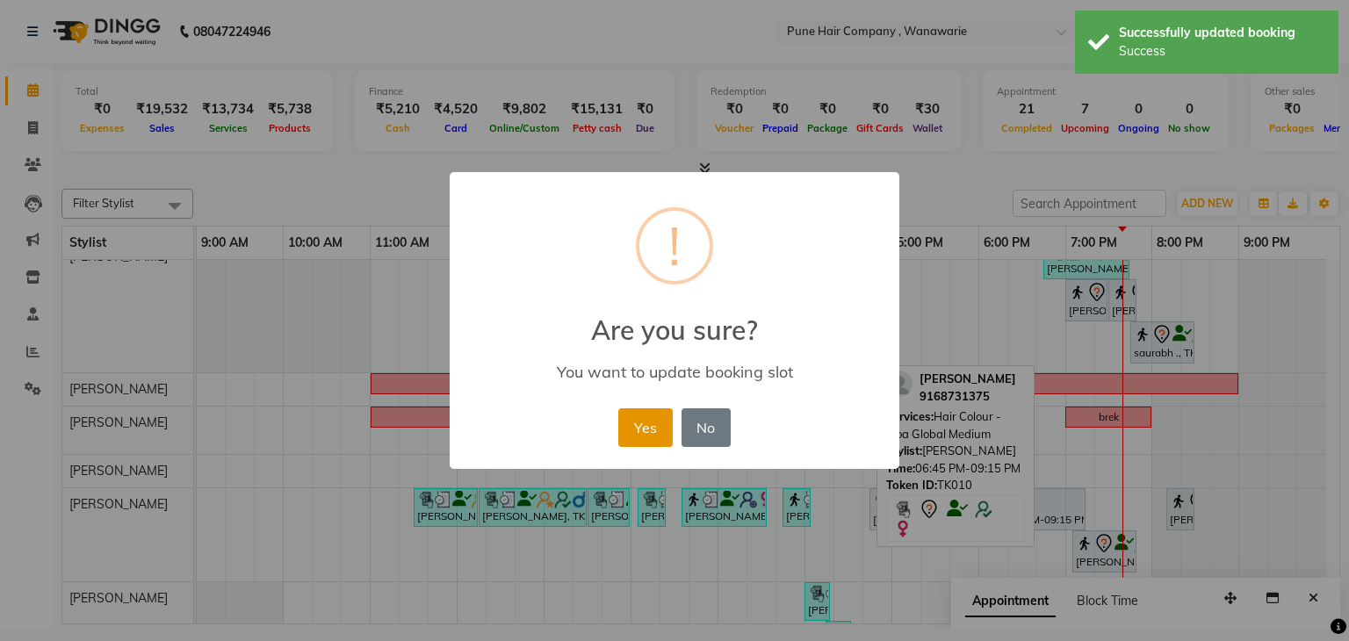
click at [647, 432] on button "Yes" at bounding box center [645, 427] width 54 height 39
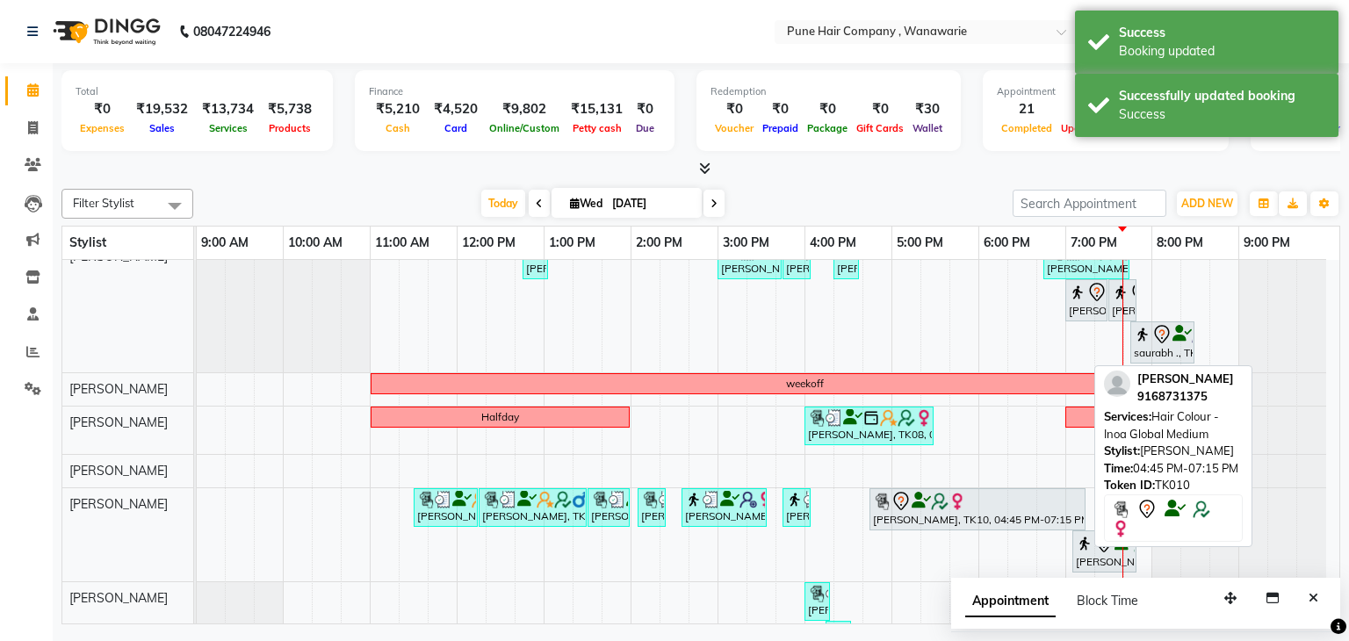
click at [899, 512] on div "[PERSON_NAME], TK10, 04:45 PM-07:15 PM, Hair Colour - Inoa Global Medium" at bounding box center [977, 509] width 213 height 37
select select "7"
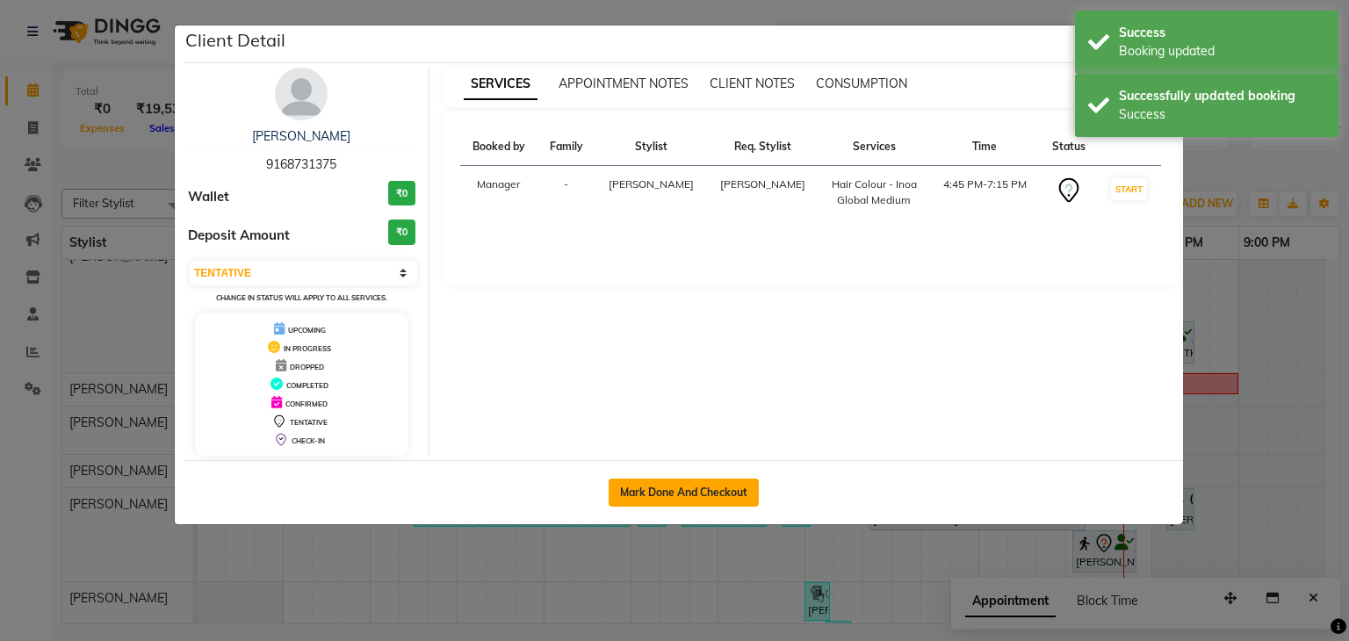
click at [728, 488] on button "Mark Done And Checkout" at bounding box center [684, 493] width 150 height 28
select select "8072"
select select "service"
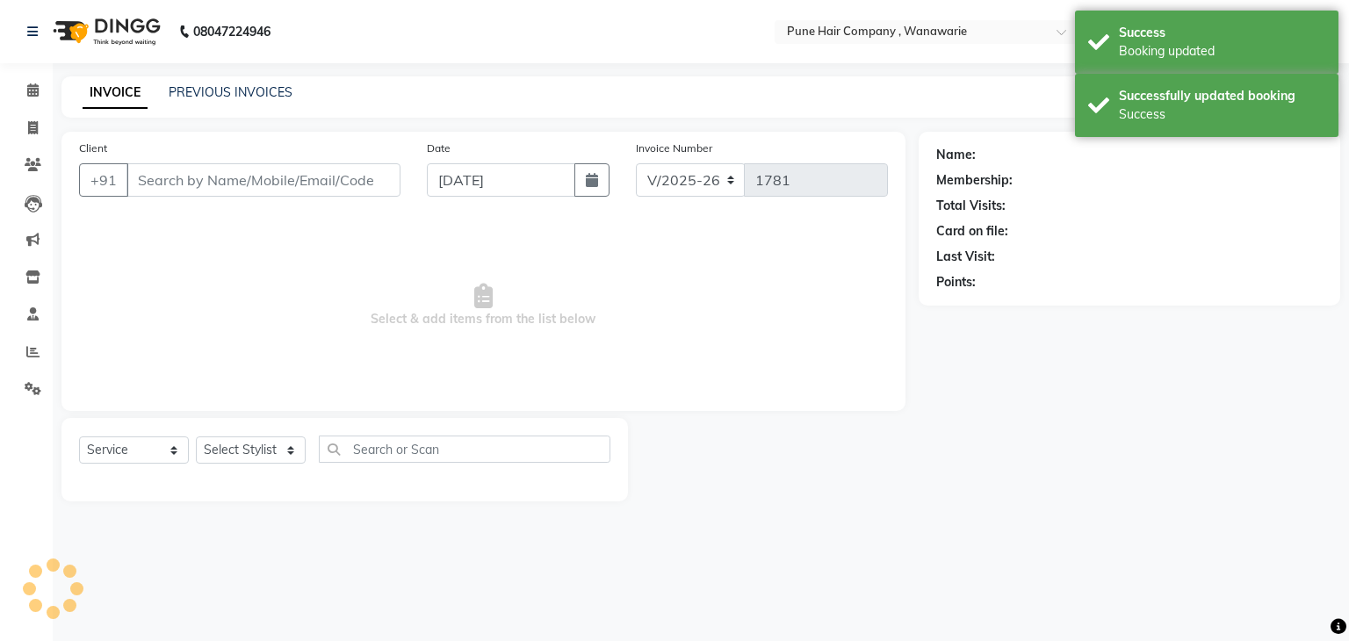
type input "9168731375"
select select "74603"
select select "1: Object"
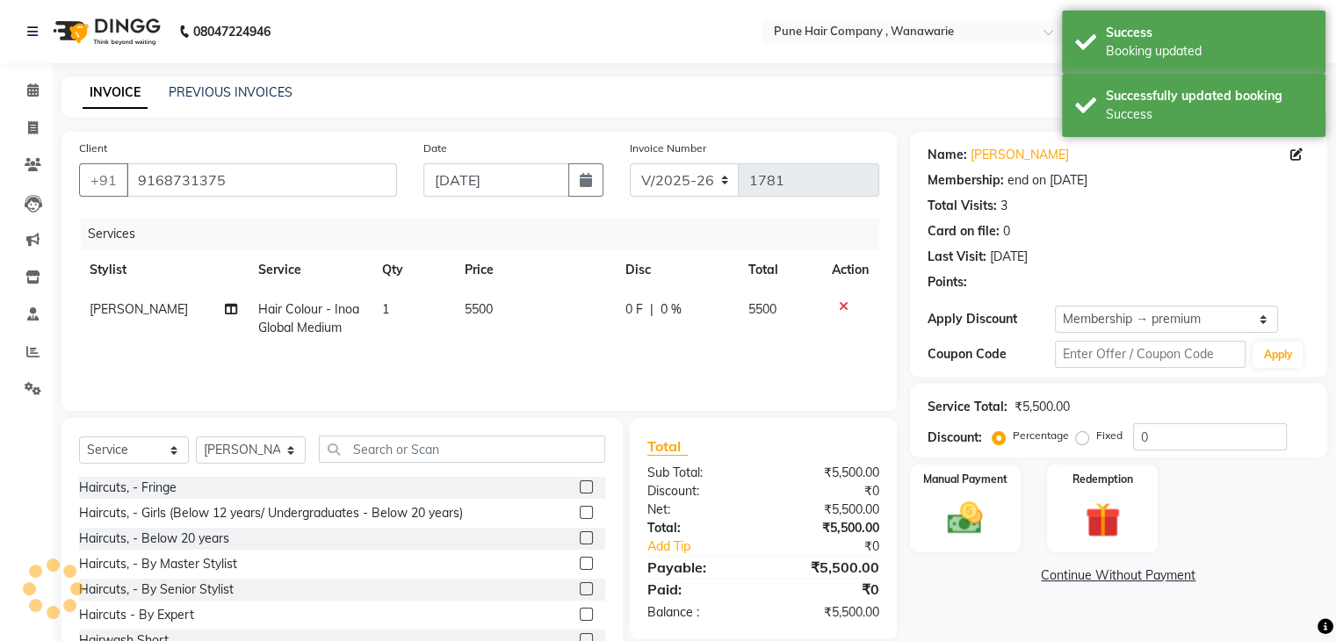
type input "20"
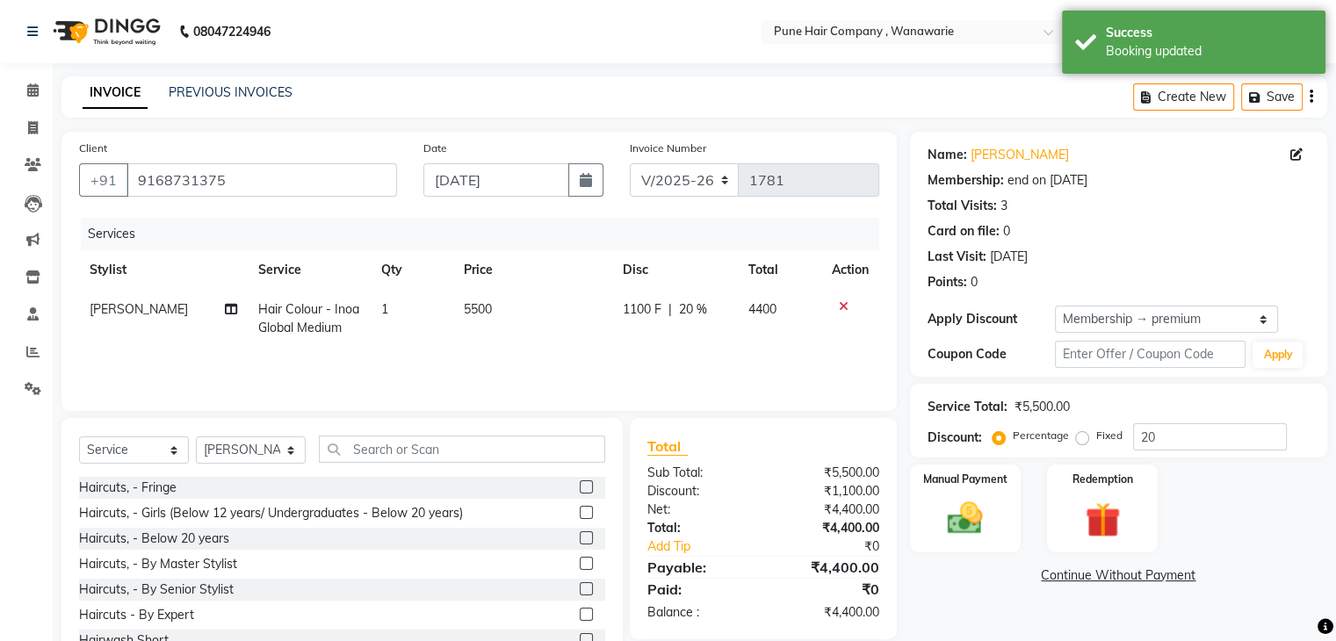
scroll to position [63, 0]
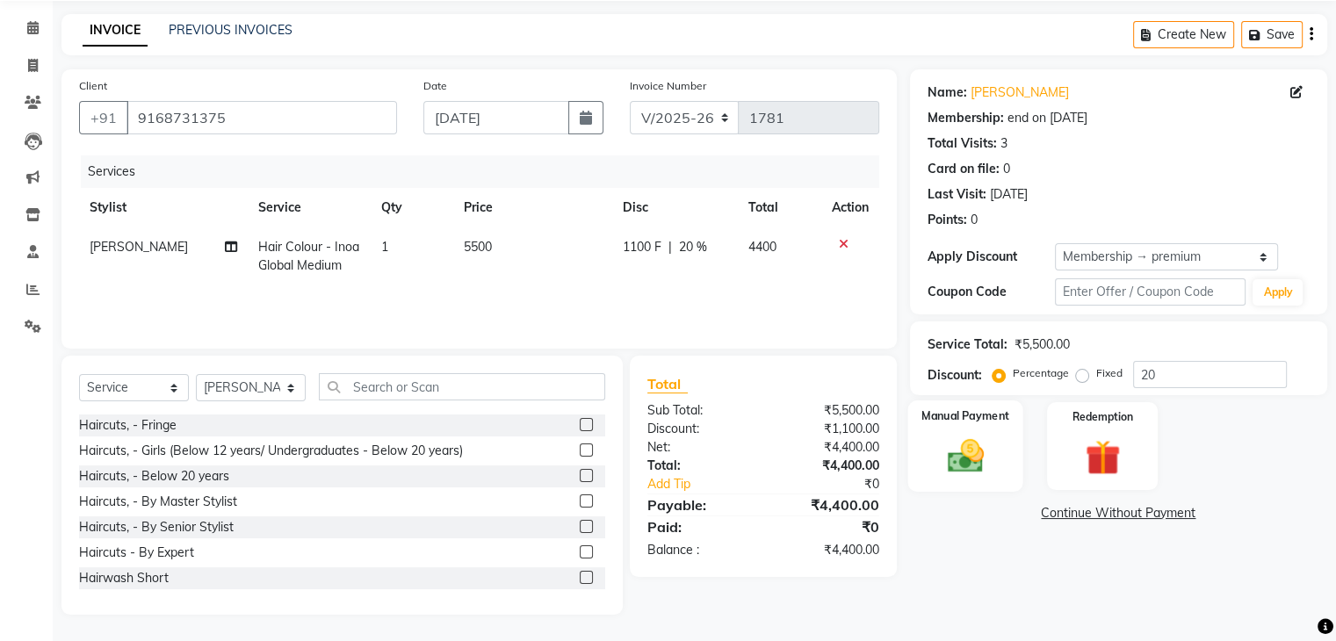
click at [950, 462] on img at bounding box center [965, 457] width 59 height 42
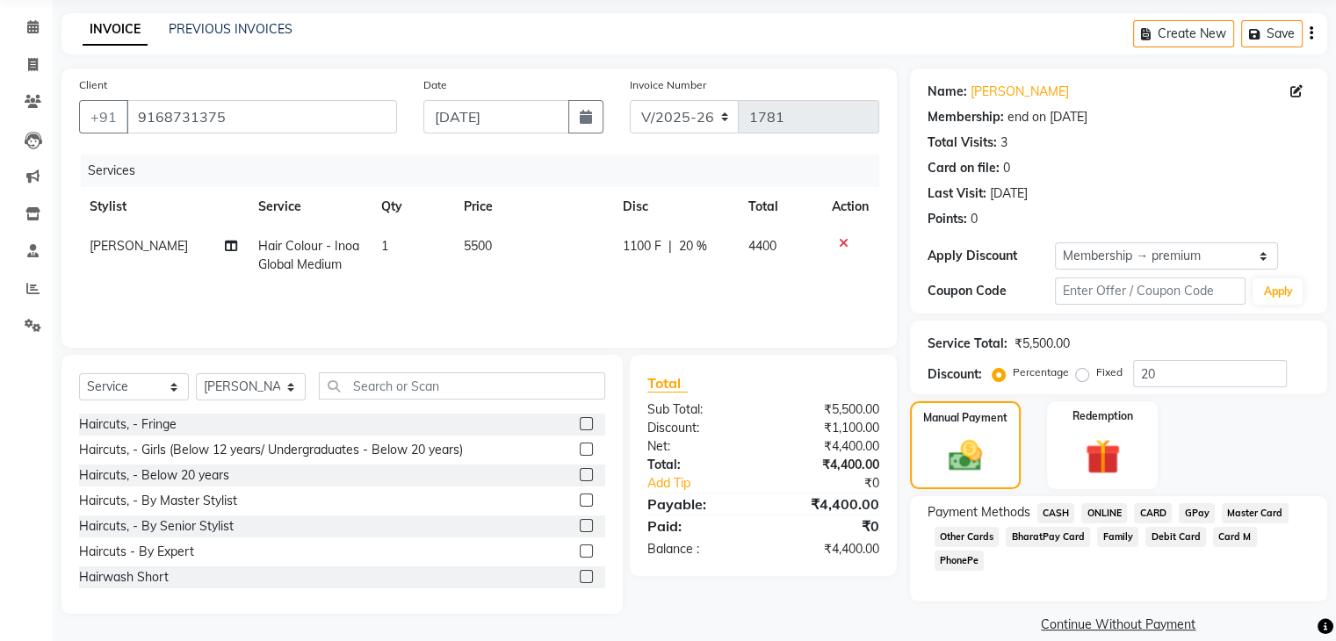
click at [1058, 507] on span "CASH" at bounding box center [1056, 513] width 38 height 20
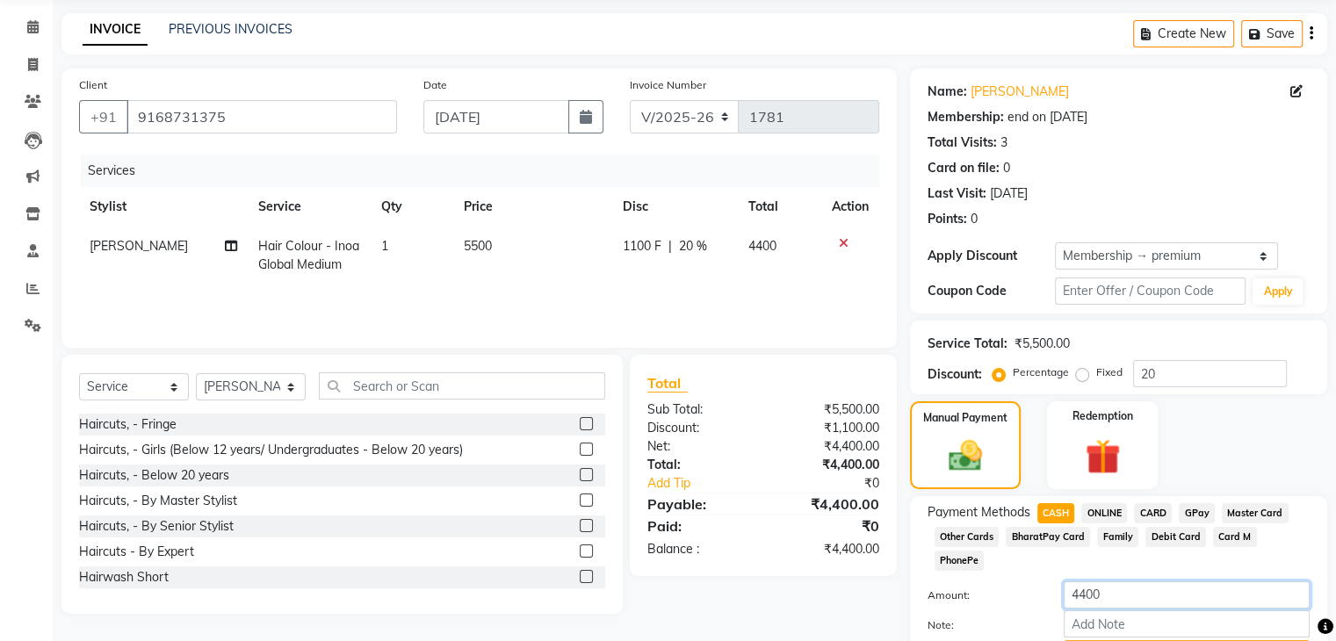
click at [1115, 582] on input "4400" at bounding box center [1187, 595] width 246 height 27
type input "4"
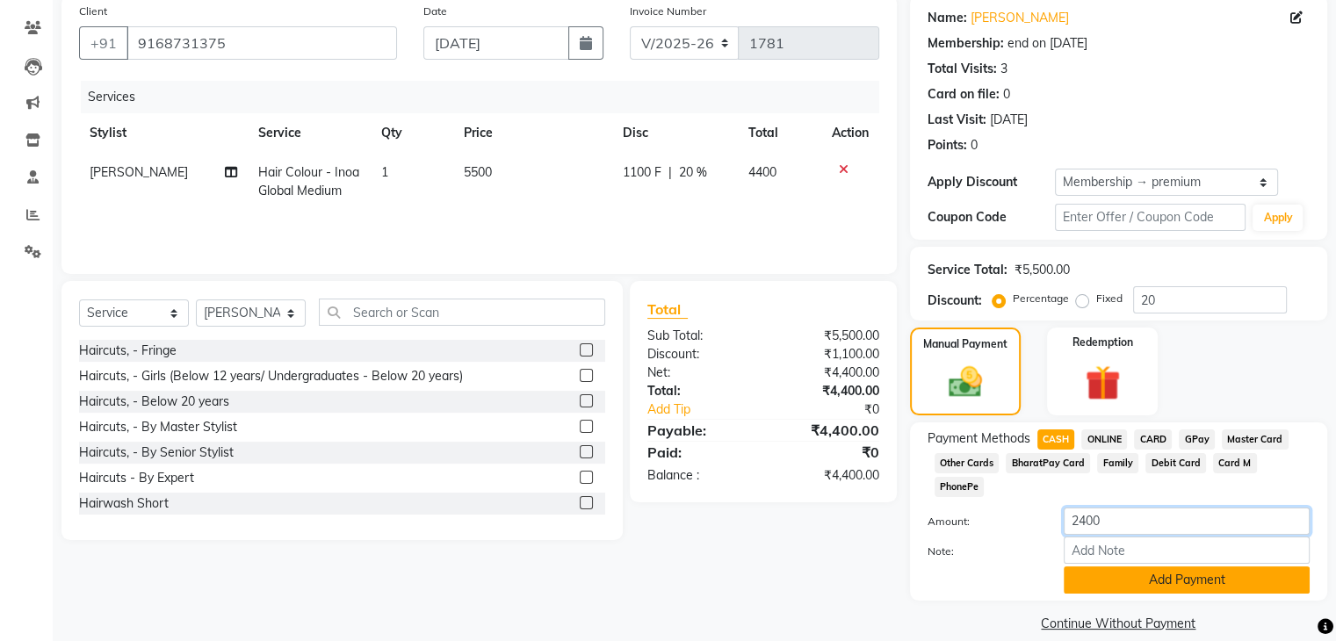
type input "2400"
click at [1136, 567] on button "Add Payment" at bounding box center [1187, 580] width 246 height 27
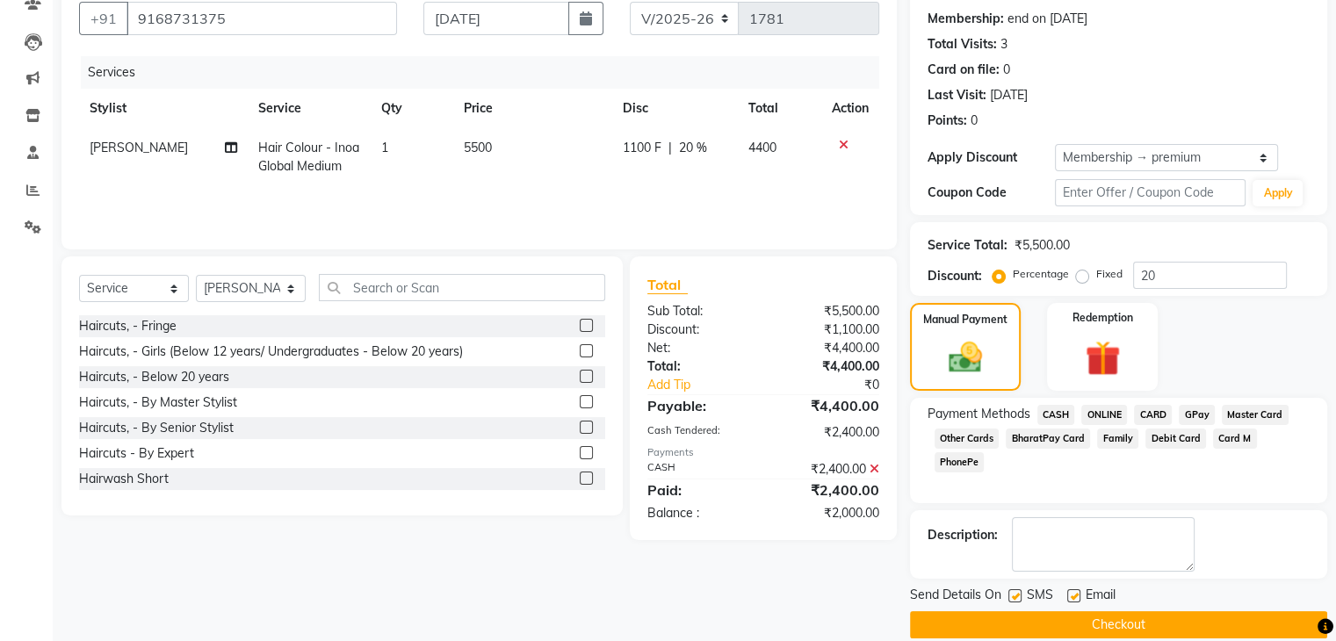
scroll to position [184, 0]
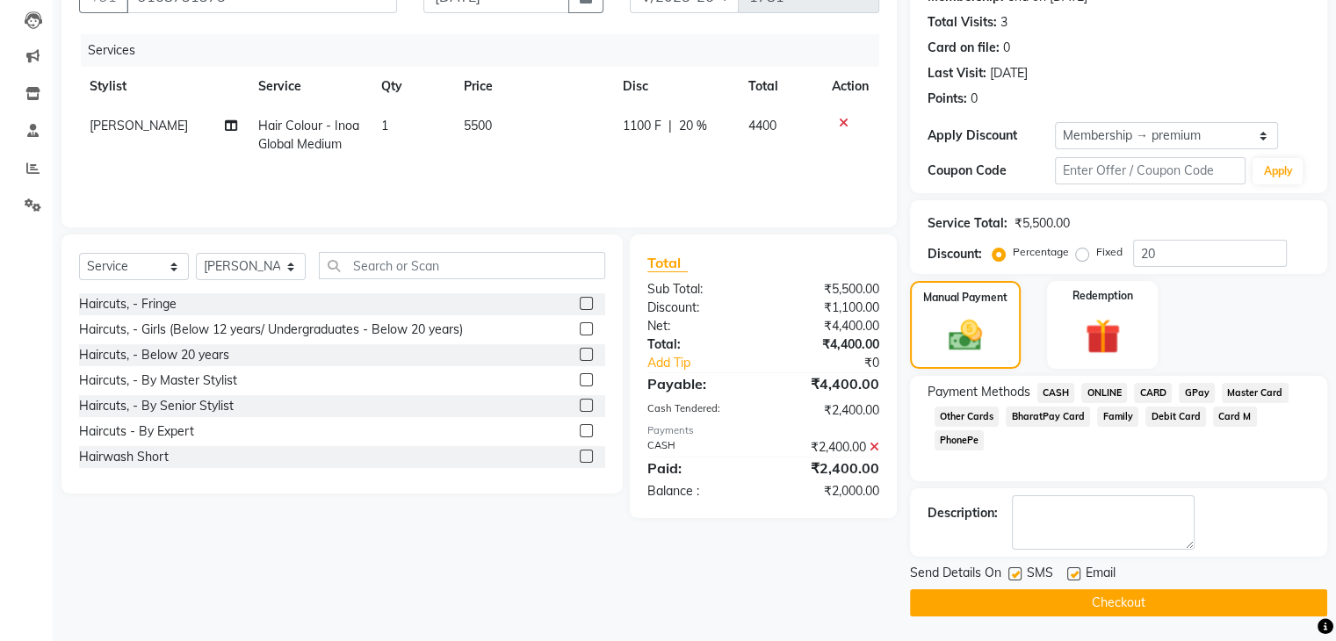
click at [992, 596] on button "Checkout" at bounding box center [1118, 602] width 417 height 27
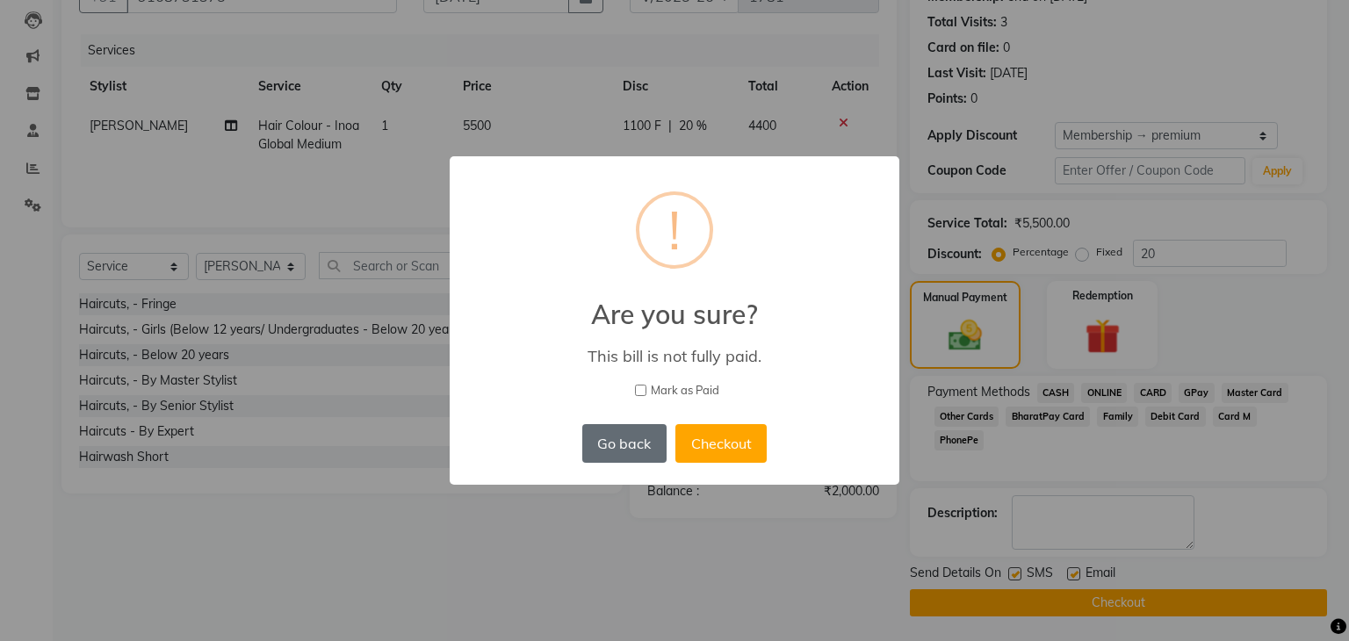
click at [622, 432] on button "Go back" at bounding box center [624, 443] width 84 height 39
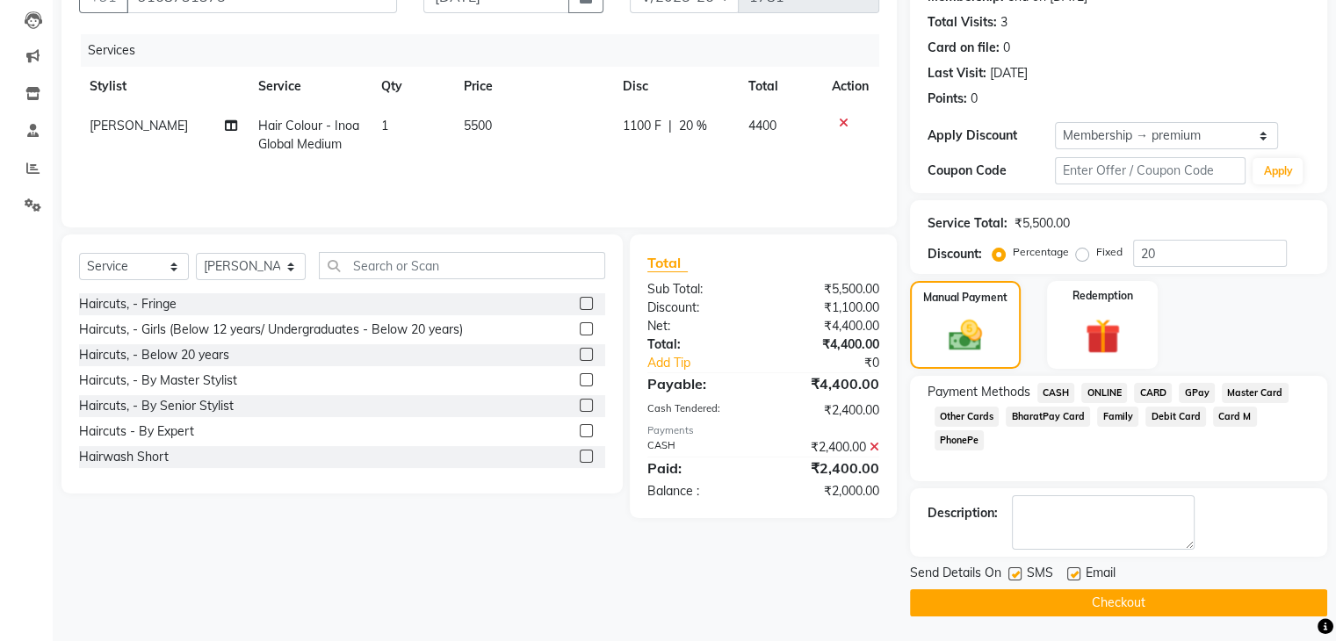
click at [1185, 394] on span "GPay" at bounding box center [1197, 393] width 36 height 20
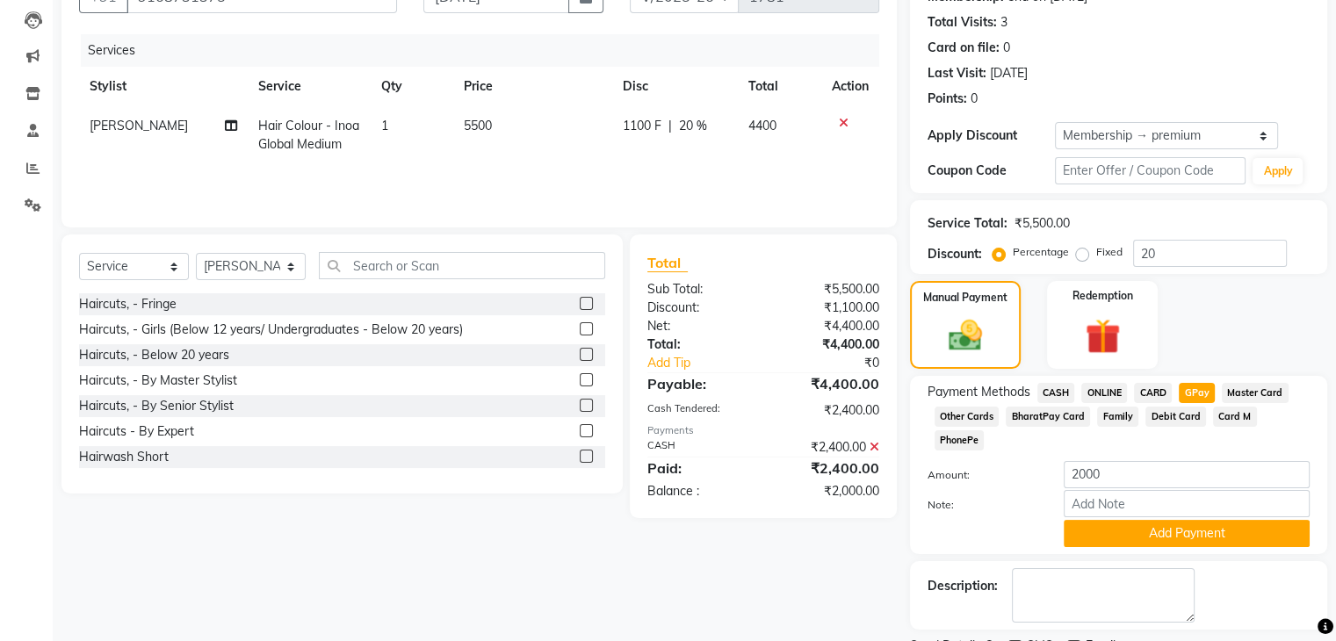
scroll to position [235, 0]
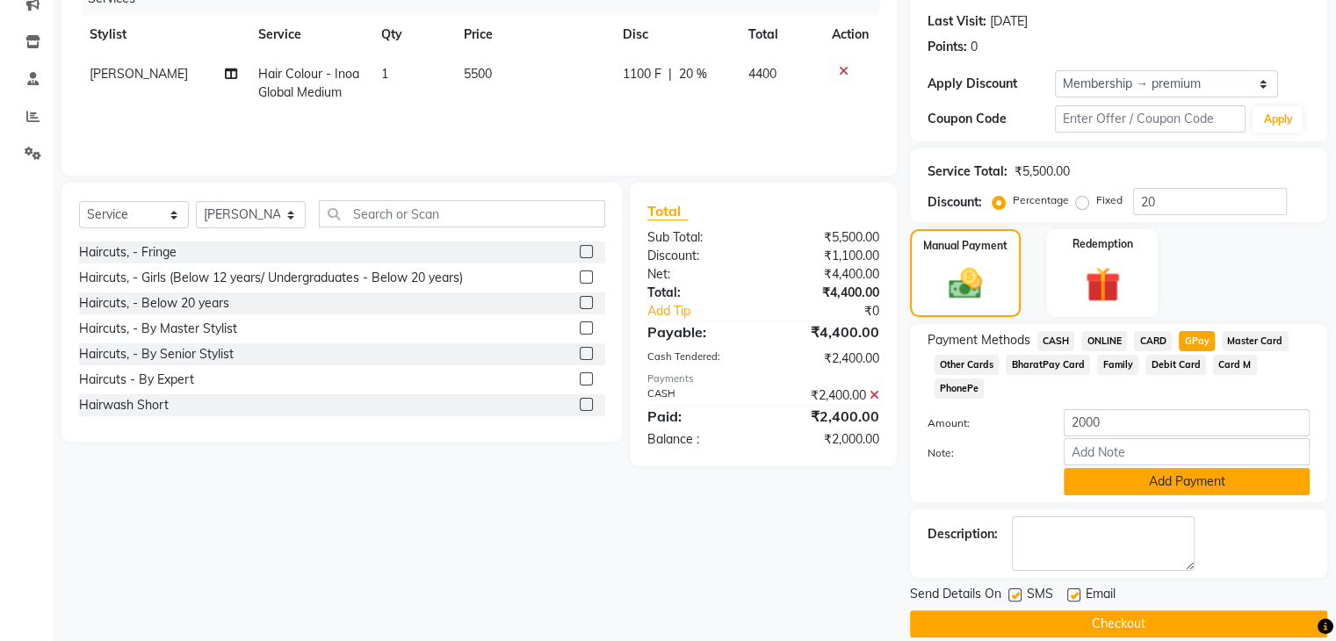
click at [1174, 468] on button "Add Payment" at bounding box center [1187, 481] width 246 height 27
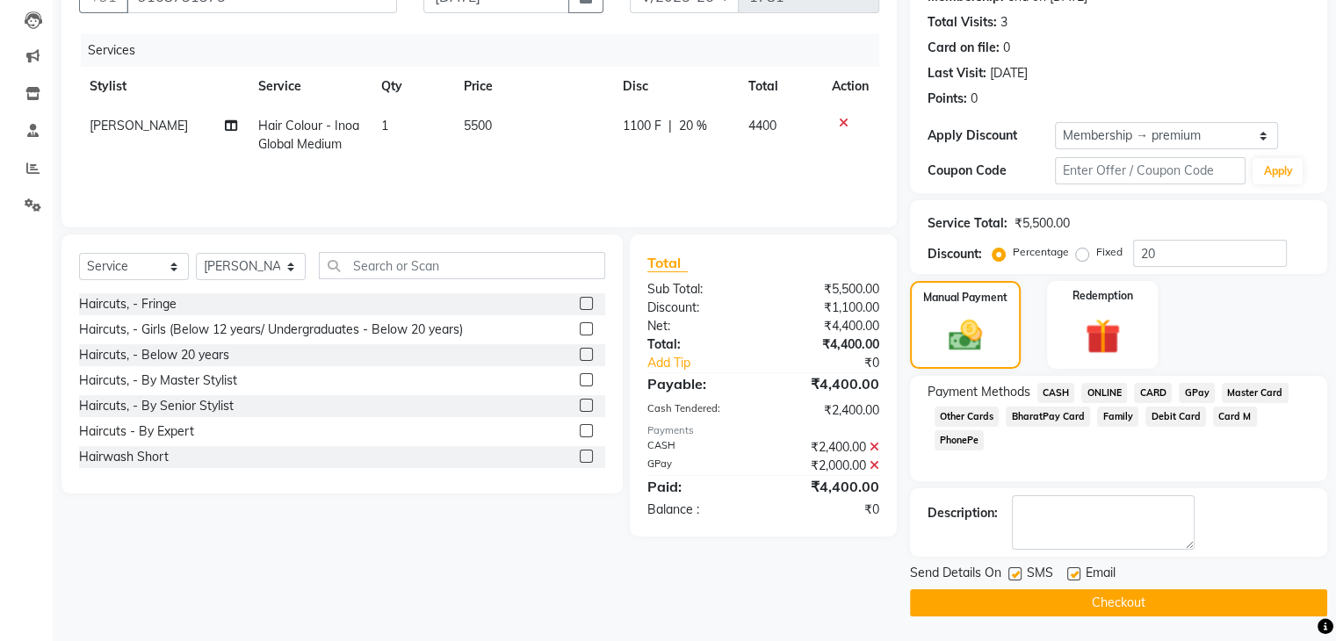
click at [1093, 596] on button "Checkout" at bounding box center [1118, 602] width 417 height 27
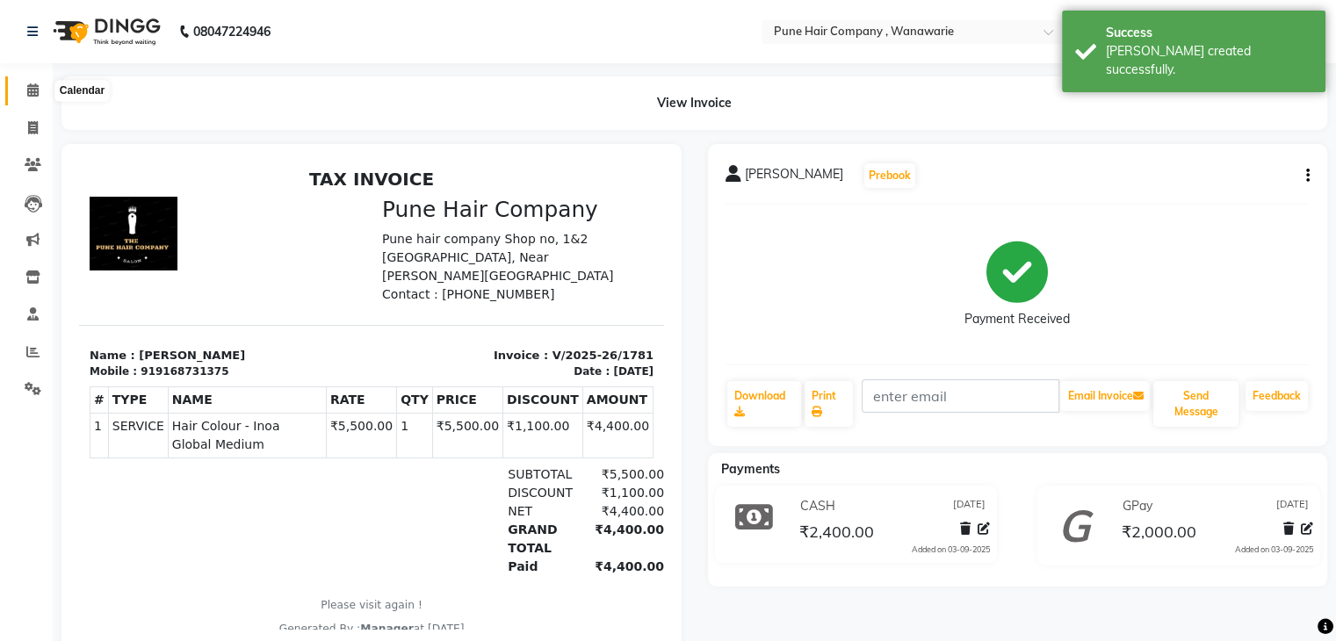
click at [33, 95] on icon at bounding box center [32, 89] width 11 height 13
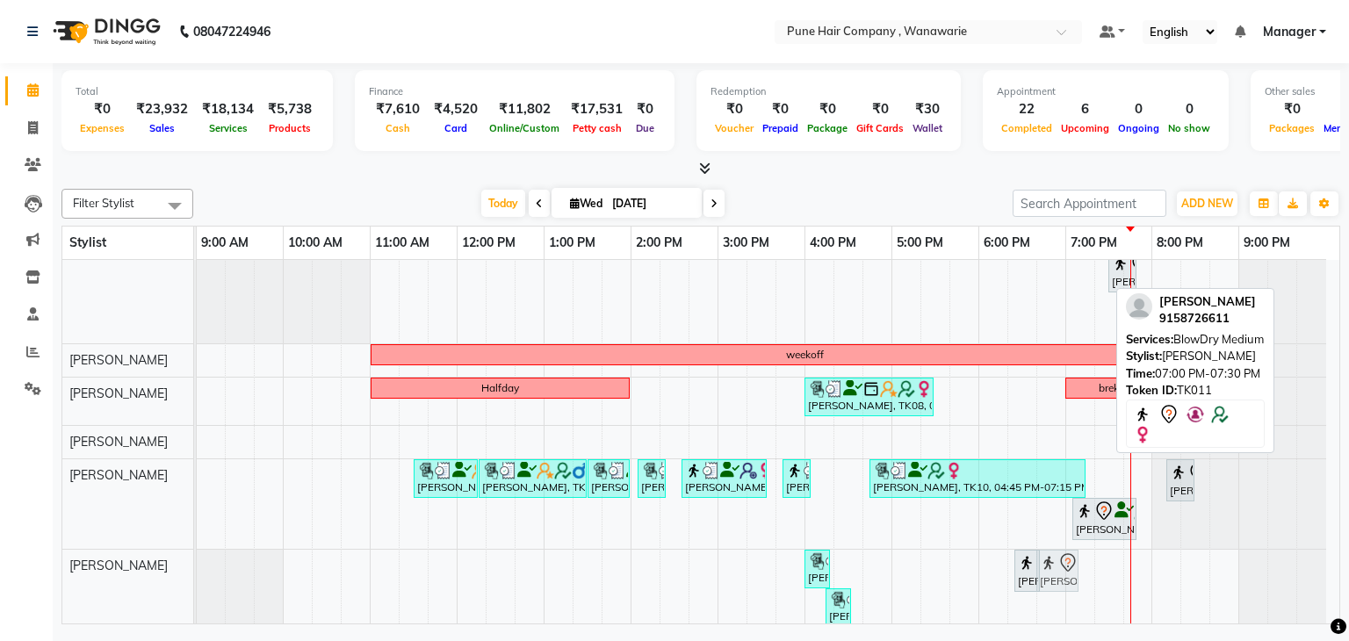
scroll to position [102, 0]
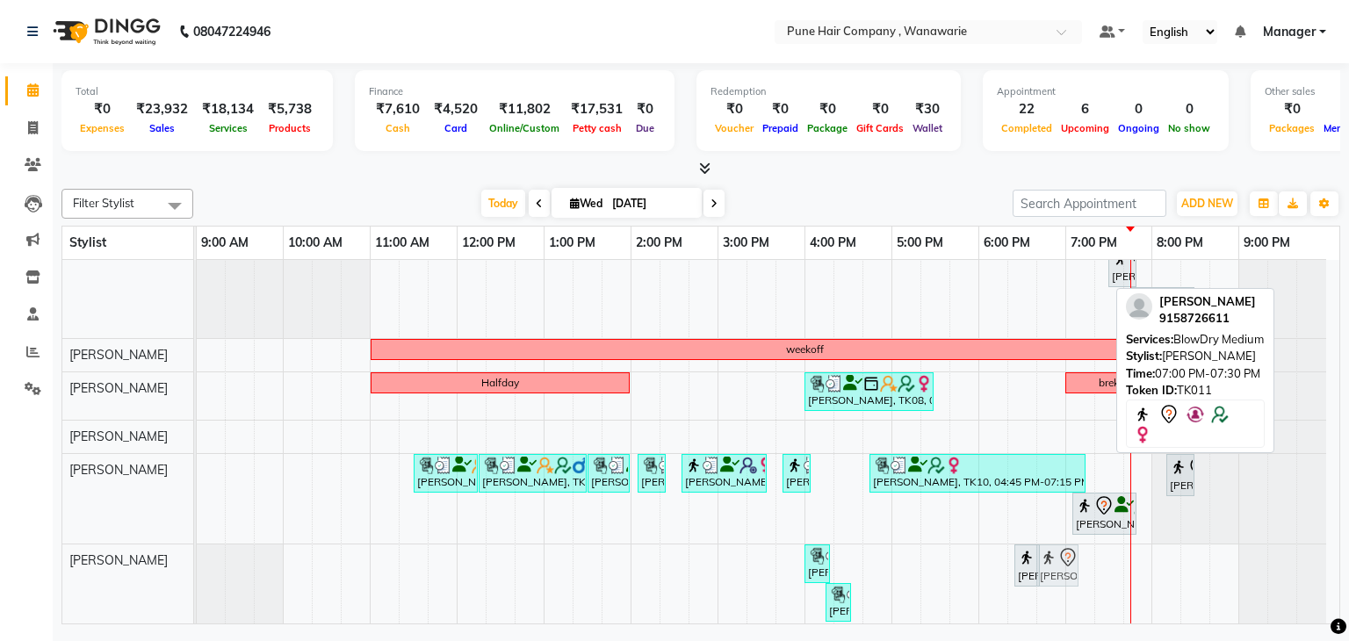
drag, startPoint x: 1087, startPoint y: 281, endPoint x: 1068, endPoint y: 589, distance: 308.9
click at [1068, 589] on div "[PERSON_NAME], TK04, 11:15 AM-12:45 PM, Hair Colour - Inoa Touch-up (Upto 2 Inc…" at bounding box center [768, 394] width 1143 height 473
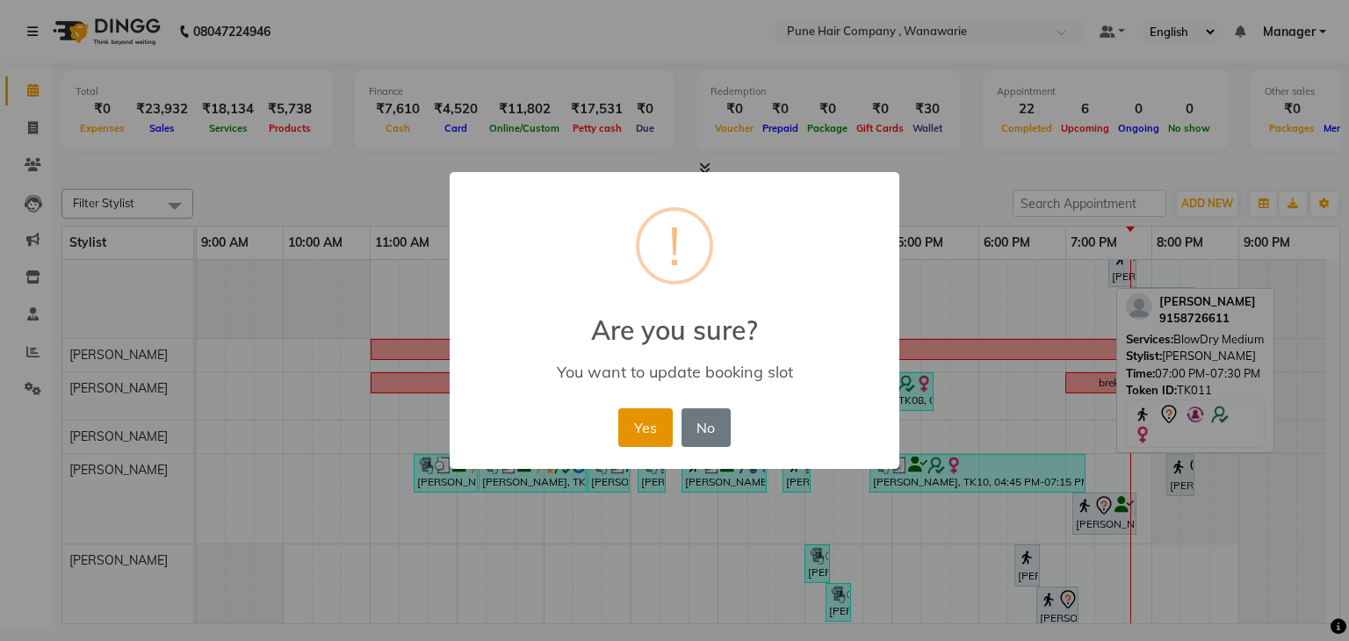
click at [654, 425] on button "Yes" at bounding box center [645, 427] width 54 height 39
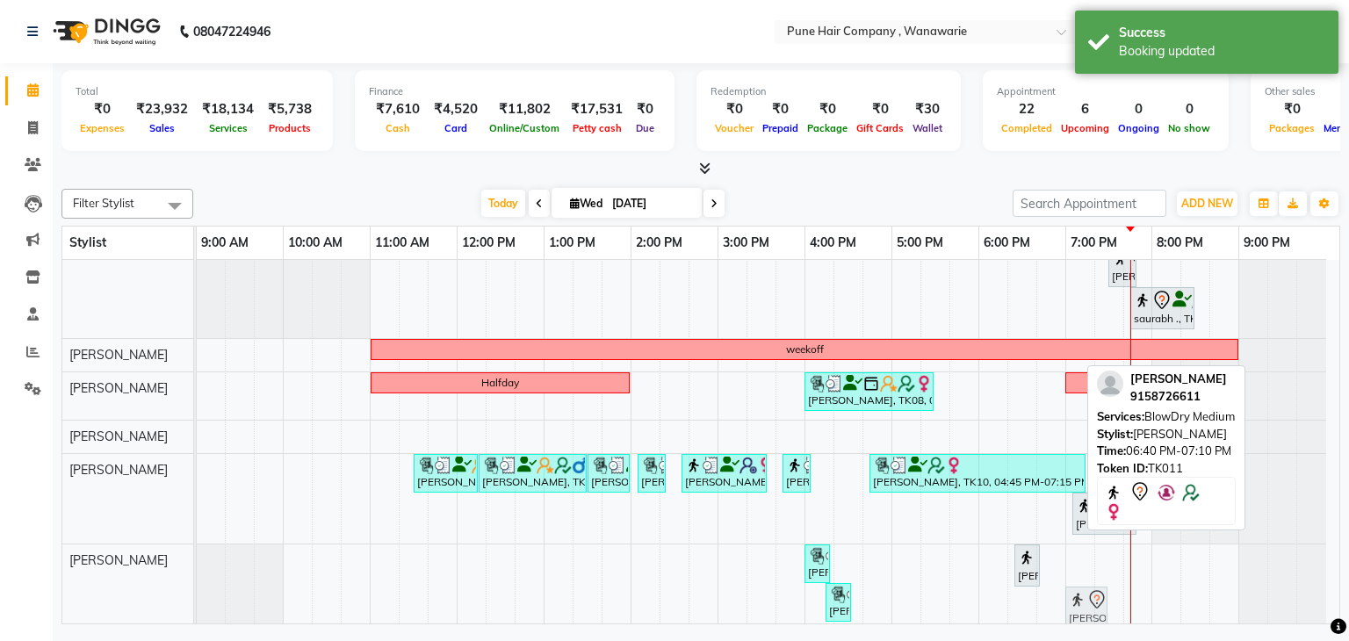
drag, startPoint x: 1040, startPoint y: 605, endPoint x: 1080, endPoint y: 574, distance: 50.6
click at [1080, 574] on div "[PERSON_NAME], TK04, 11:15 AM-12:45 PM, Hair Colour - Inoa Touch-up (Upto 2 Inc…" at bounding box center [768, 398] width 1143 height 480
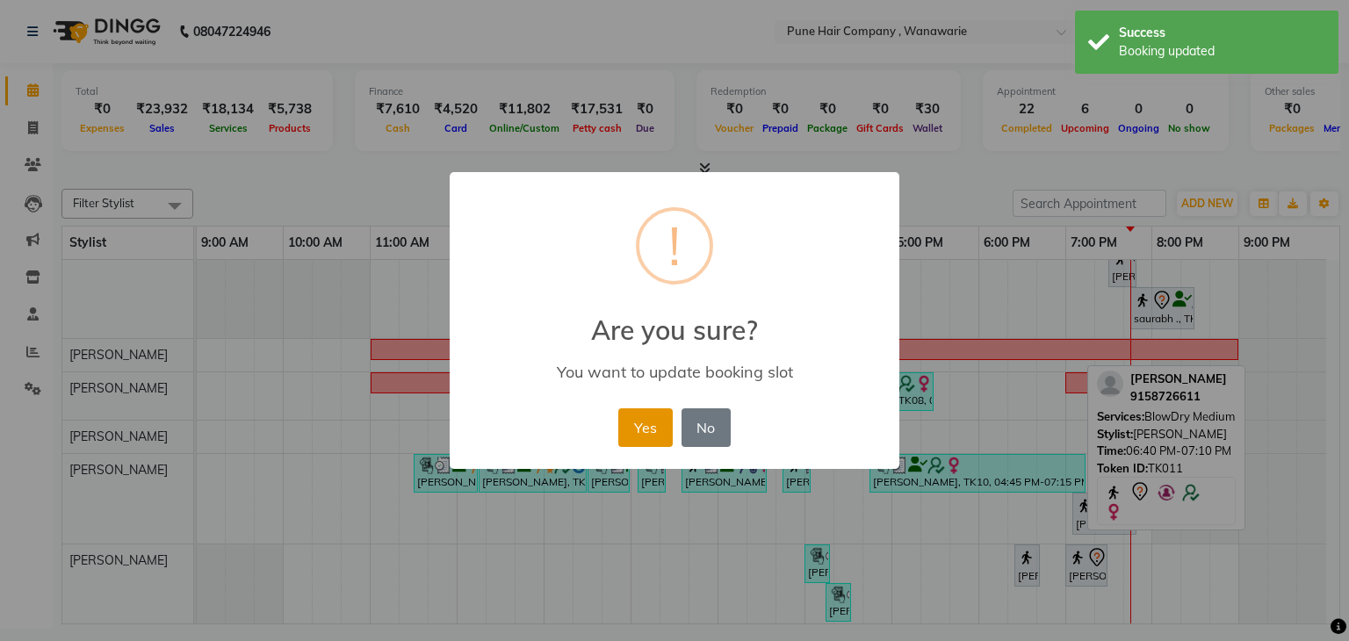
click at [655, 423] on button "Yes" at bounding box center [645, 427] width 54 height 39
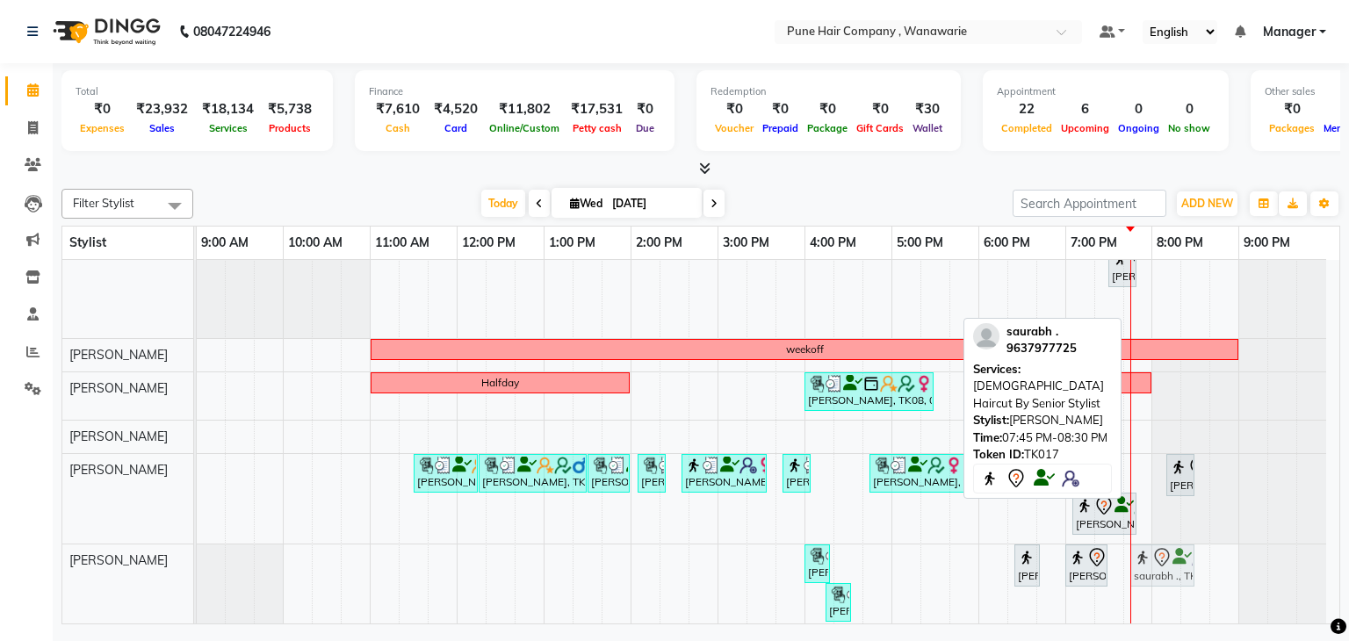
drag, startPoint x: 1170, startPoint y: 307, endPoint x: 1161, endPoint y: 556, distance: 249.6
click at [1161, 556] on tbody "[PERSON_NAME], TK04, 11:15 AM-12:45 PM, Hair Colour - Inoa Touch-up (Upto 2 Inc…" at bounding box center [762, 394] width 1130 height 473
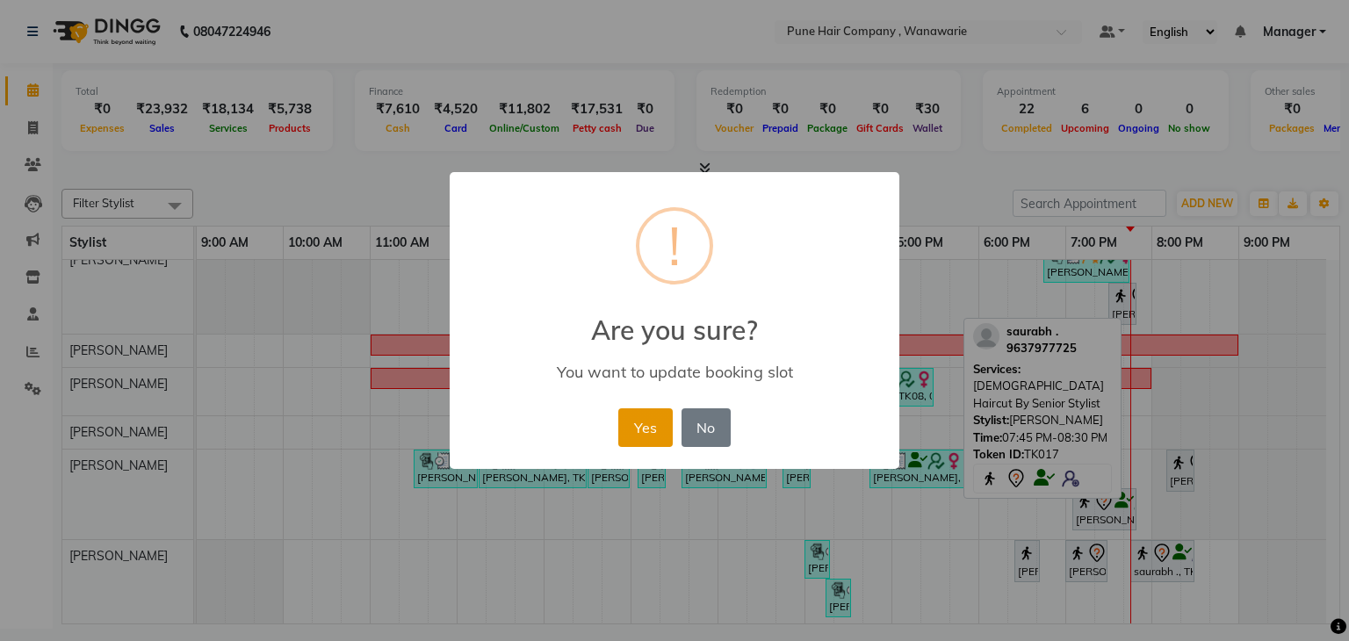
click at [647, 419] on button "Yes" at bounding box center [645, 427] width 54 height 39
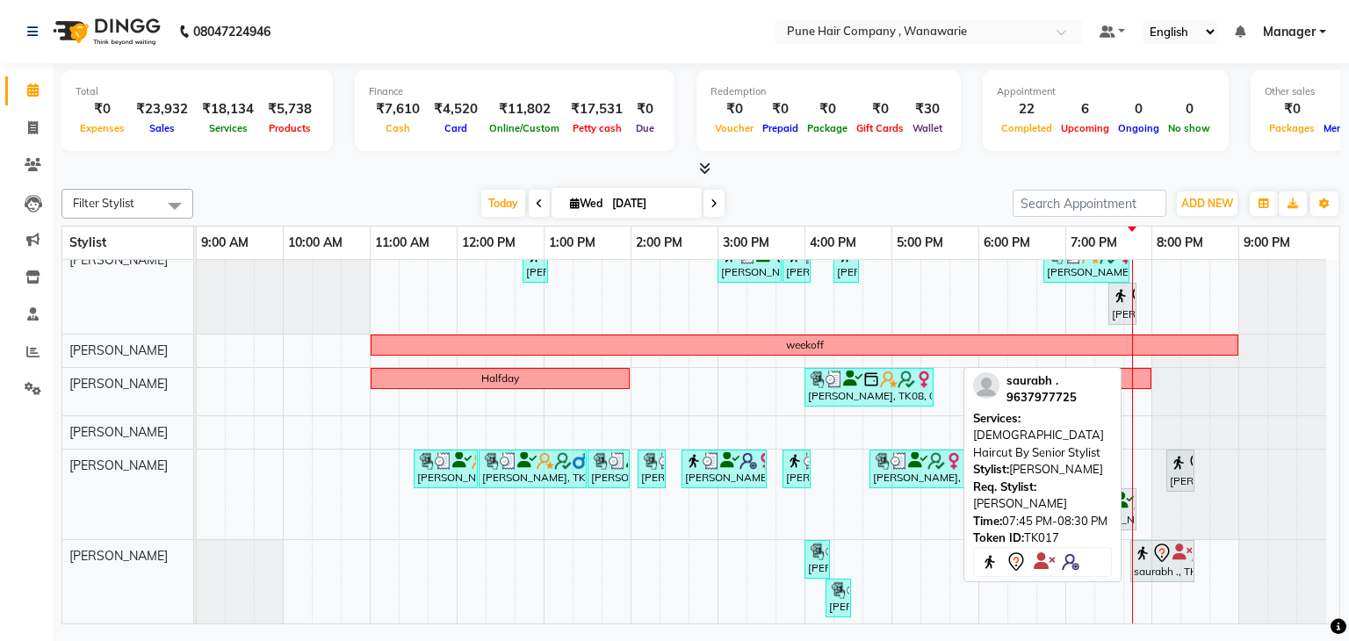
click at [1167, 561] on div "saurabh ., TK17, 07:45 PM-08:30 PM, [DEMOGRAPHIC_DATA] Haircut By Senior Stylist" at bounding box center [1162, 561] width 61 height 37
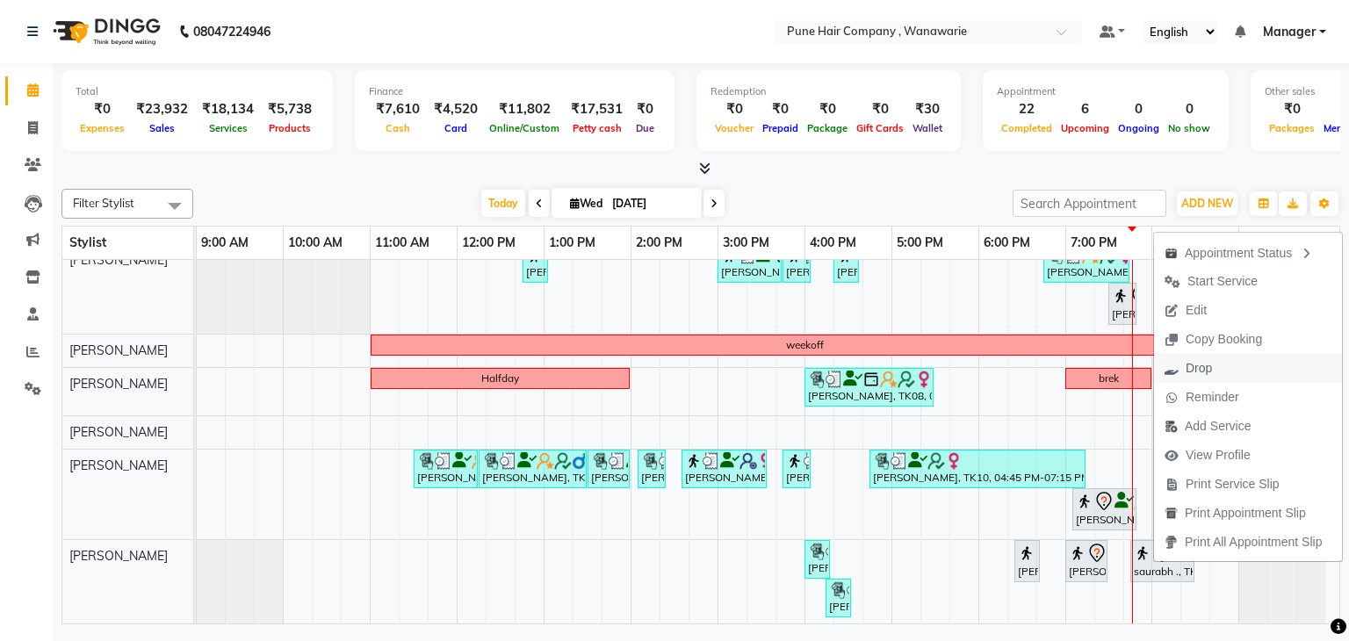
click at [1195, 366] on span "Drop" at bounding box center [1199, 368] width 26 height 18
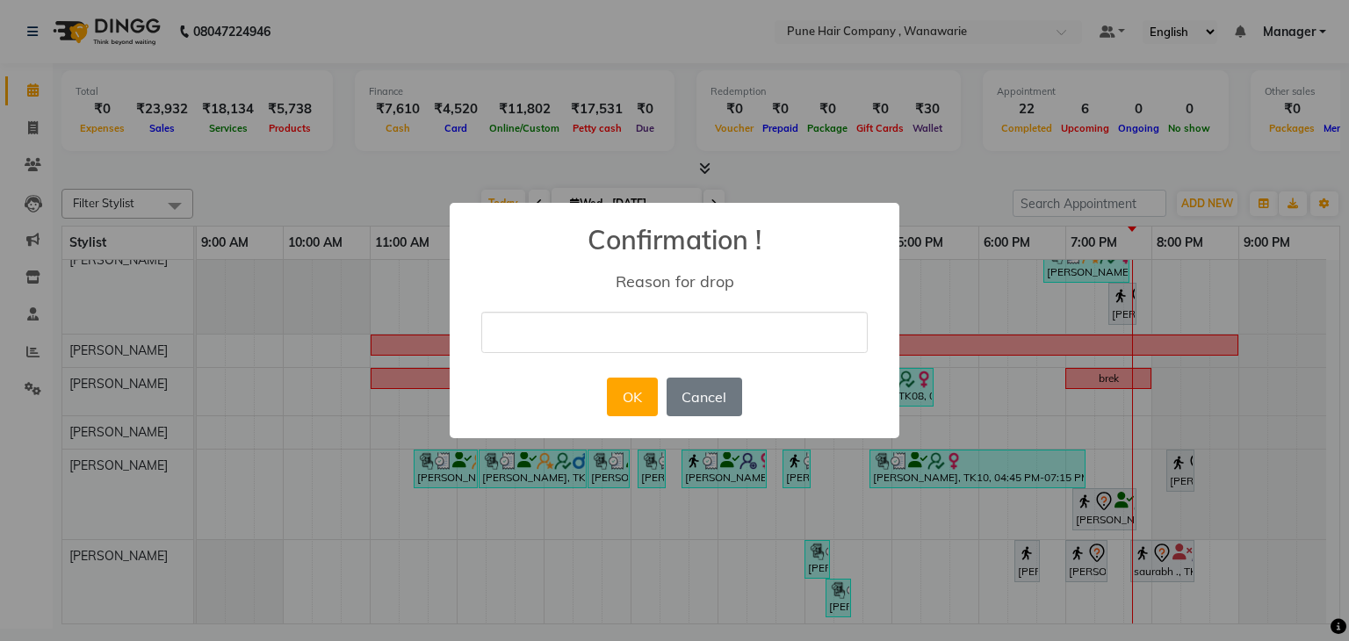
click at [571, 338] on input "text" at bounding box center [674, 332] width 387 height 41
type input "NA"
click at [632, 398] on button "OK" at bounding box center [632, 397] width 50 height 39
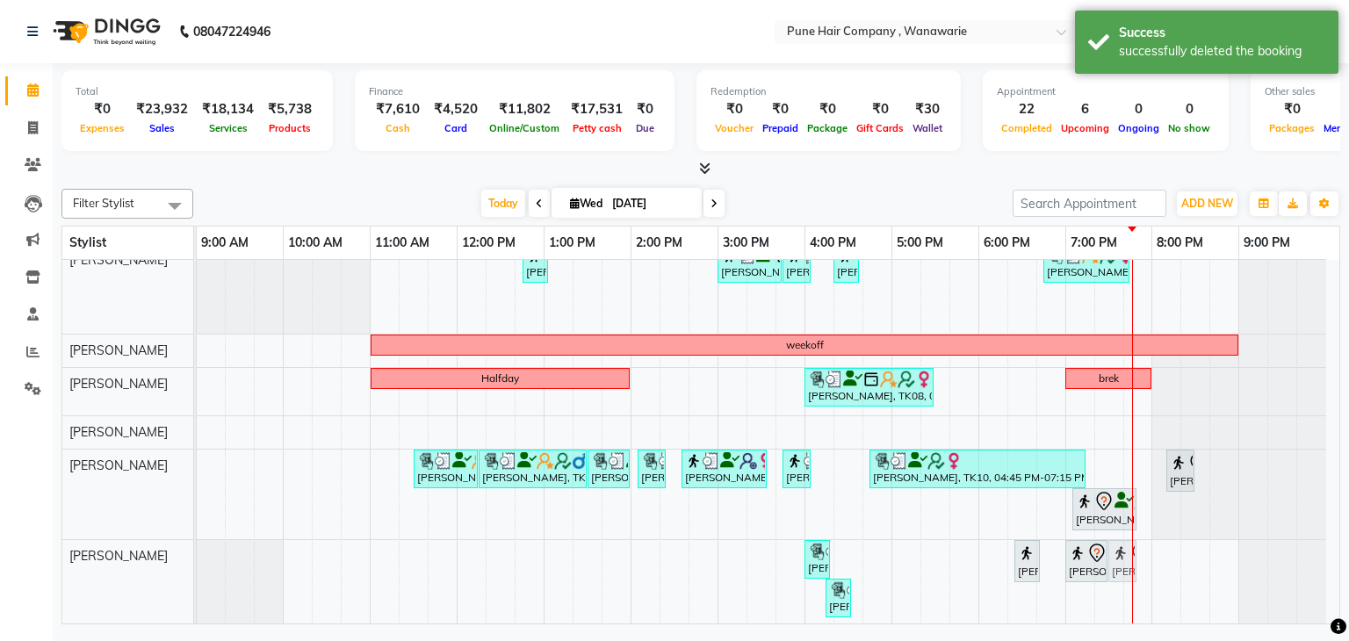
drag, startPoint x: 1124, startPoint y: 307, endPoint x: 1135, endPoint y: 563, distance: 256.7
click at [1135, 563] on tbody "[PERSON_NAME], TK04, 11:15 AM-12:45 PM, Hair Colour - Inoa Touch-up (Upto 2 Inc…" at bounding box center [762, 411] width 1130 height 430
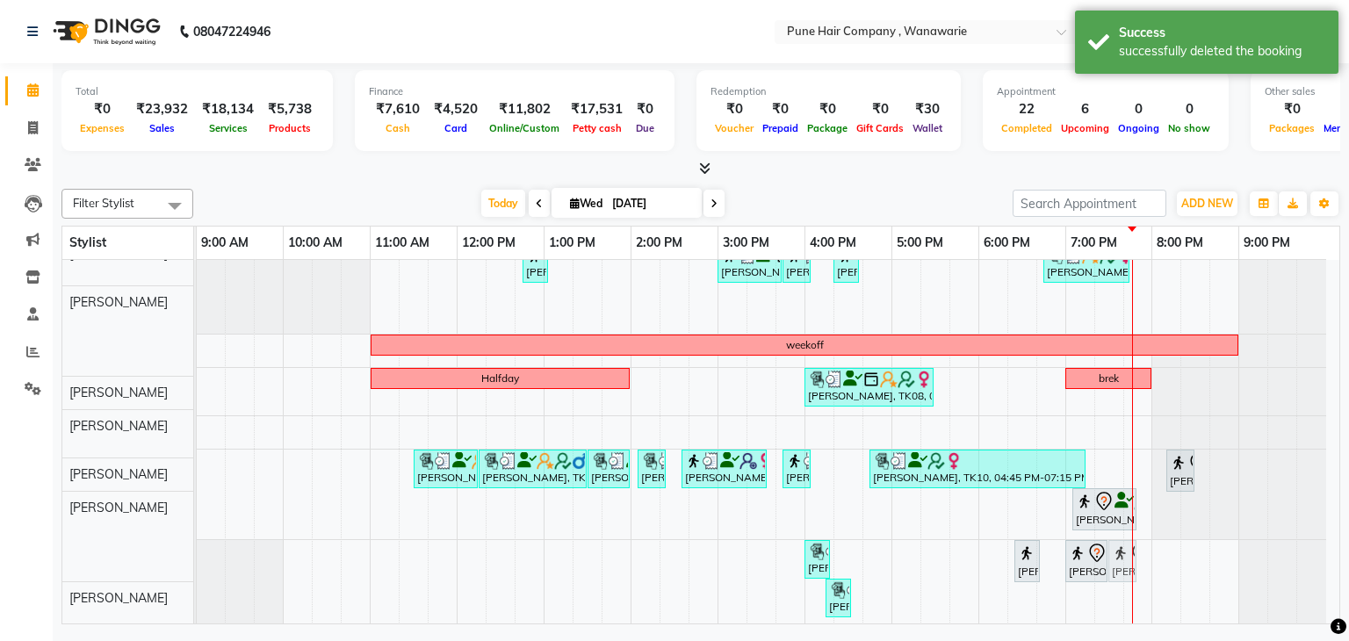
scroll to position [22, 0]
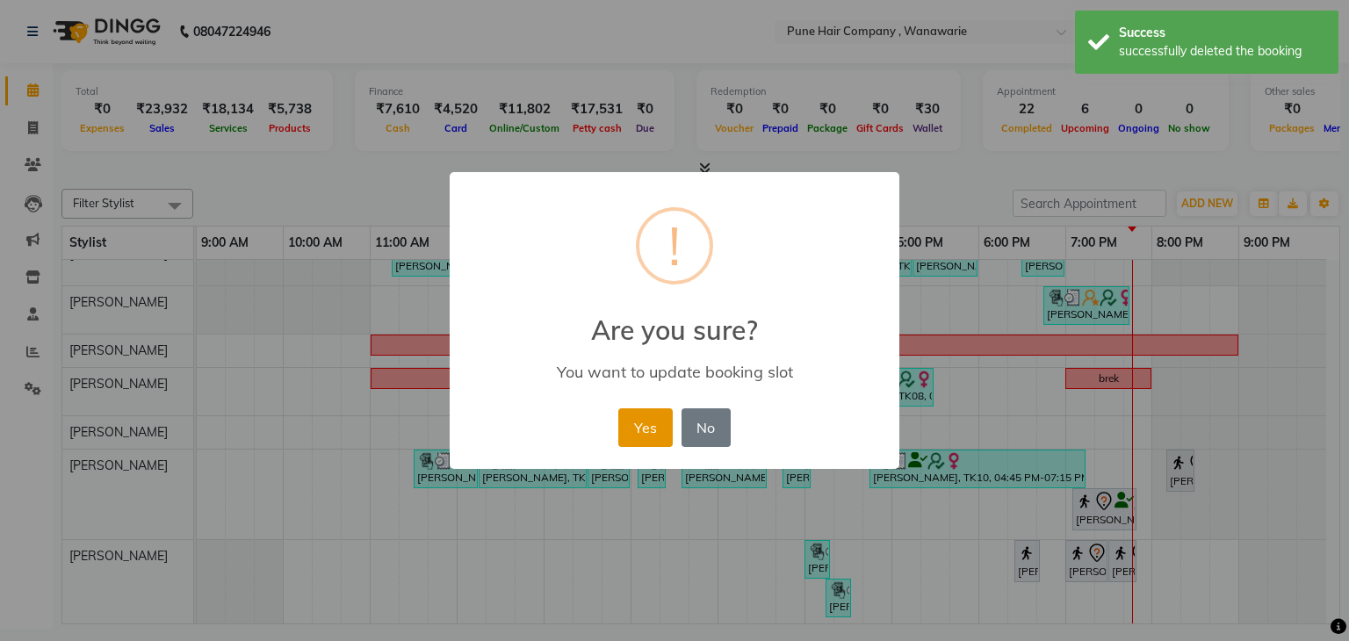
click at [664, 415] on button "Yes" at bounding box center [645, 427] width 54 height 39
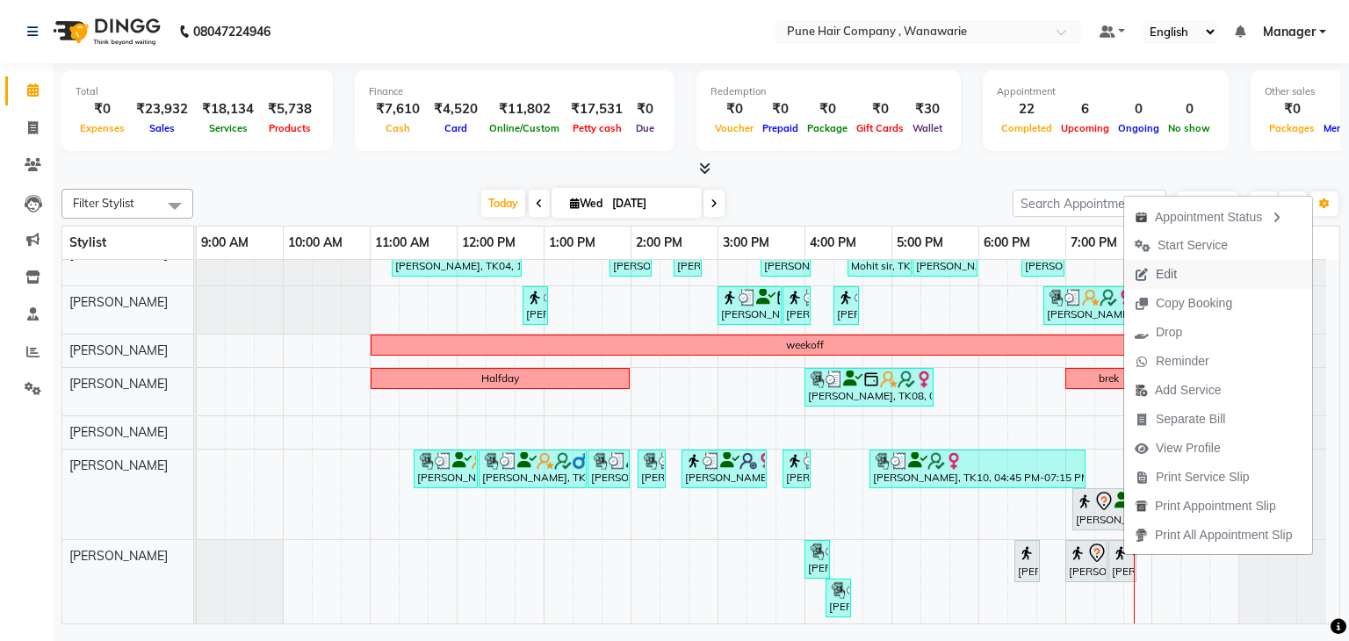
click at [1171, 268] on span "Edit" at bounding box center [1166, 274] width 21 height 18
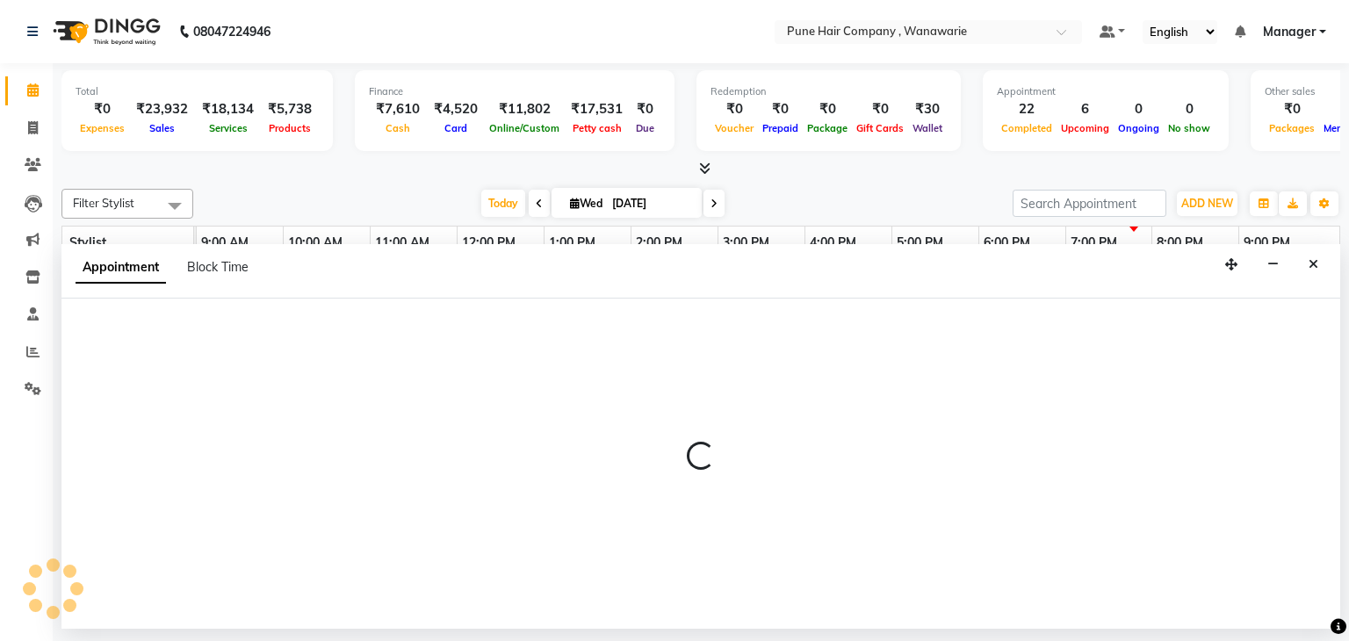
select select "tentative"
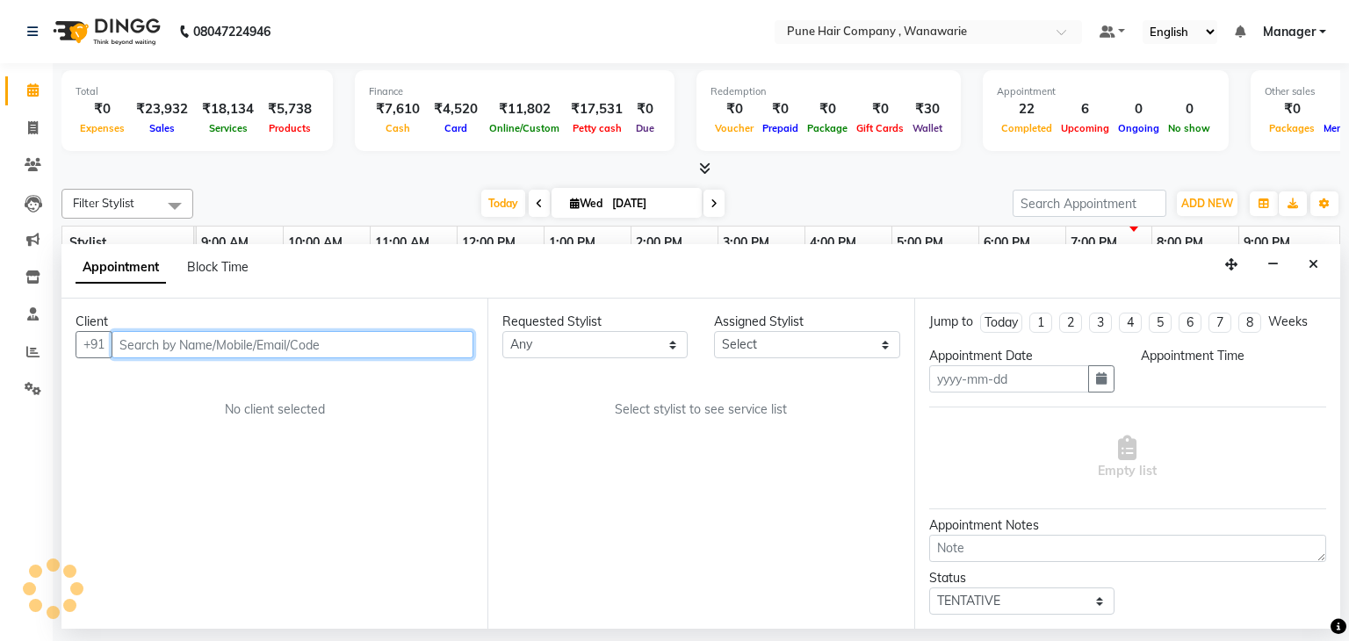
type input "[DATE]"
select select "79314"
select select "4060"
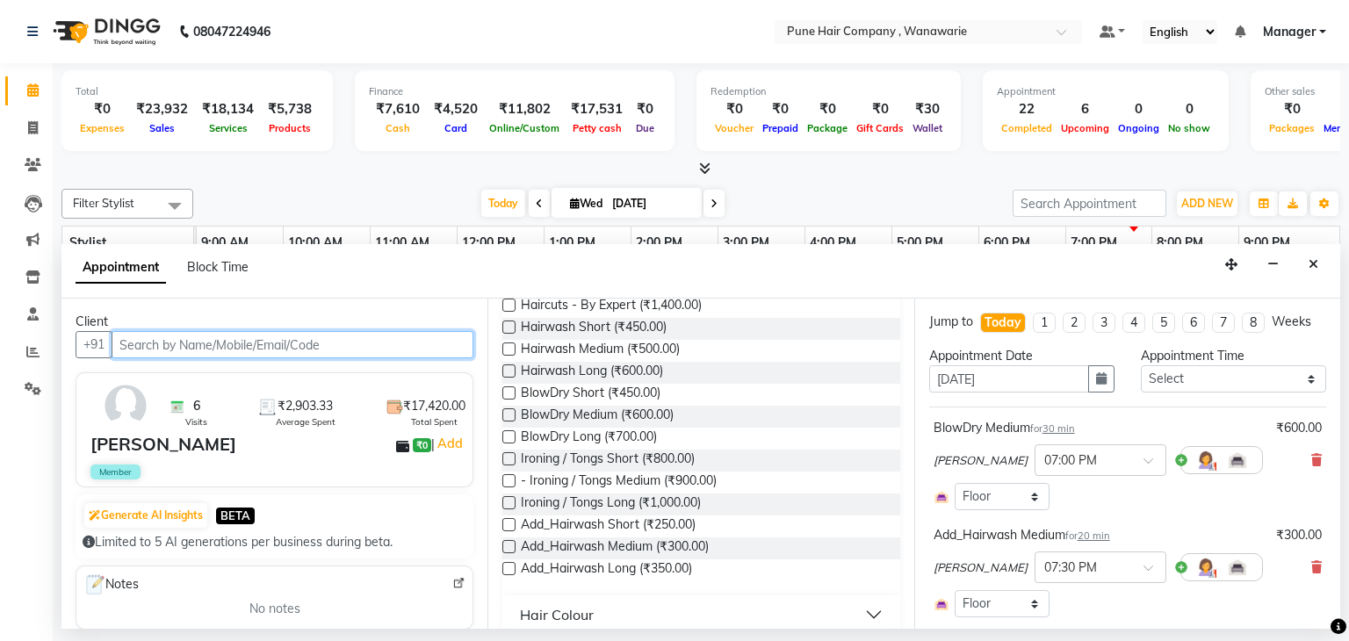
scroll to position [290, 0]
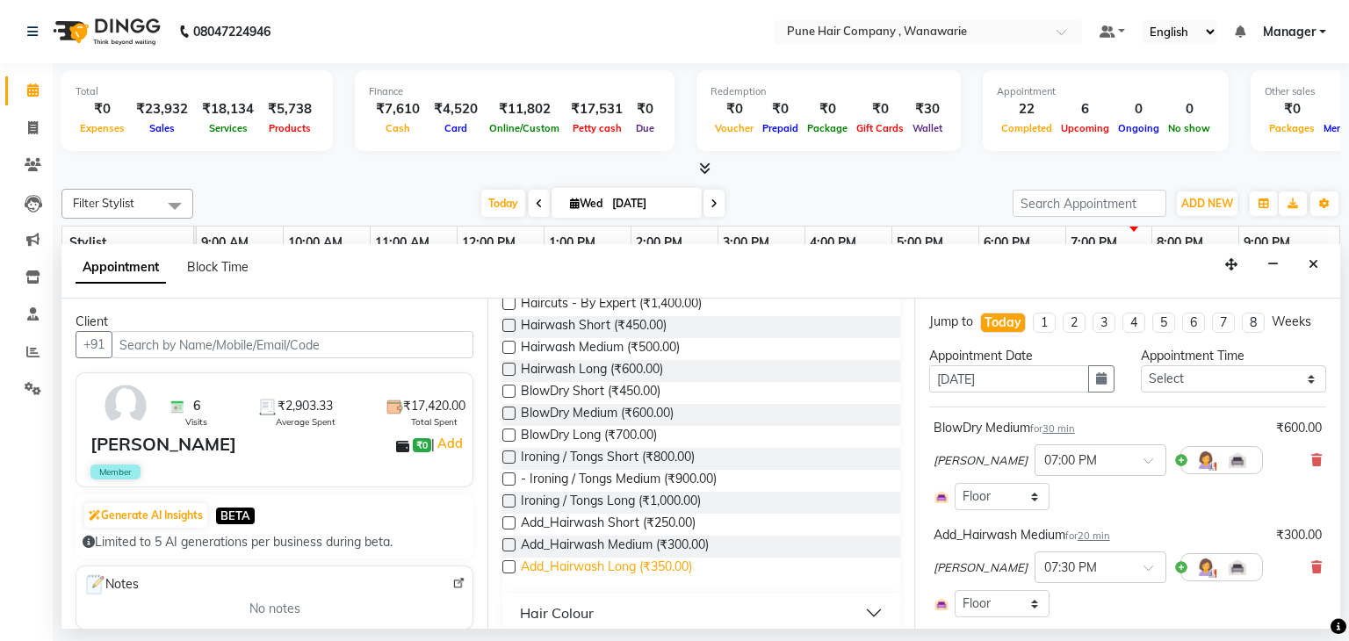
click at [632, 567] on span "Add_Hairwash Long (₹350.00)" at bounding box center [606, 569] width 171 height 22
checkbox input "false"
click at [1311, 563] on icon at bounding box center [1316, 567] width 11 height 12
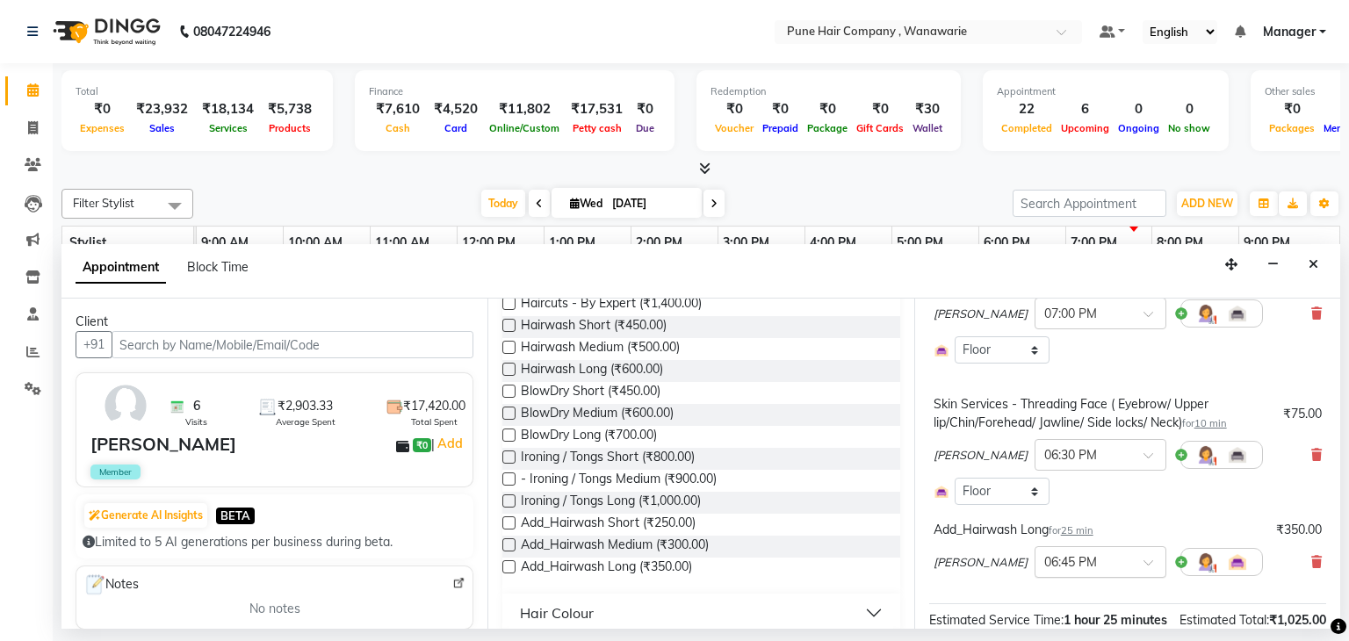
scroll to position [330, 0]
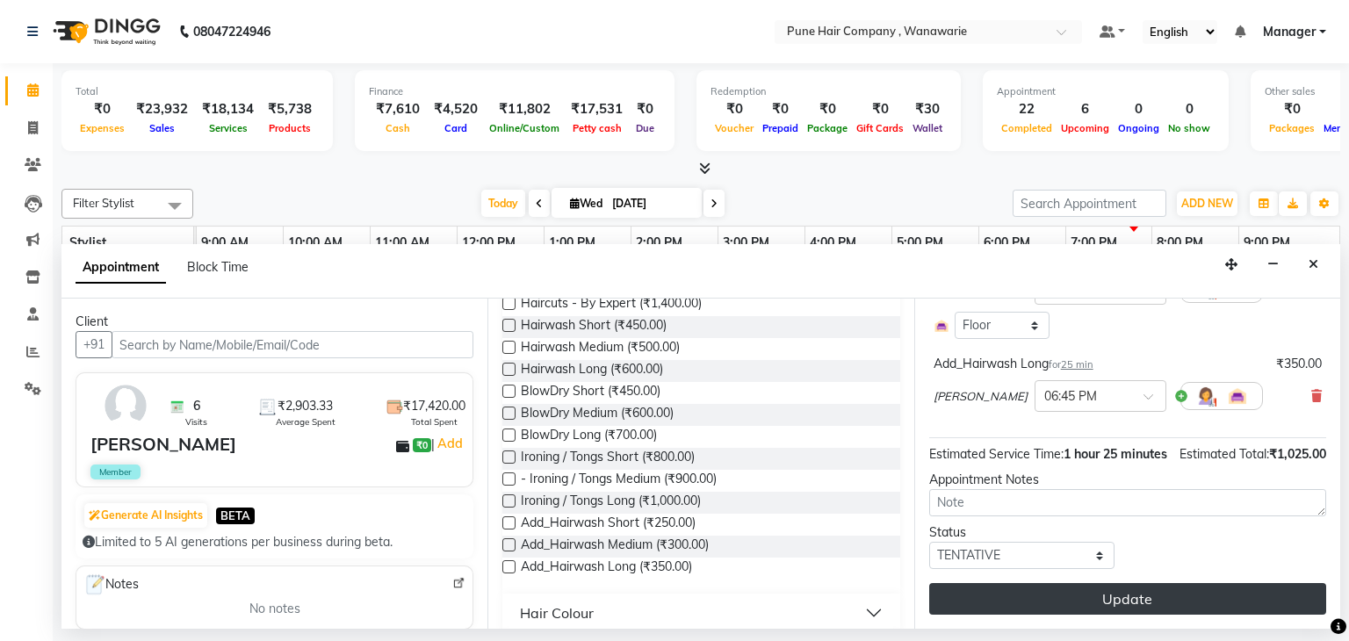
click at [1124, 592] on button "Update" at bounding box center [1127, 599] width 397 height 32
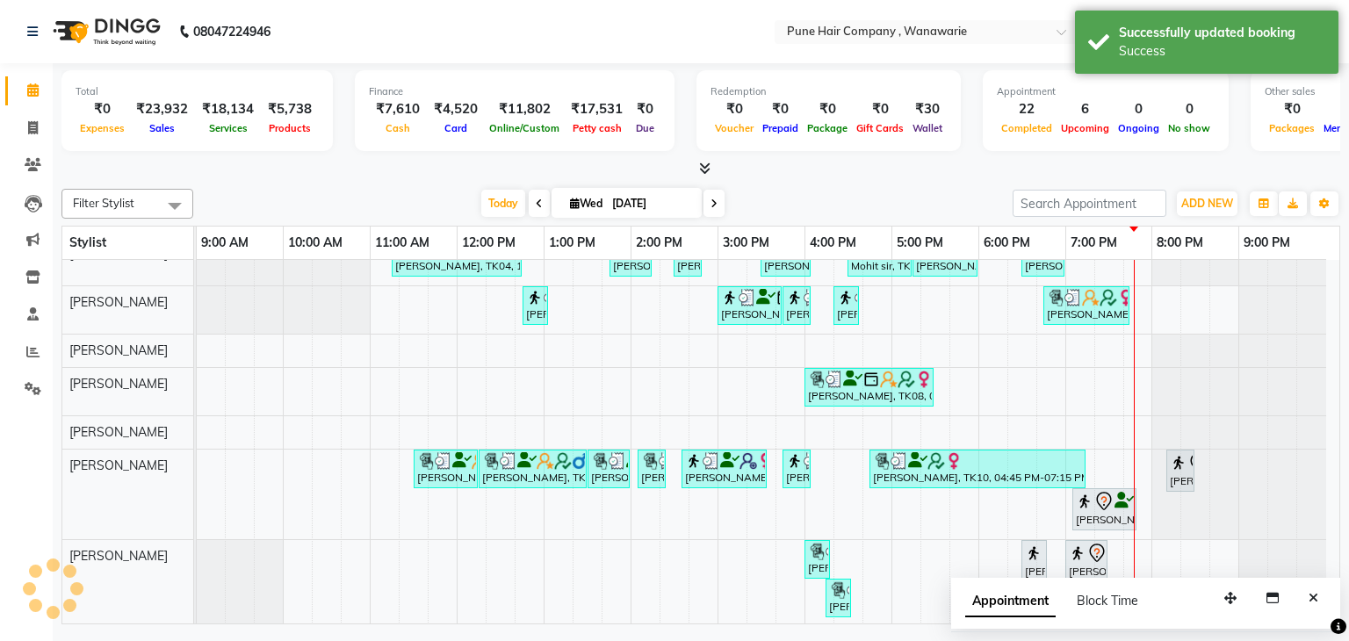
scroll to position [29, 0]
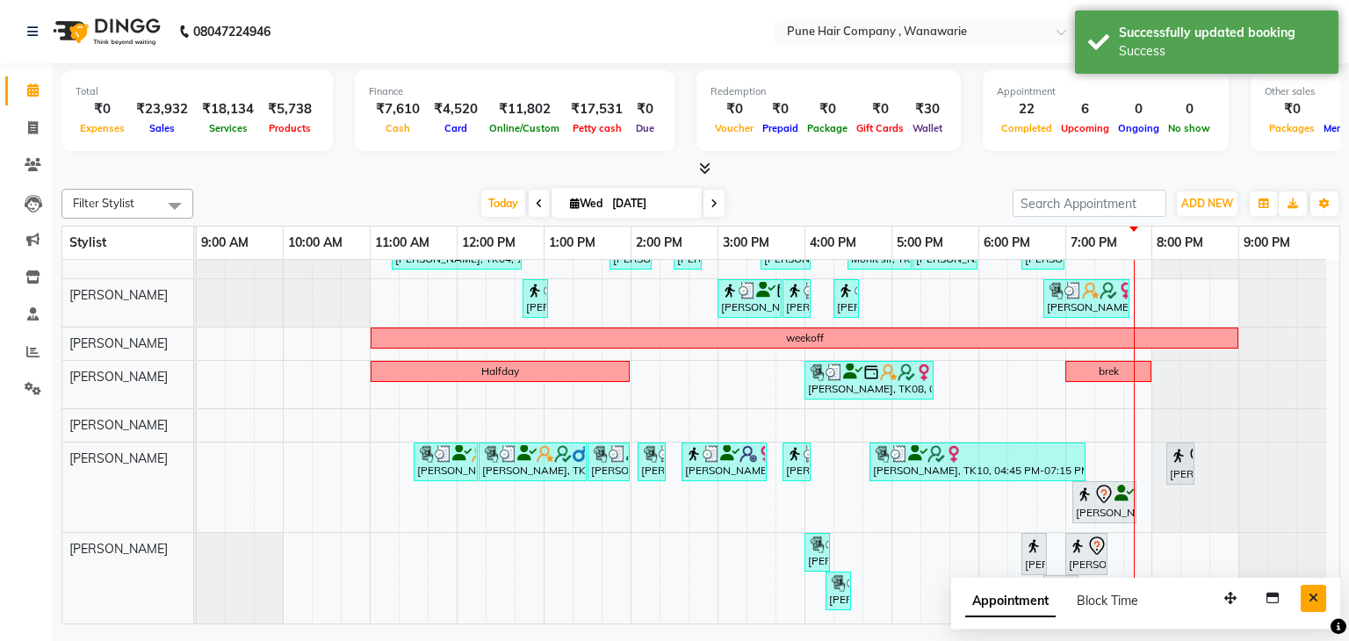
click at [1315, 595] on icon "Close" at bounding box center [1314, 598] width 10 height 12
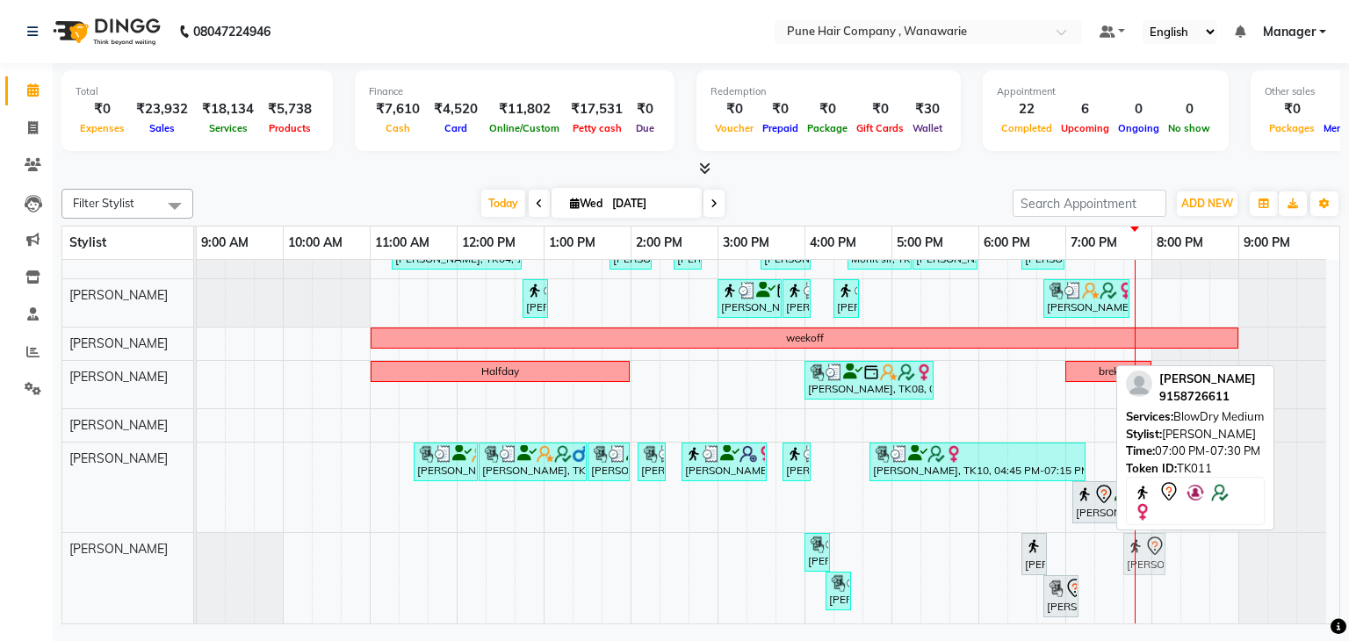
drag, startPoint x: 1101, startPoint y: 554, endPoint x: 1163, endPoint y: 542, distance: 63.6
click at [1163, 542] on div "Filter Stylist Select All [PERSON_NAME] [PERSON_NAME] [PERSON_NAME] [PERSON_NAM…" at bounding box center [700, 403] width 1279 height 443
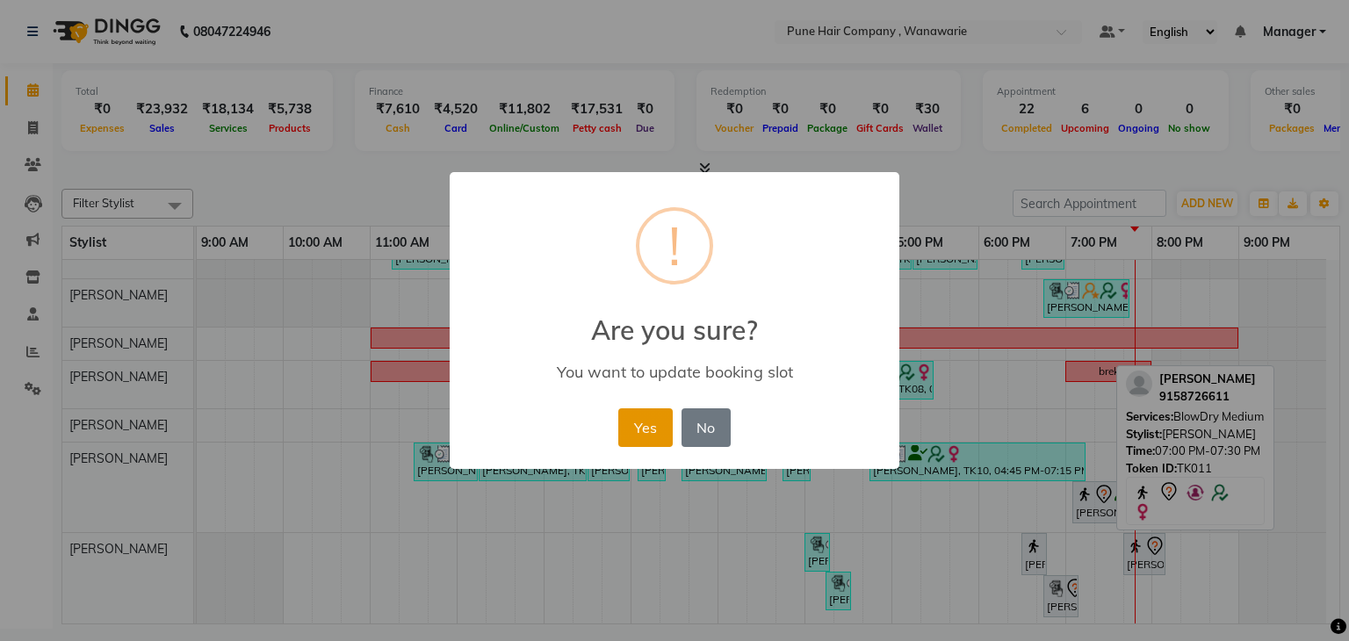
click at [647, 430] on button "Yes" at bounding box center [645, 427] width 54 height 39
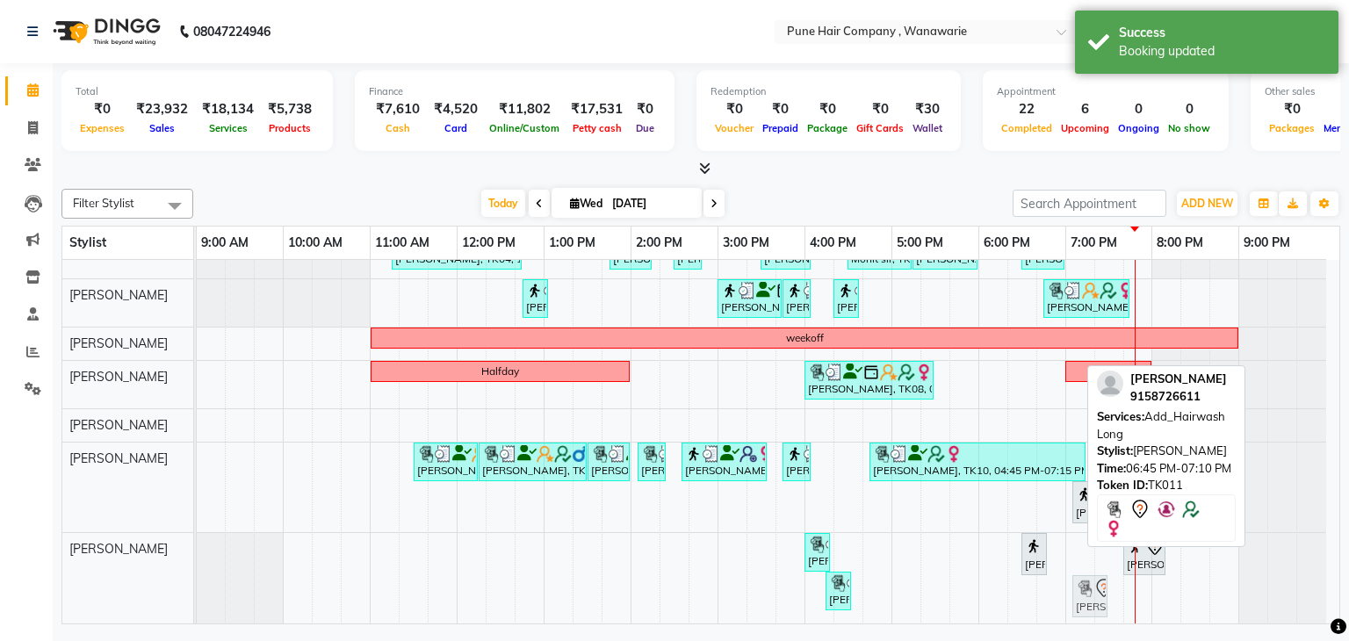
drag, startPoint x: 1051, startPoint y: 589, endPoint x: 1086, endPoint y: 550, distance: 51.6
click at [1086, 550] on div "[PERSON_NAME], TK04, 11:15 AM-12:45 PM, Hair Colour - Inoa Touch-up (Upto 2 Inc…" at bounding box center [768, 428] width 1143 height 395
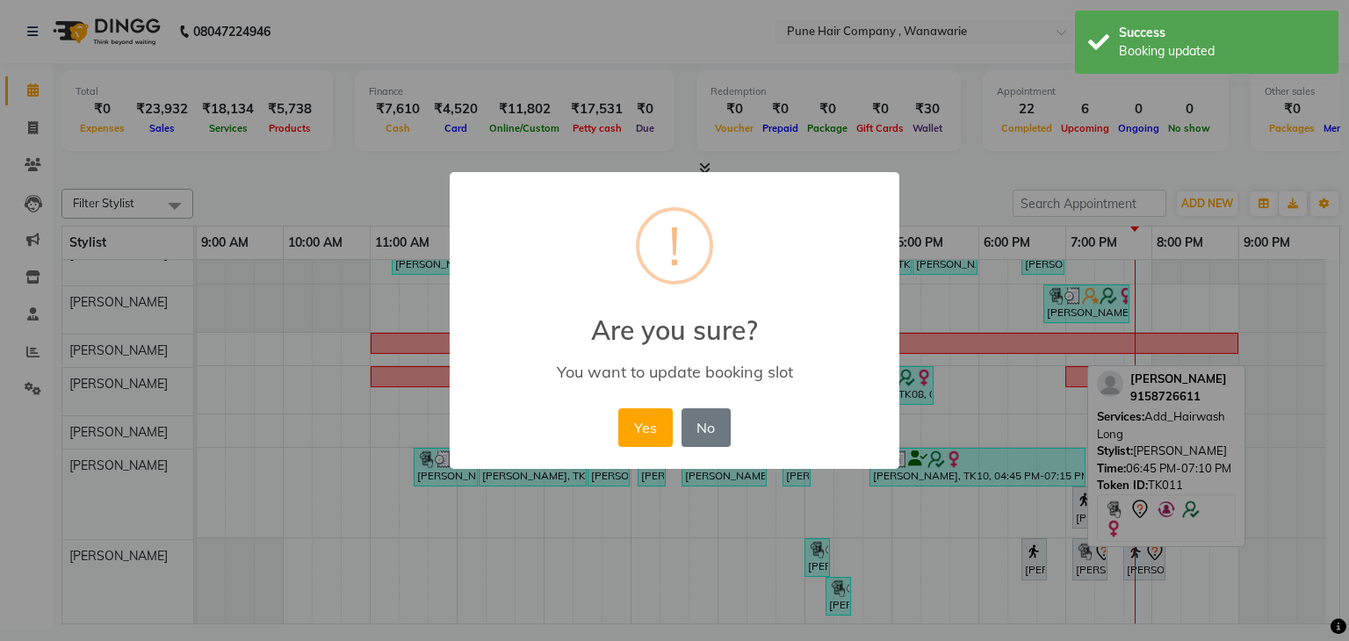
scroll to position [22, 0]
click at [654, 426] on button "Yes" at bounding box center [645, 427] width 54 height 39
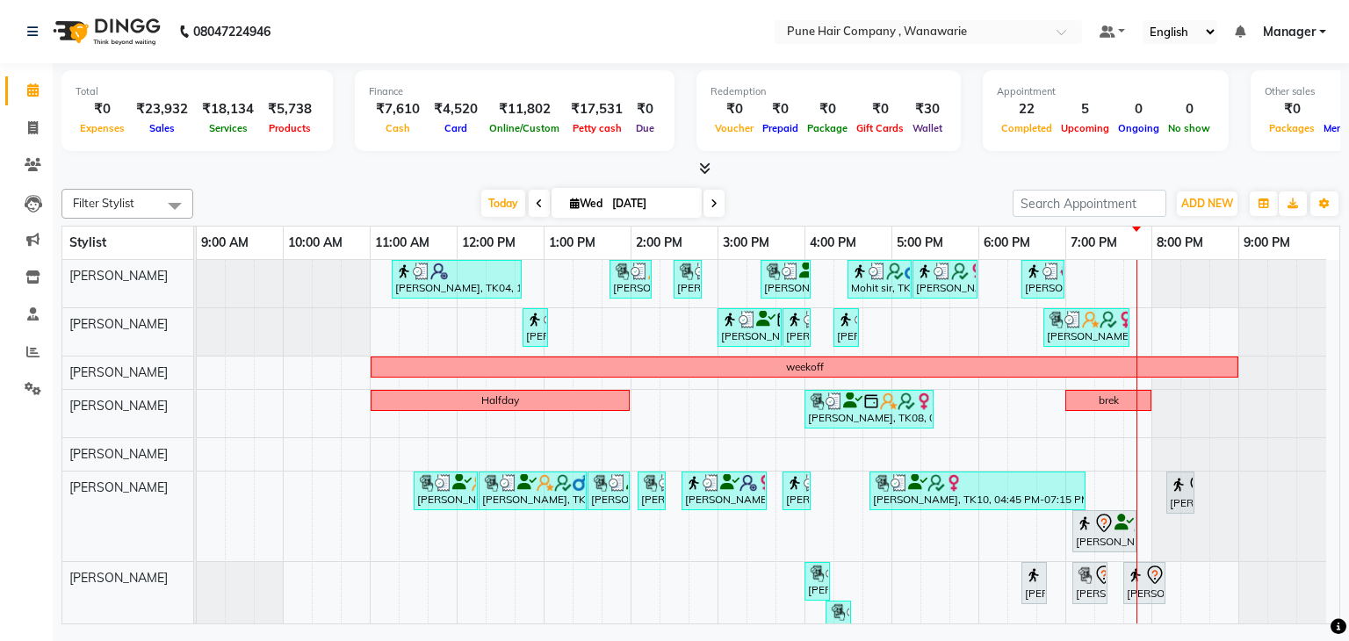
scroll to position [22, 0]
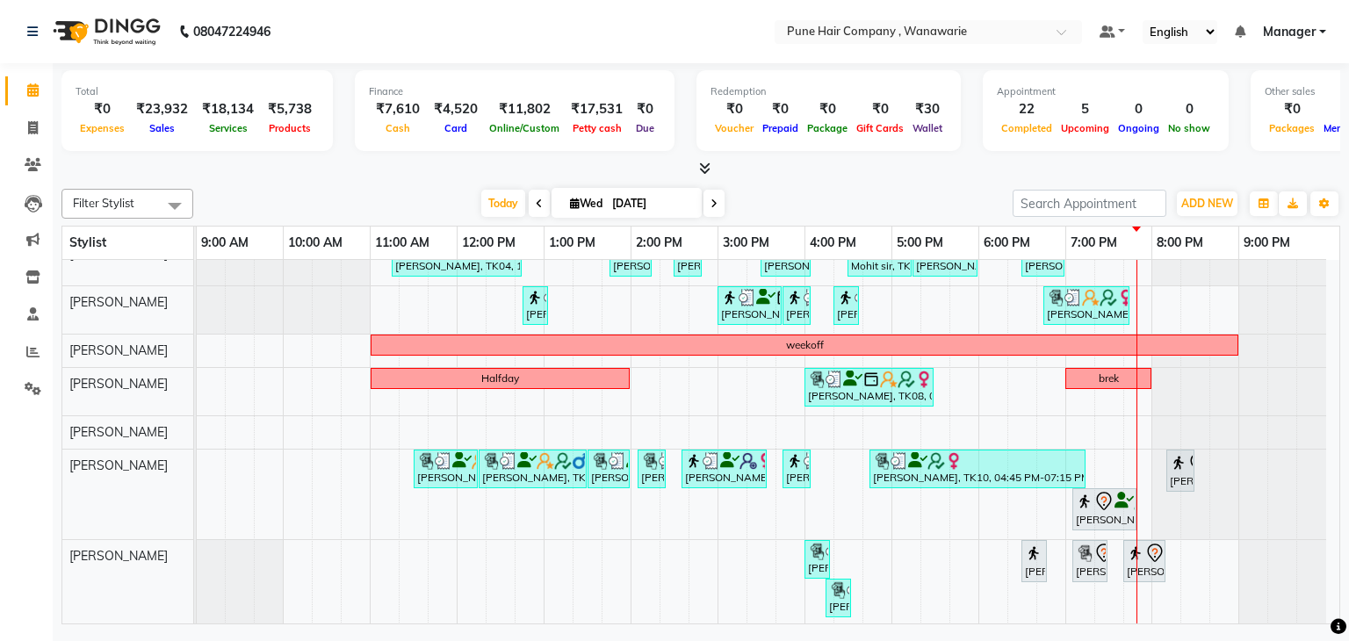
click at [713, 200] on icon at bounding box center [714, 204] width 7 height 11
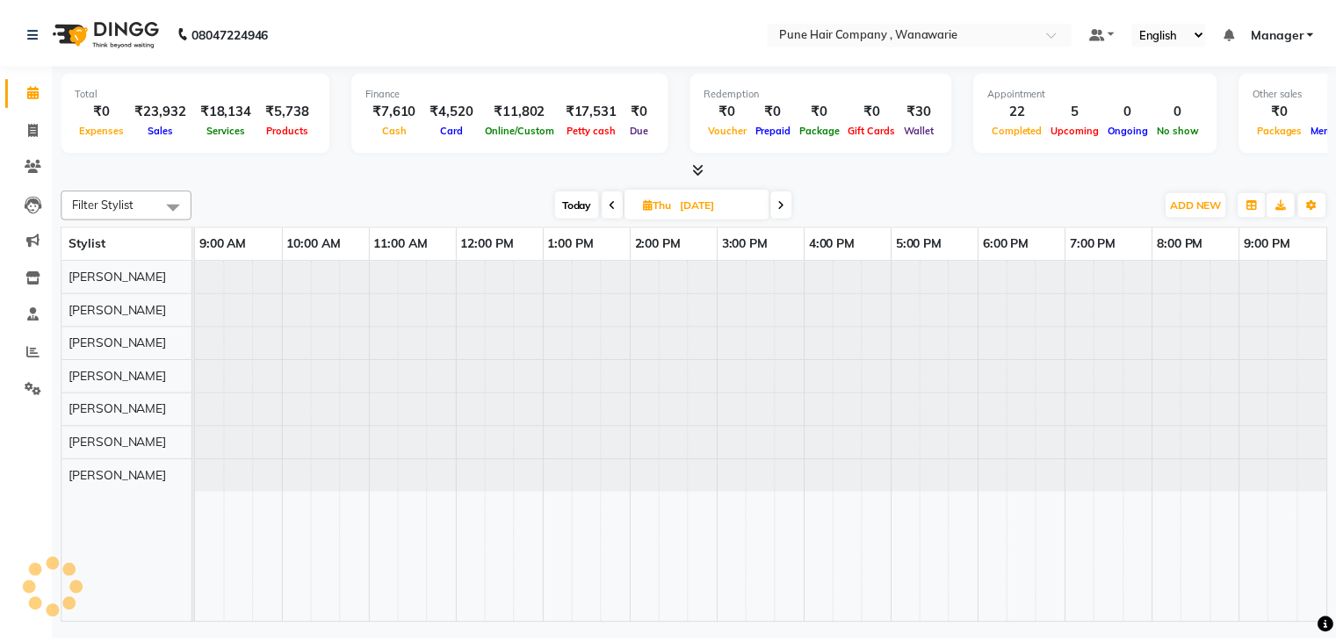
scroll to position [0, 0]
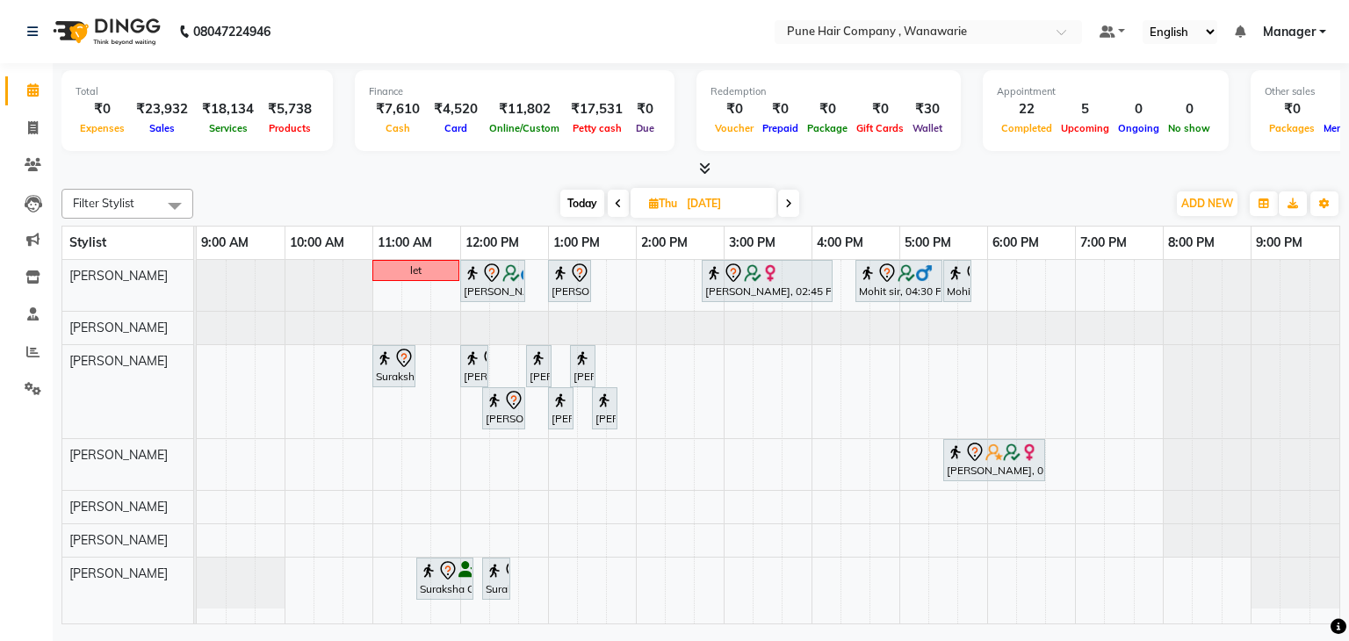
click at [793, 199] on span at bounding box center [788, 203] width 21 height 27
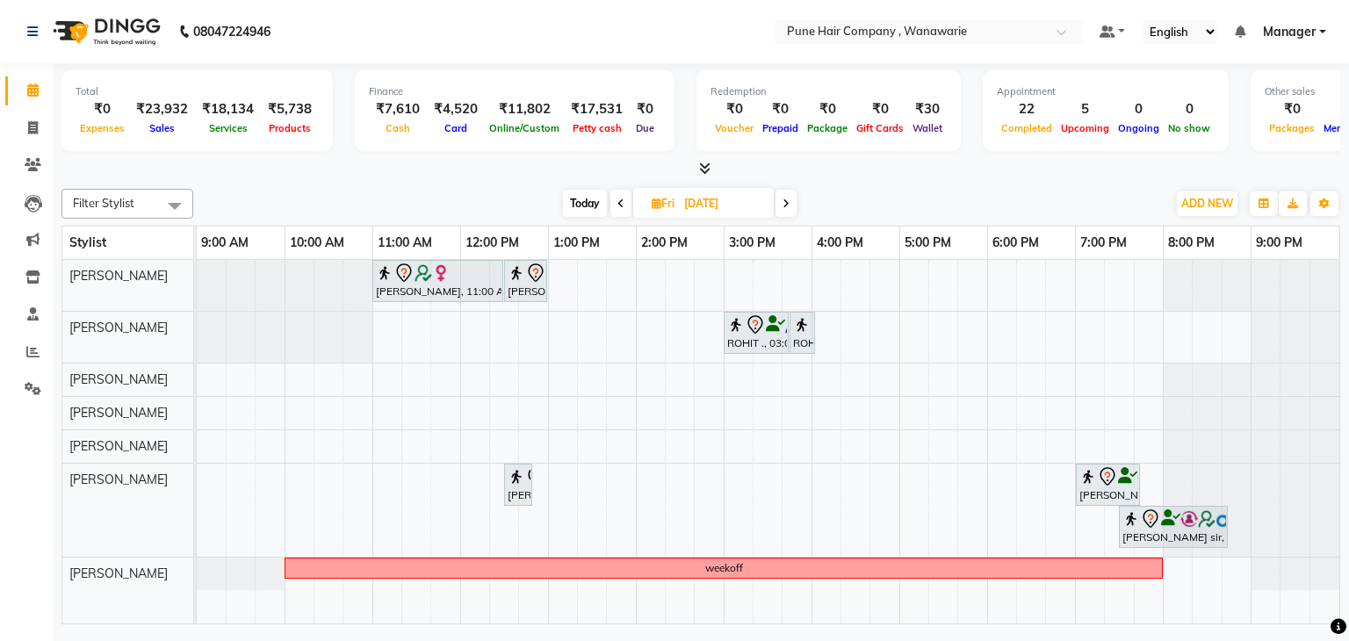
click at [791, 198] on span at bounding box center [786, 203] width 21 height 27
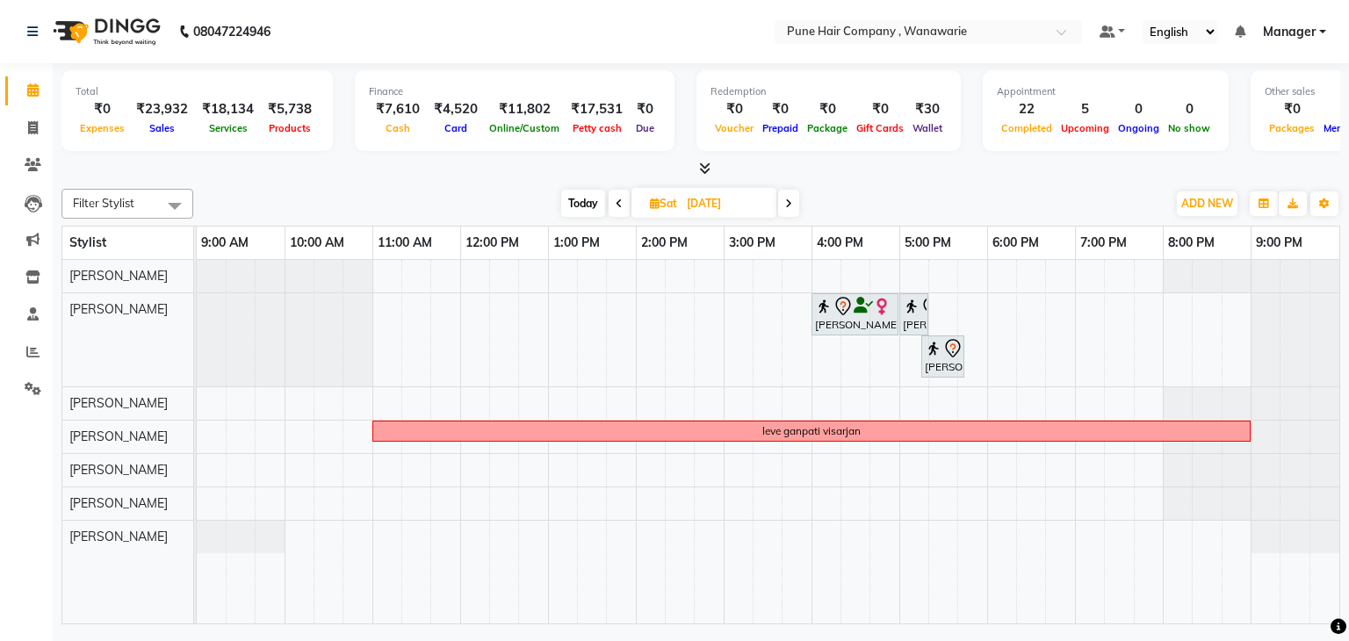
click at [788, 199] on icon at bounding box center [788, 204] width 7 height 11
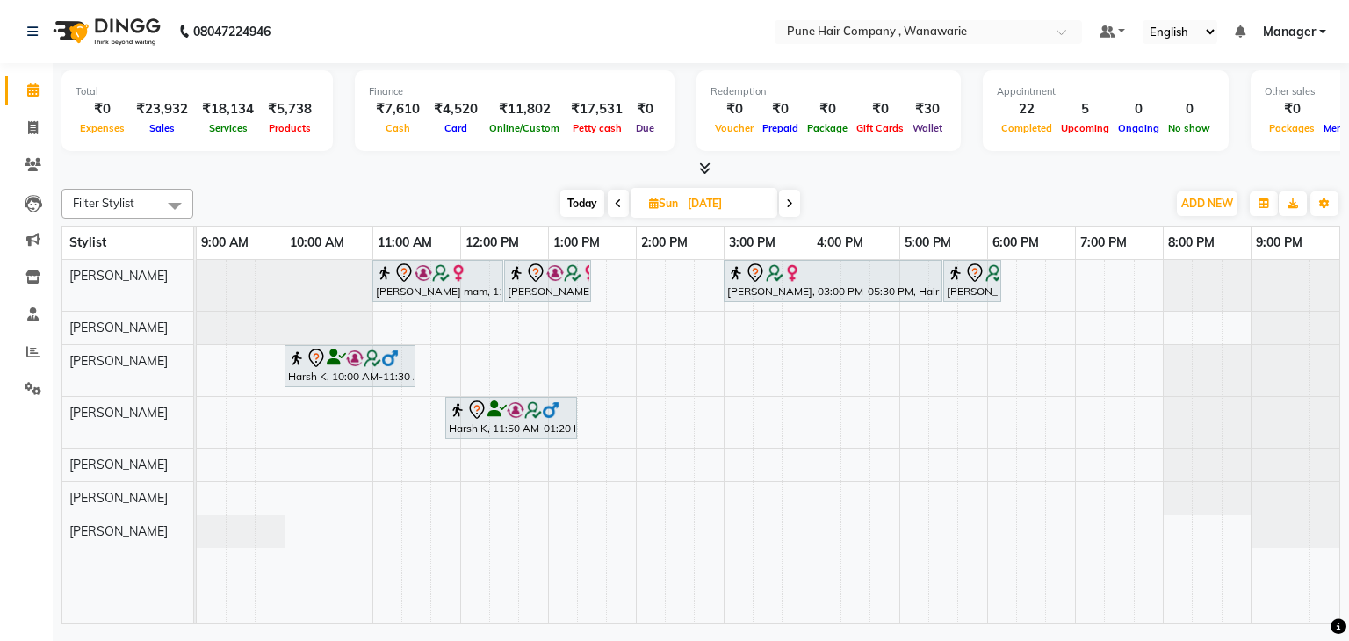
click at [587, 203] on span "Today" at bounding box center [582, 203] width 44 height 27
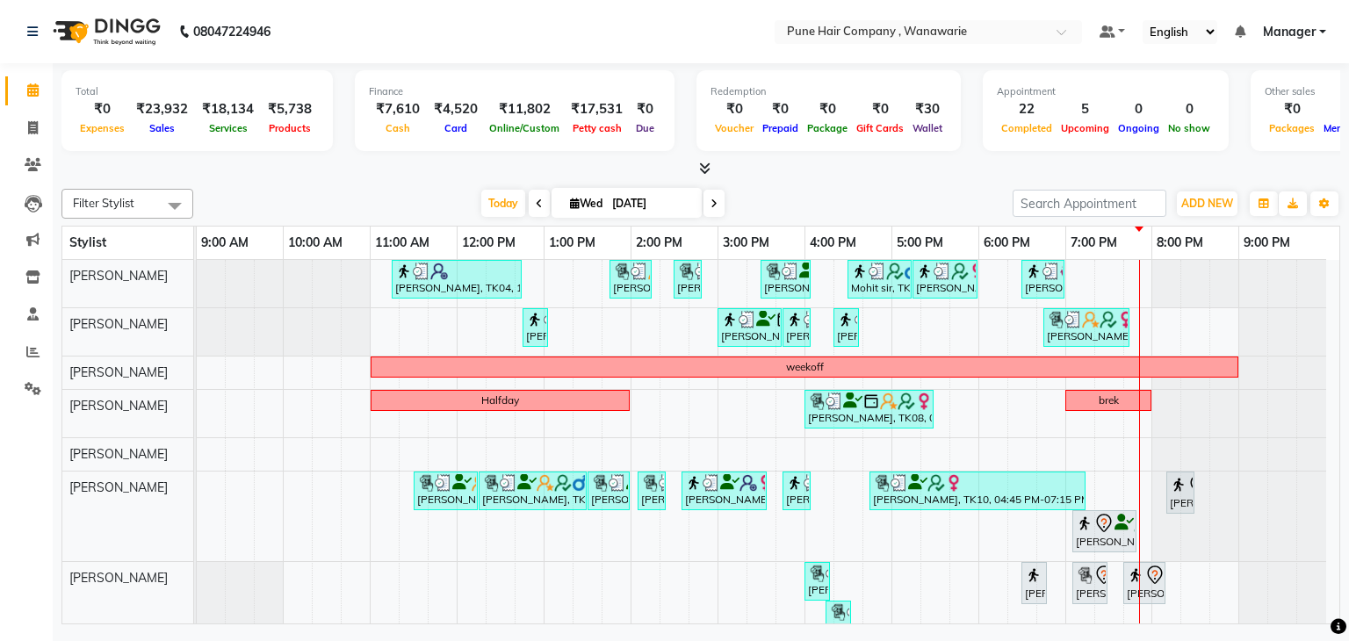
click at [536, 199] on icon at bounding box center [539, 204] width 7 height 11
type input "02-09-2025"
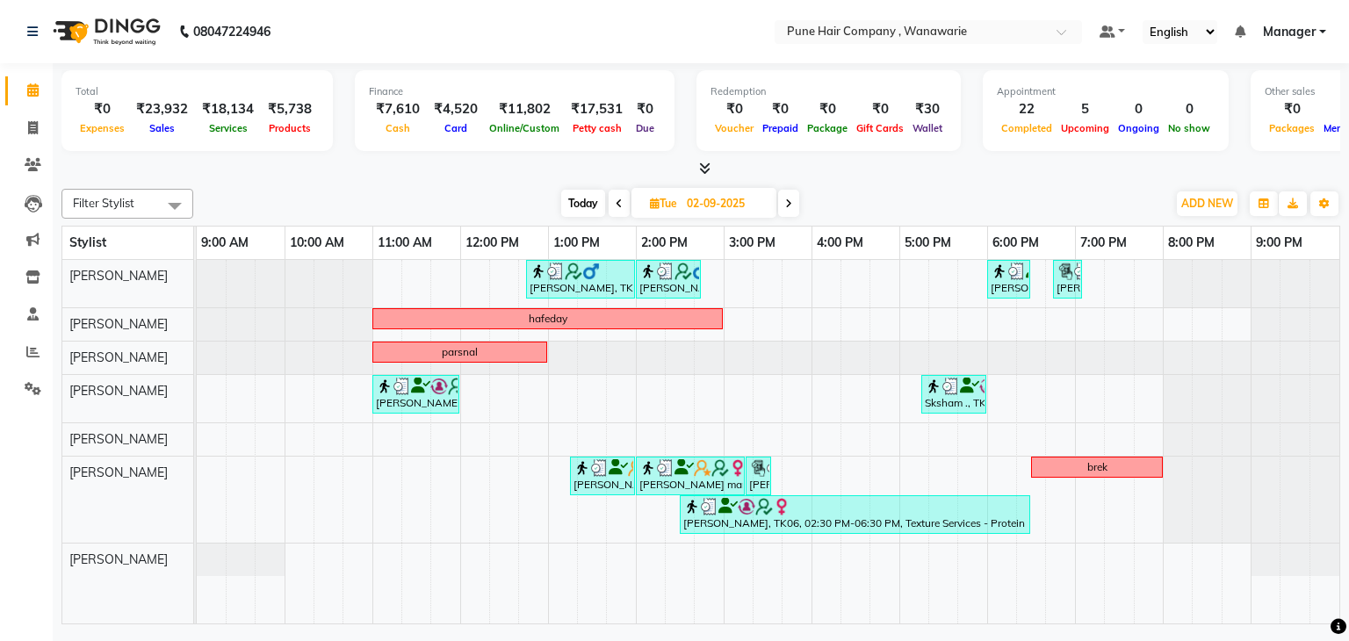
click at [671, 206] on span "Tue" at bounding box center [664, 203] width 36 height 13
select select "9"
select select "2025"
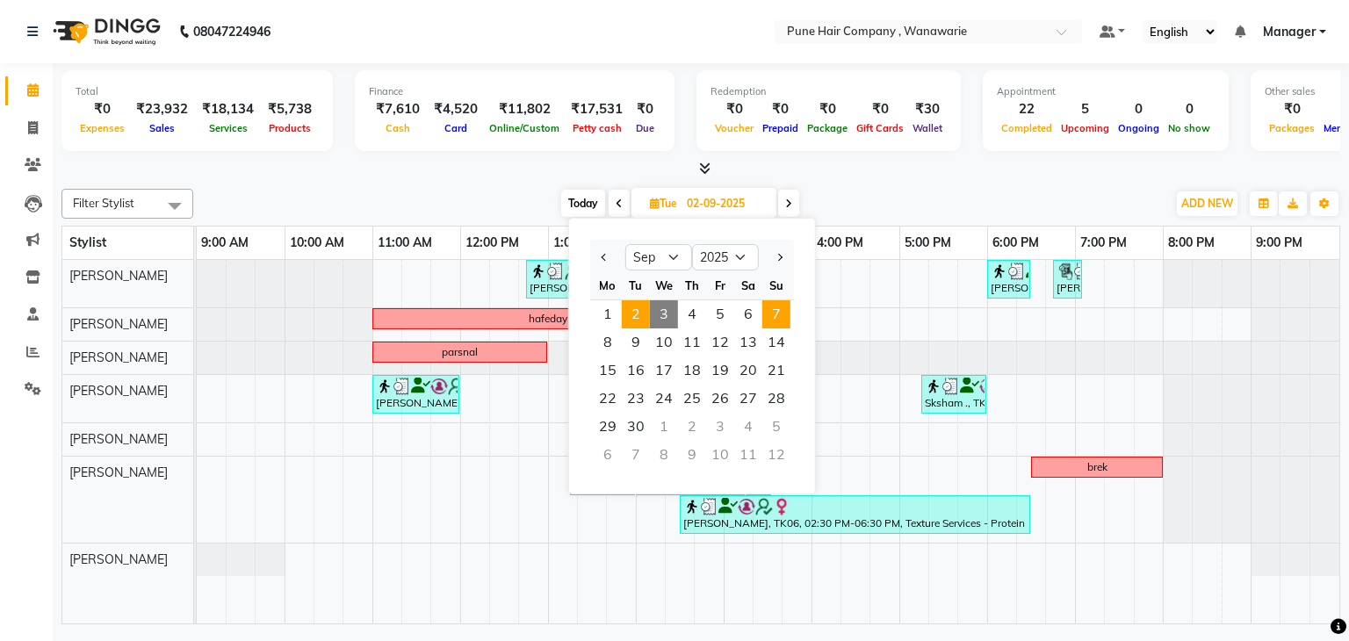
click at [770, 303] on span "7" at bounding box center [776, 314] width 28 height 28
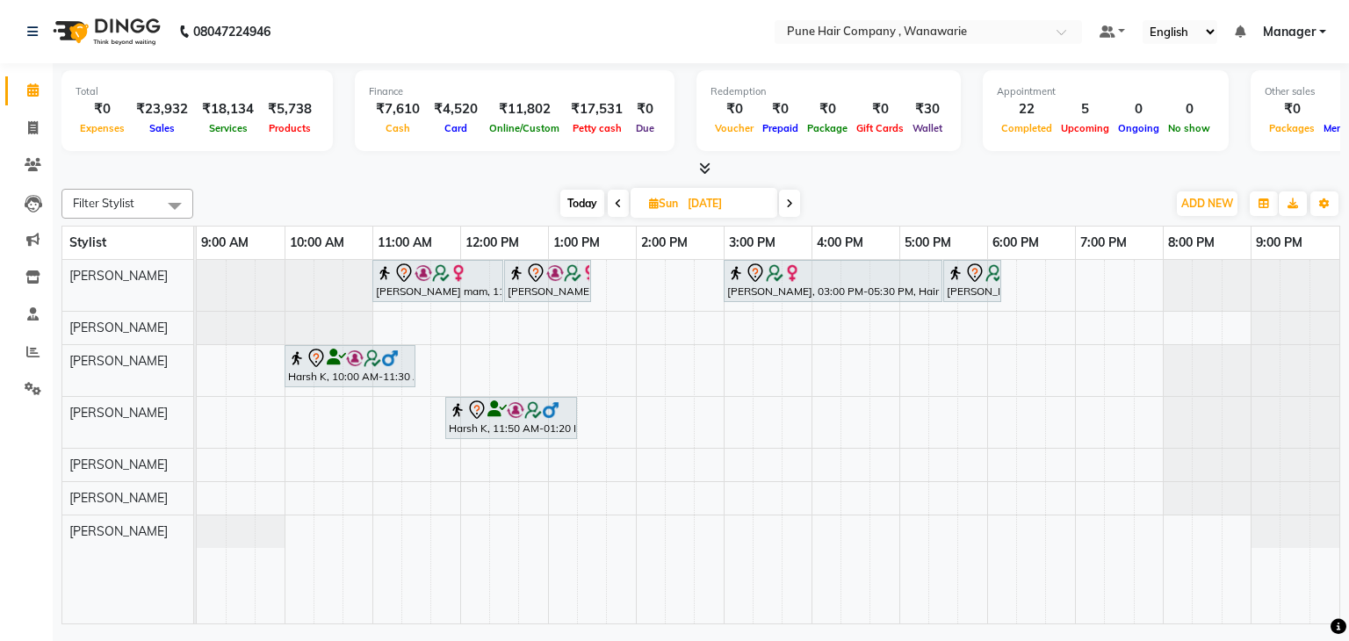
click at [581, 202] on span "Today" at bounding box center [582, 203] width 44 height 27
type input "[DATE]"
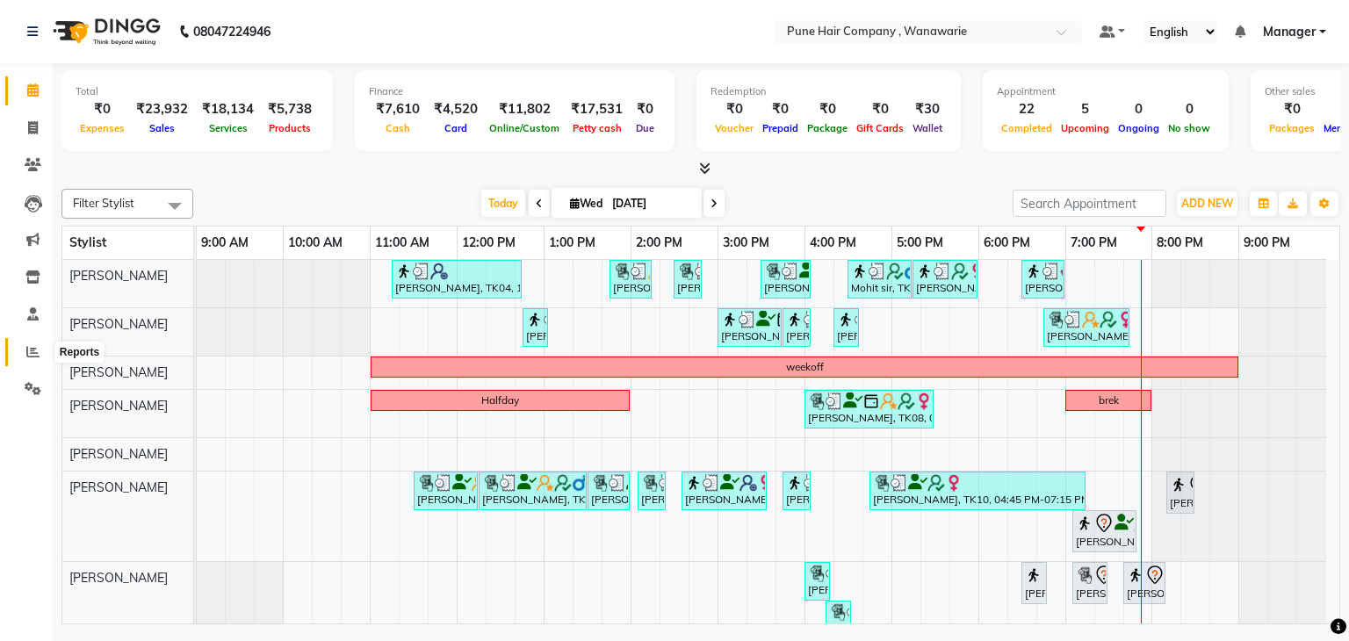
click at [39, 348] on span at bounding box center [33, 353] width 31 height 20
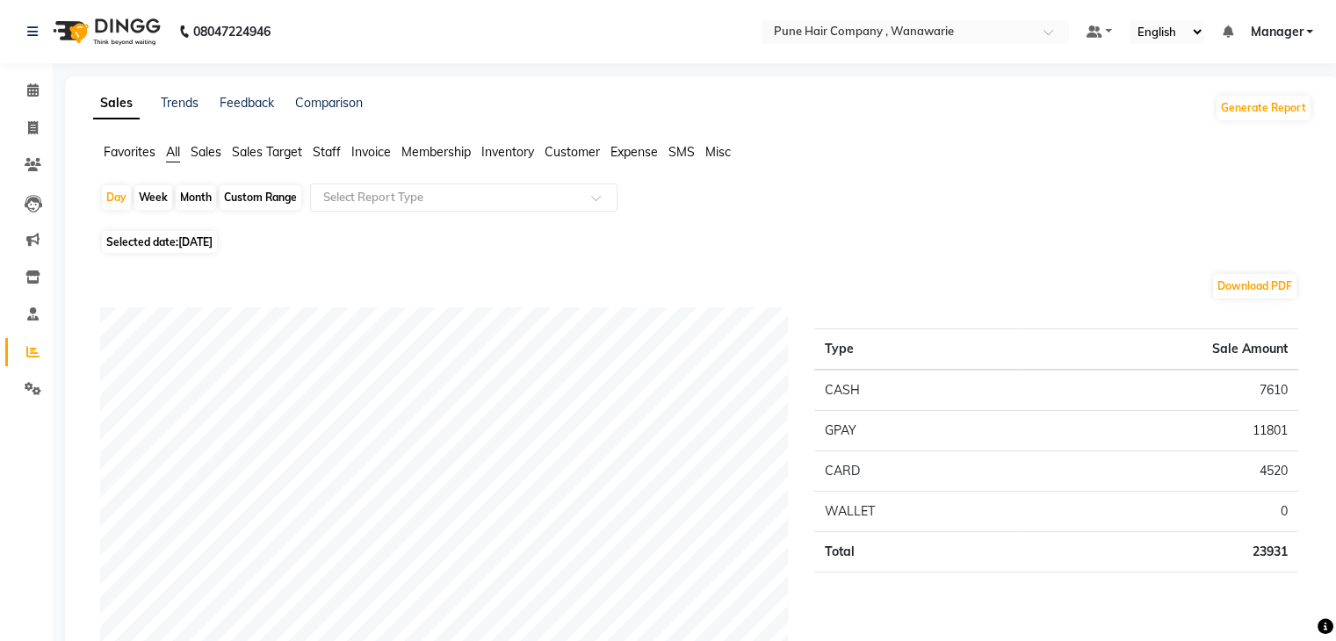
click at [200, 192] on div "Month" at bounding box center [196, 197] width 40 height 25
select select "9"
select select "2025"
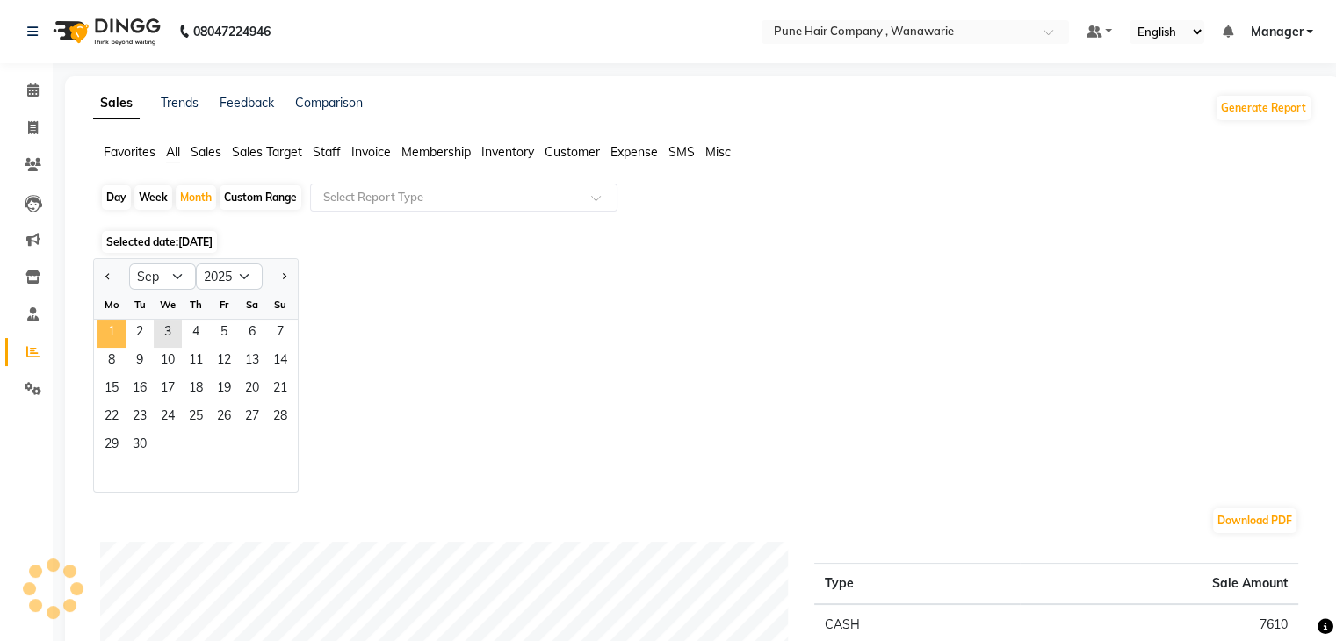
click at [102, 324] on span "1" at bounding box center [112, 334] width 28 height 28
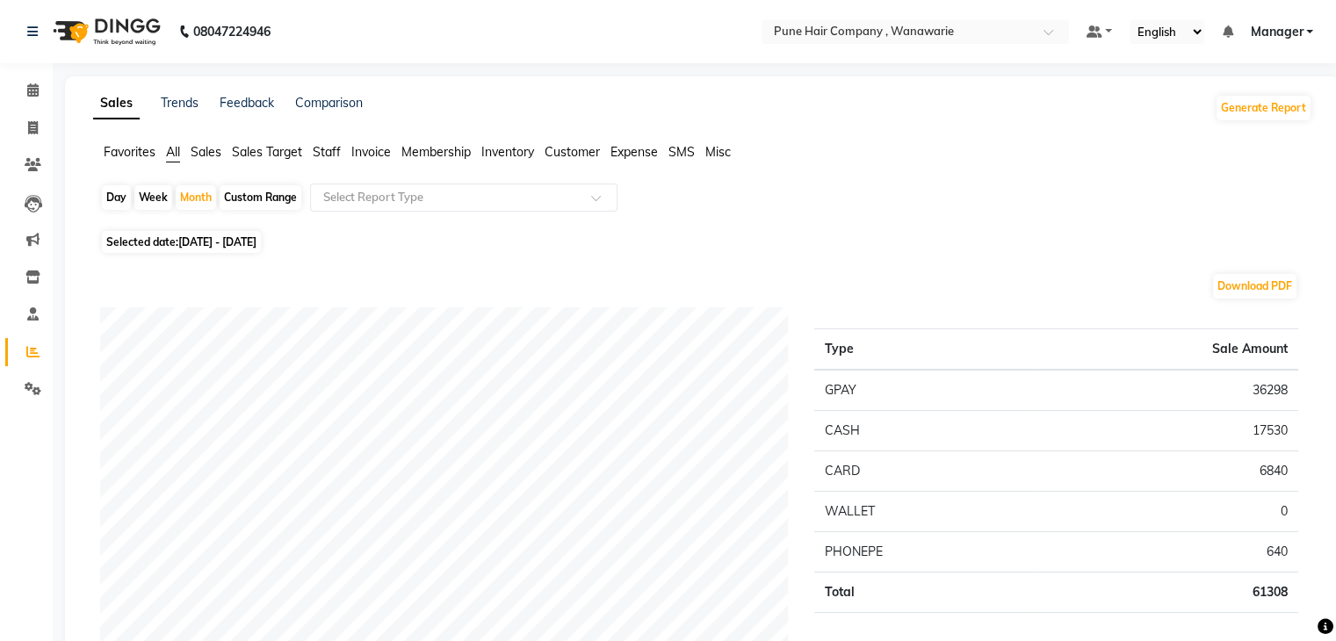
click at [324, 155] on span "Staff" at bounding box center [327, 152] width 28 height 16
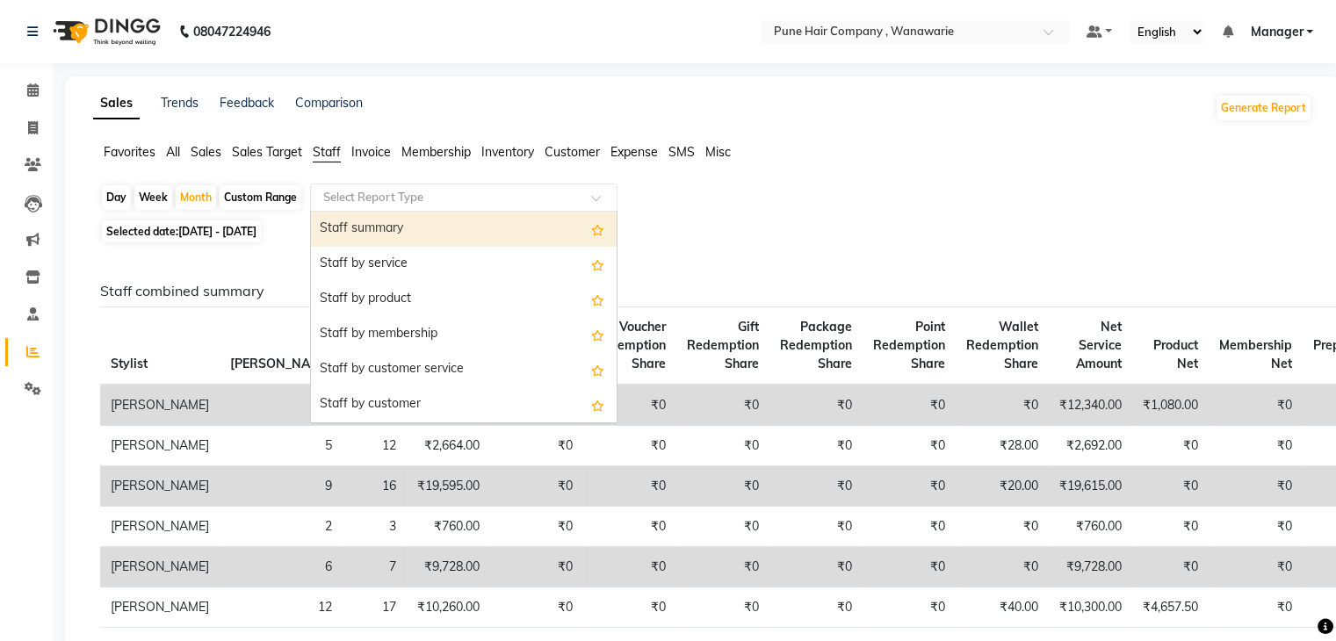
click at [440, 196] on input "text" at bounding box center [446, 198] width 253 height 18
click at [441, 229] on div "Staff summary" at bounding box center [464, 229] width 306 height 35
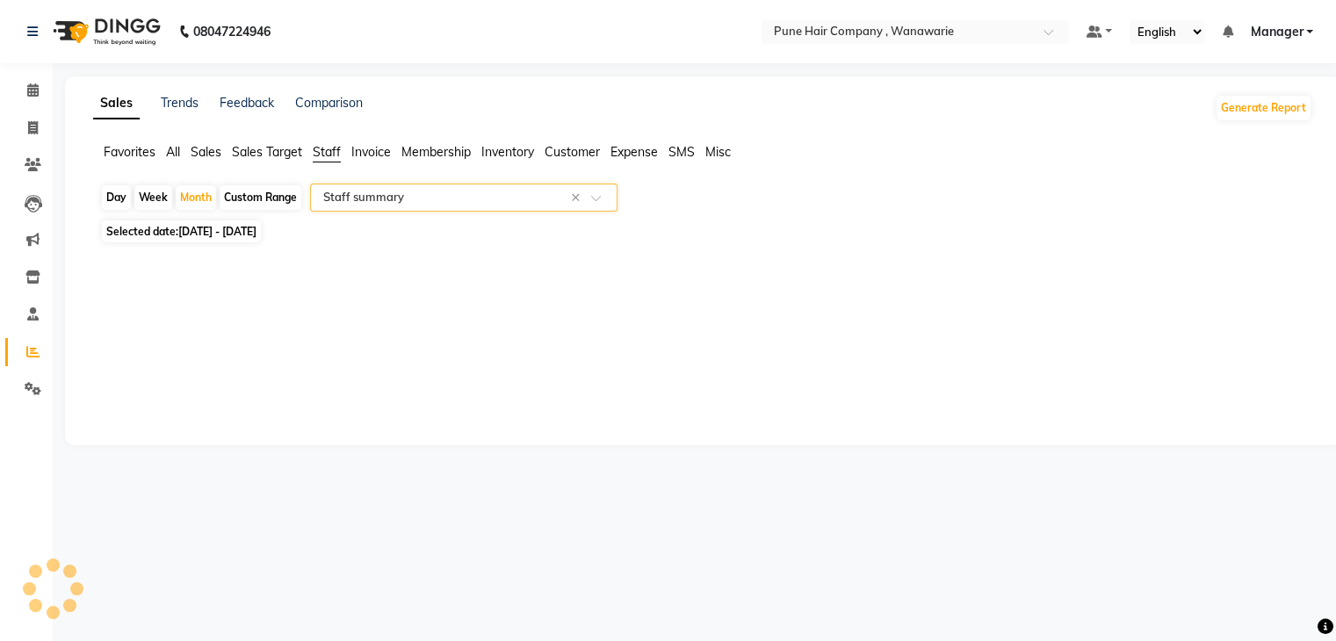
select select "full_report"
select select "csv"
click at [33, 90] on icon at bounding box center [32, 89] width 11 height 13
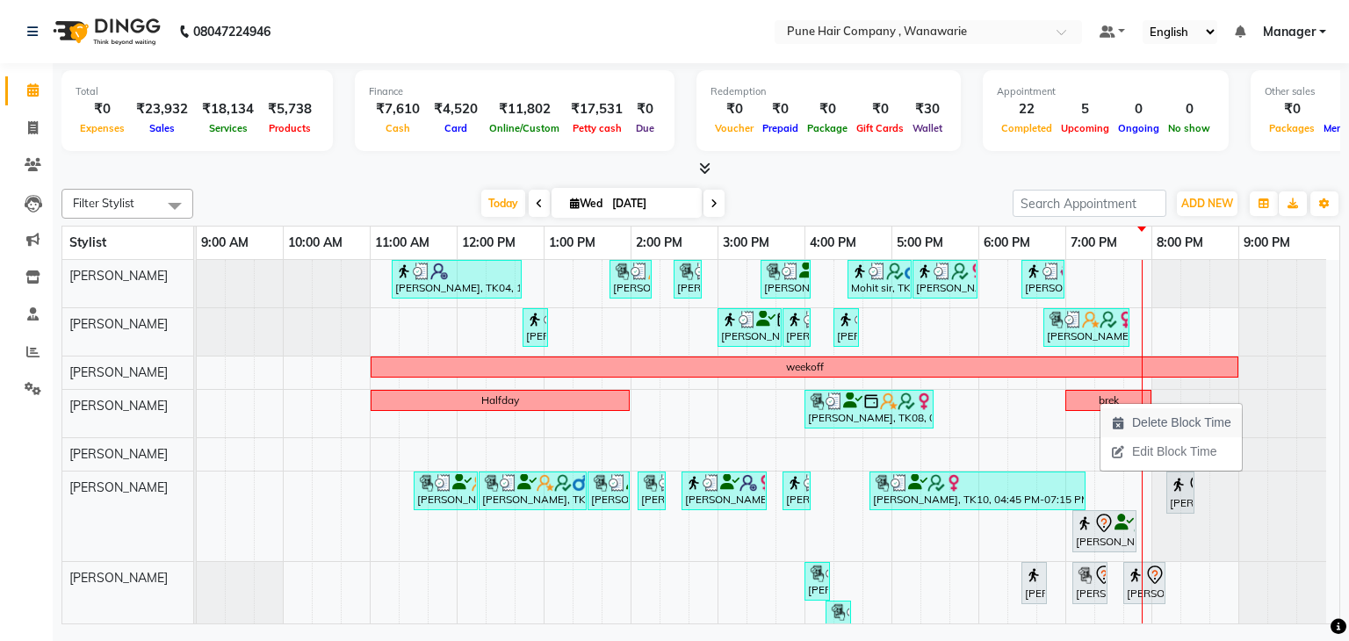
click at [1162, 419] on span "Delete Block Time" at bounding box center [1181, 423] width 99 height 18
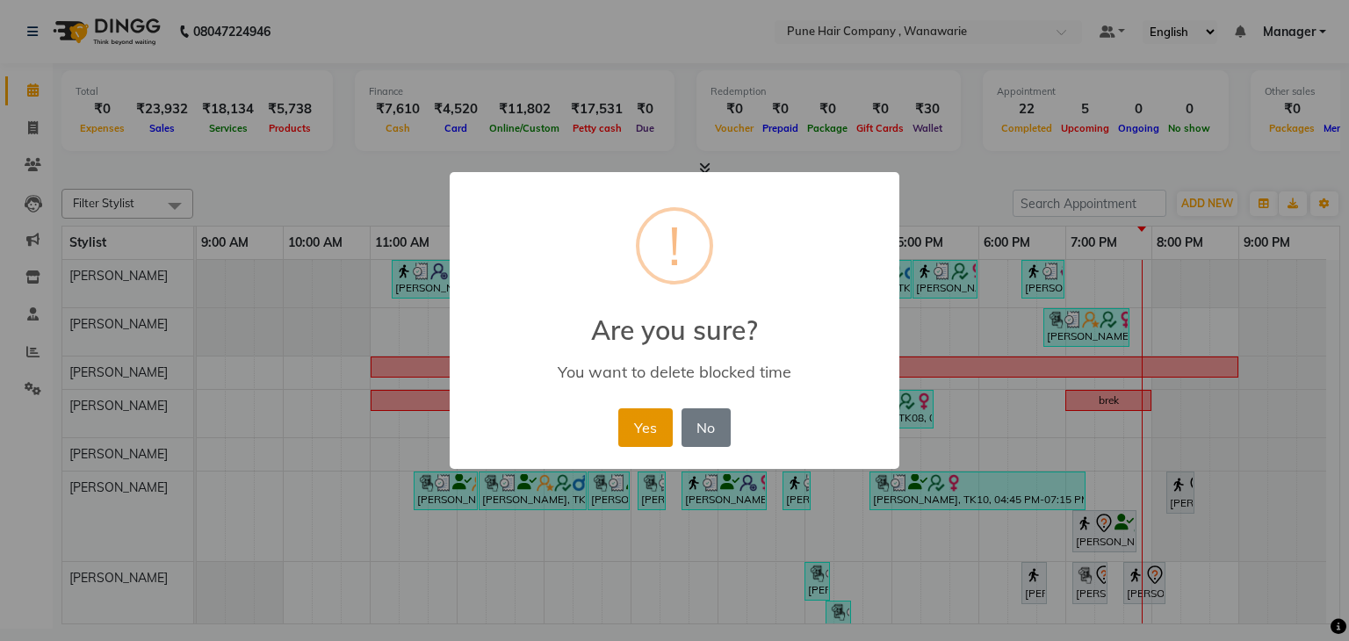
click at [650, 425] on button "Yes" at bounding box center [645, 427] width 54 height 39
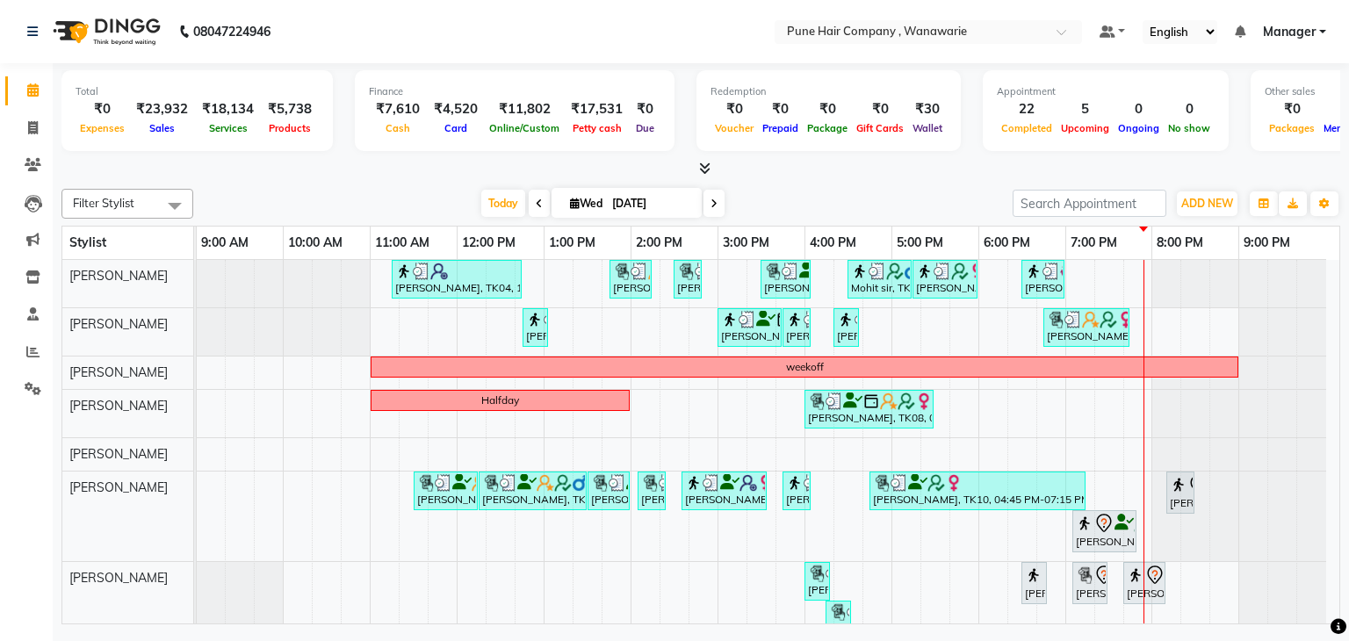
click at [713, 199] on icon at bounding box center [714, 204] width 7 height 11
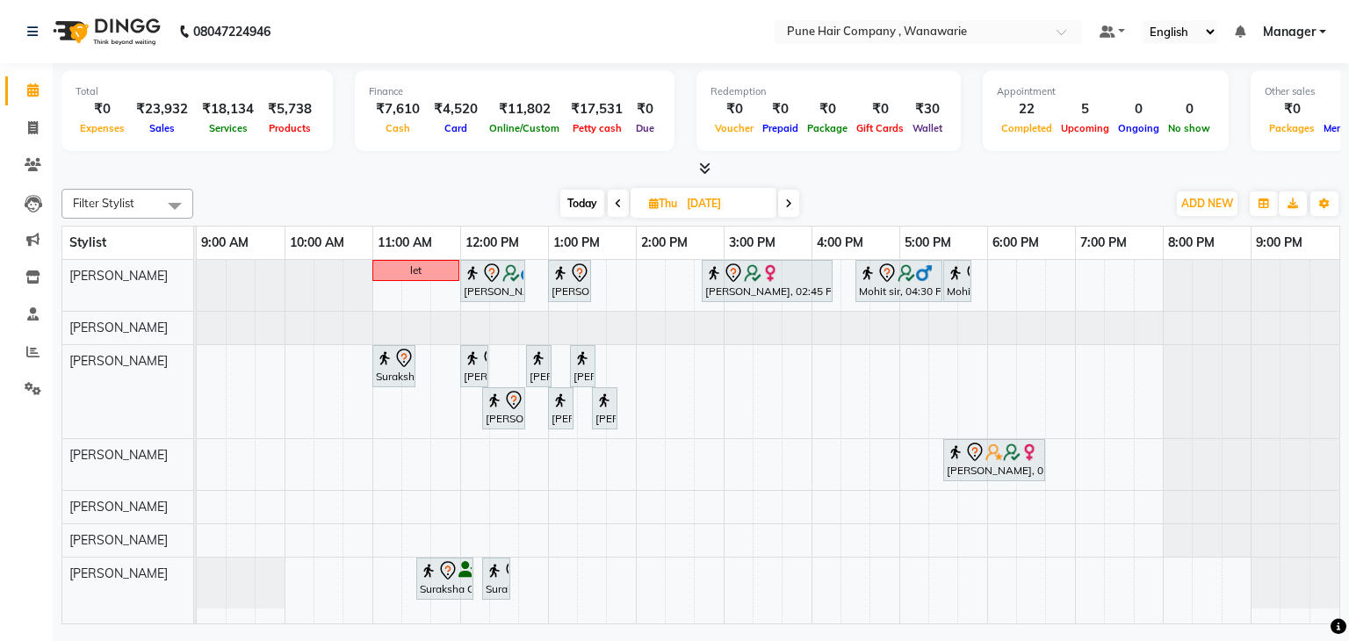
click at [580, 199] on span "Today" at bounding box center [582, 203] width 44 height 27
type input "[DATE]"
